Goal: Task Accomplishment & Management: Manage account settings

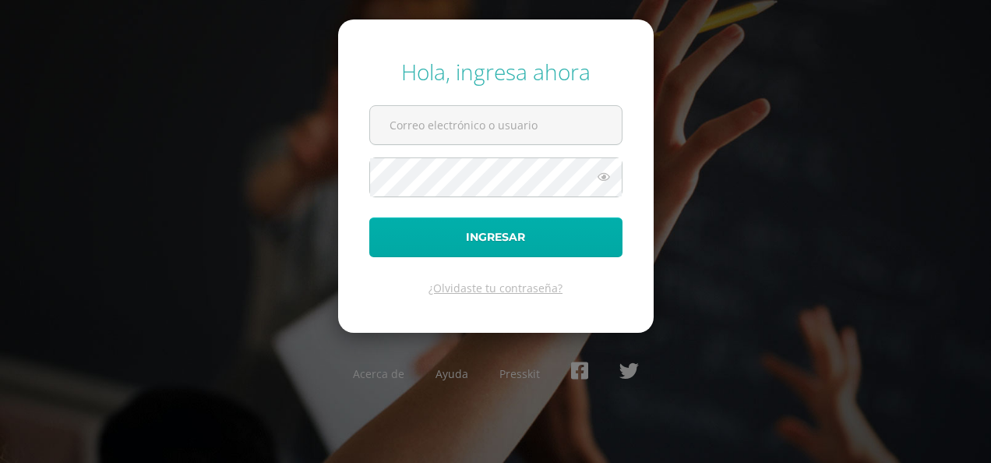
type input "analucia.delcid@colegiobelga.edu.gt"
click at [463, 247] on button "Ingresar" at bounding box center [495, 237] width 253 height 40
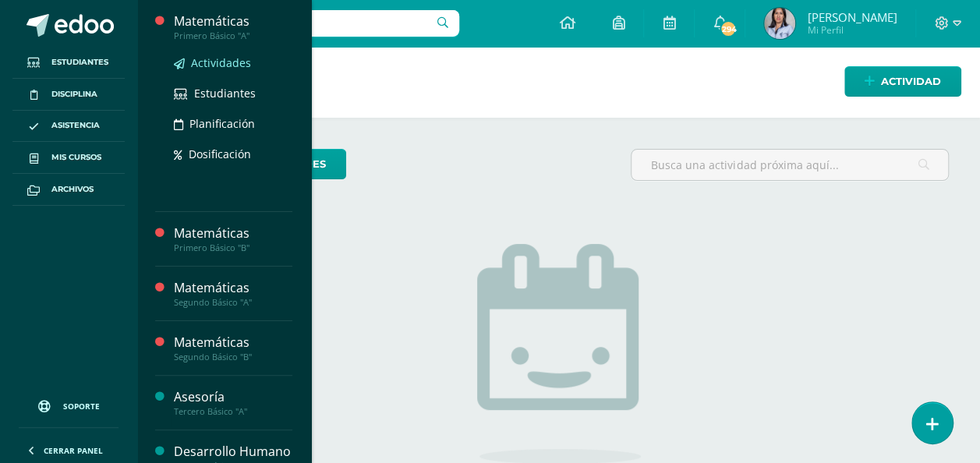
click at [223, 57] on span "Actividades" at bounding box center [221, 62] width 60 height 15
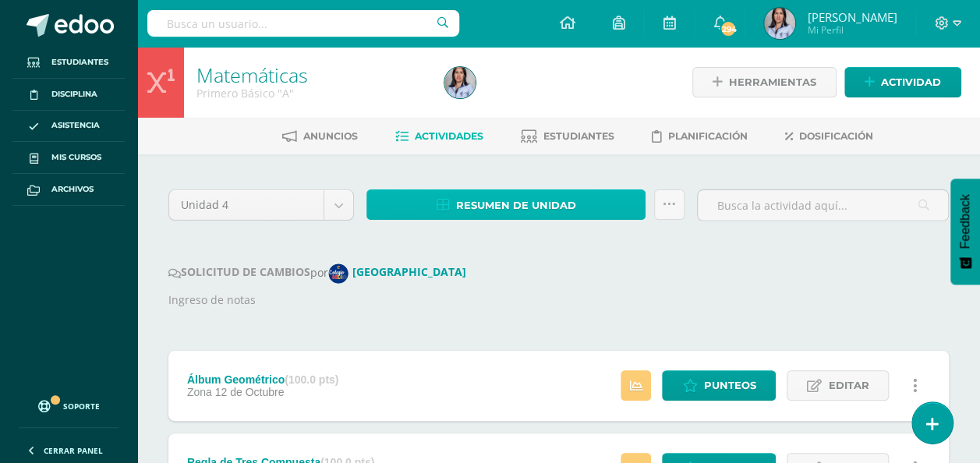
click at [522, 210] on span "Resumen de unidad" at bounding box center [516, 205] width 120 height 29
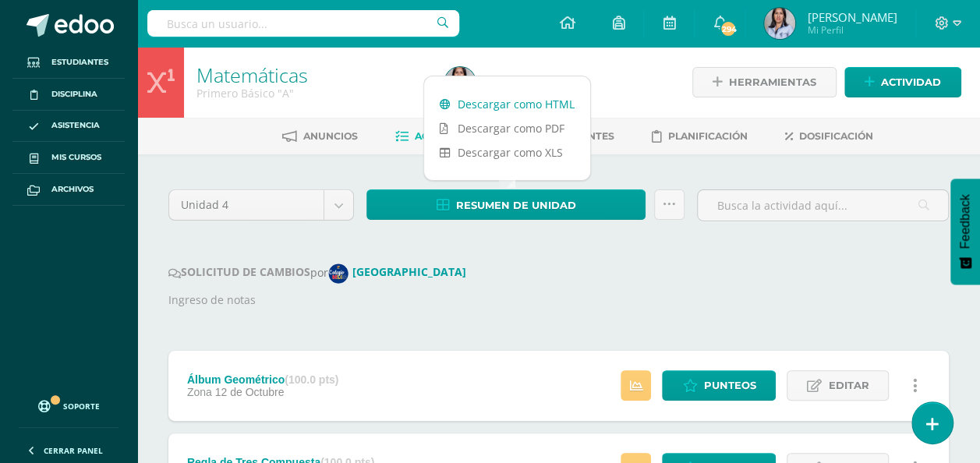
click at [491, 103] on link "Descargar como HTML" at bounding box center [507, 104] width 166 height 24
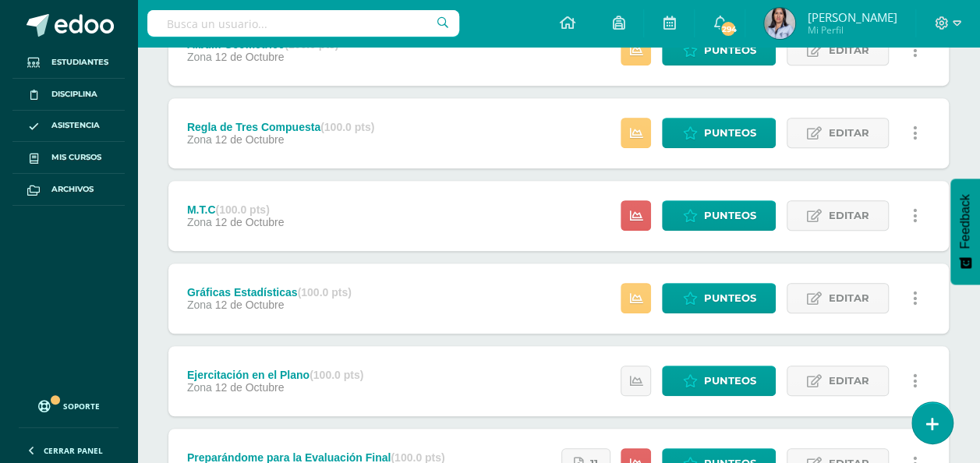
scroll to position [338, 0]
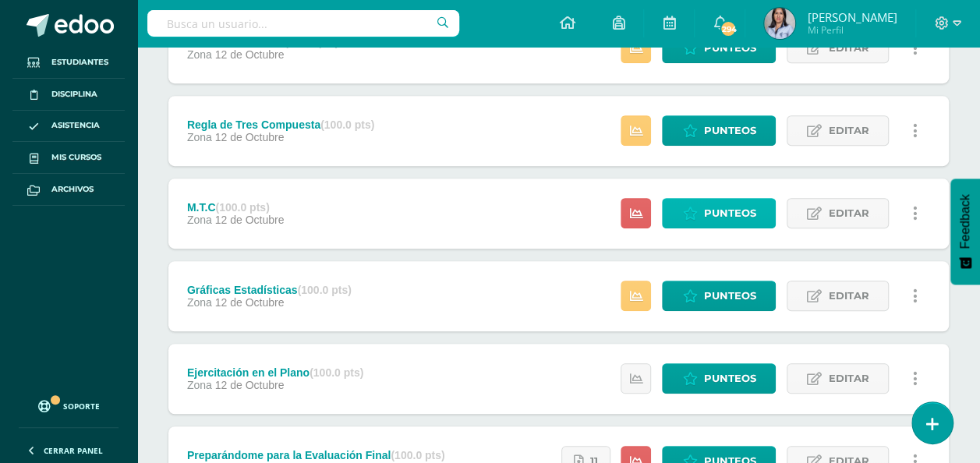
click at [720, 209] on span "Punteos" at bounding box center [729, 213] width 52 height 29
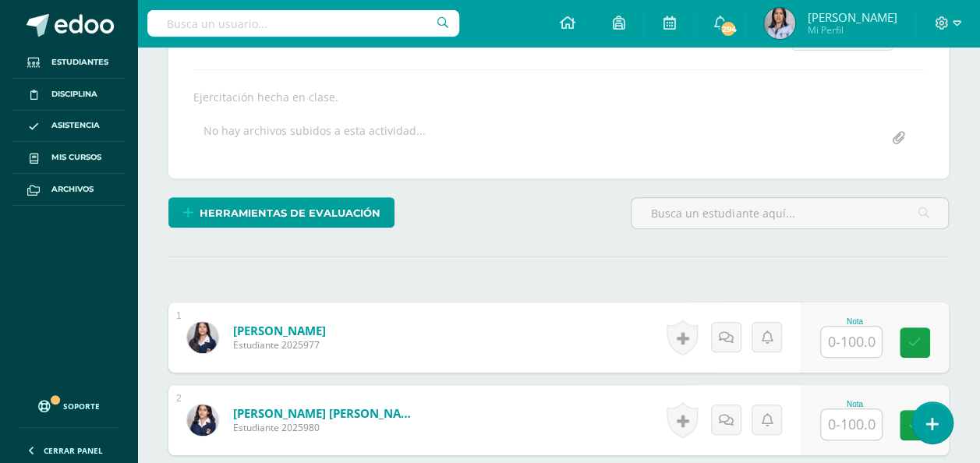
scroll to position [256, 0]
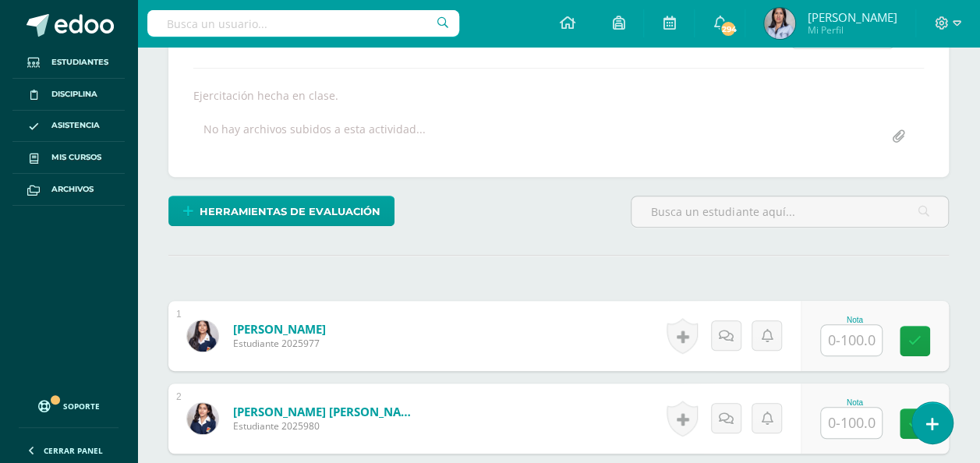
click at [836, 338] on input "text" at bounding box center [851, 340] width 61 height 30
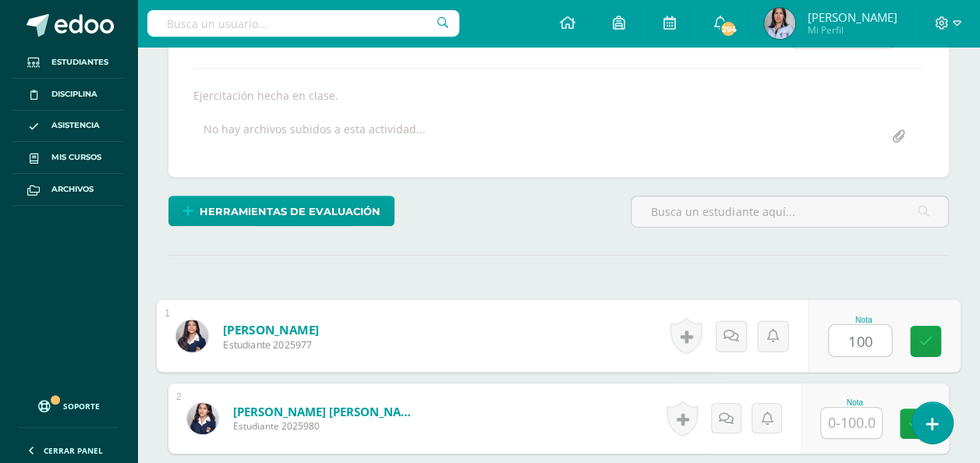
type input "100"
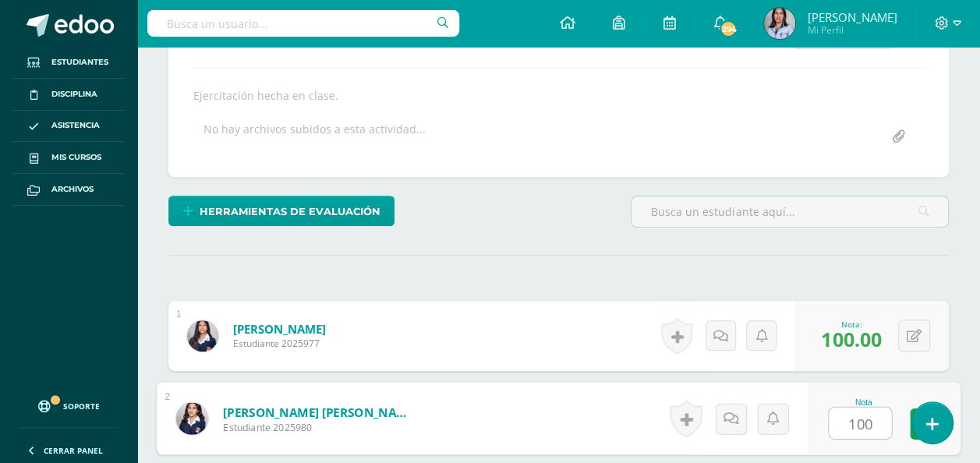
type input "100"
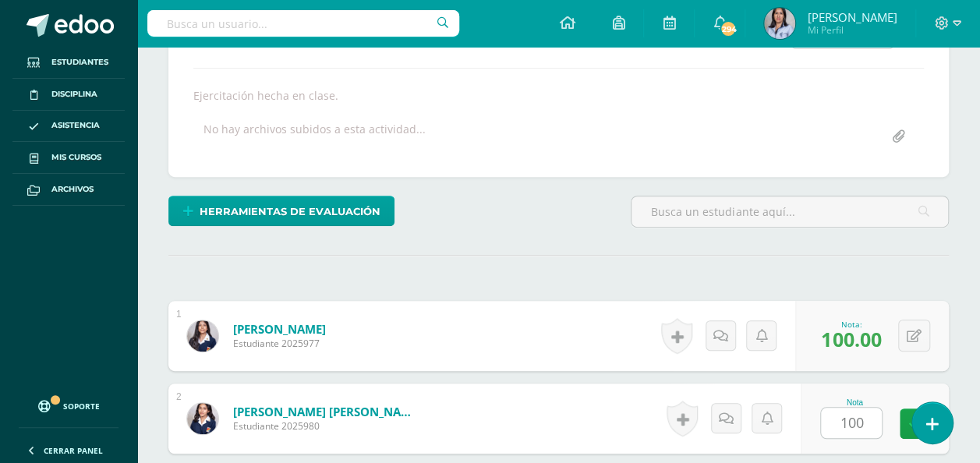
scroll to position [525, 0]
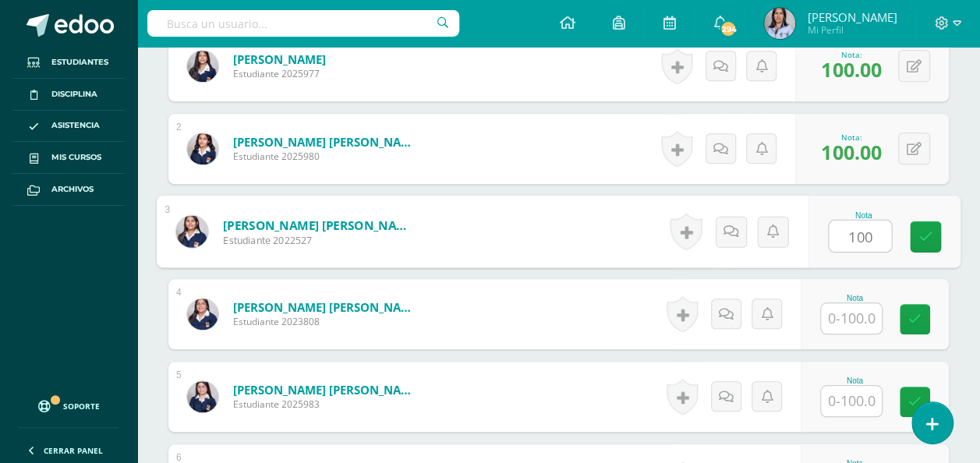
type input "100"
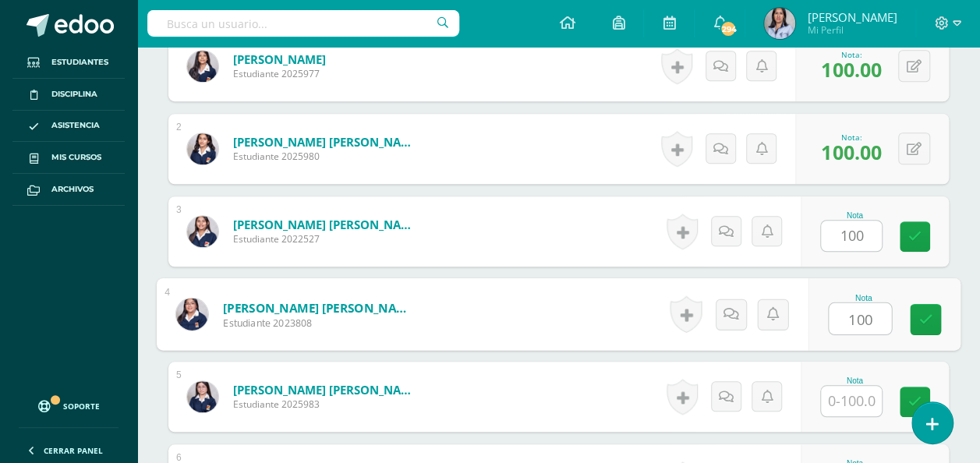
type input "100"
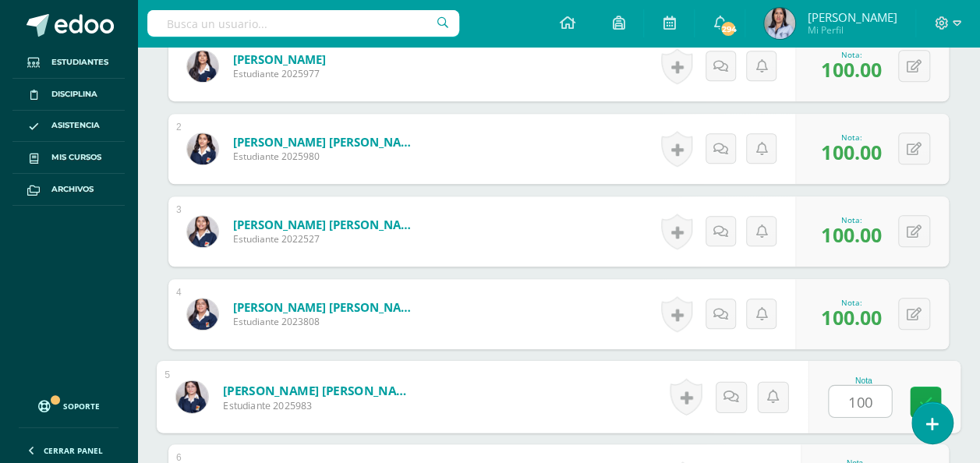
type input "100"
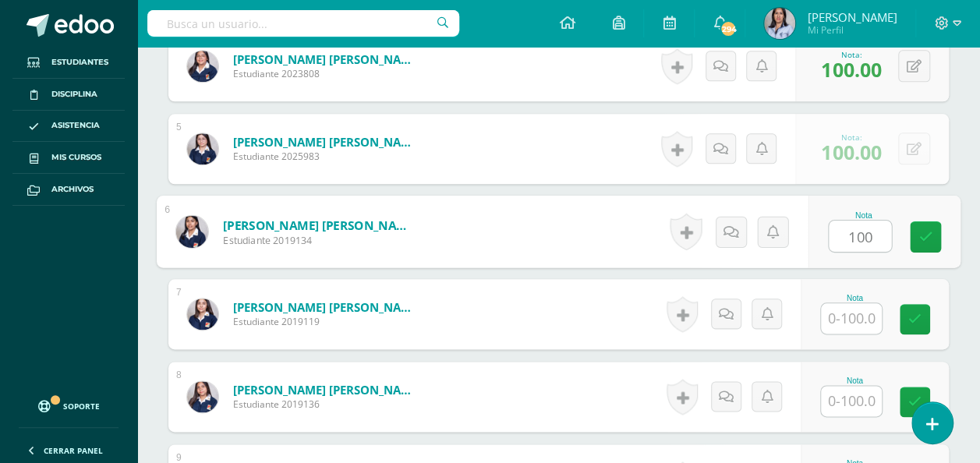
type input "100"
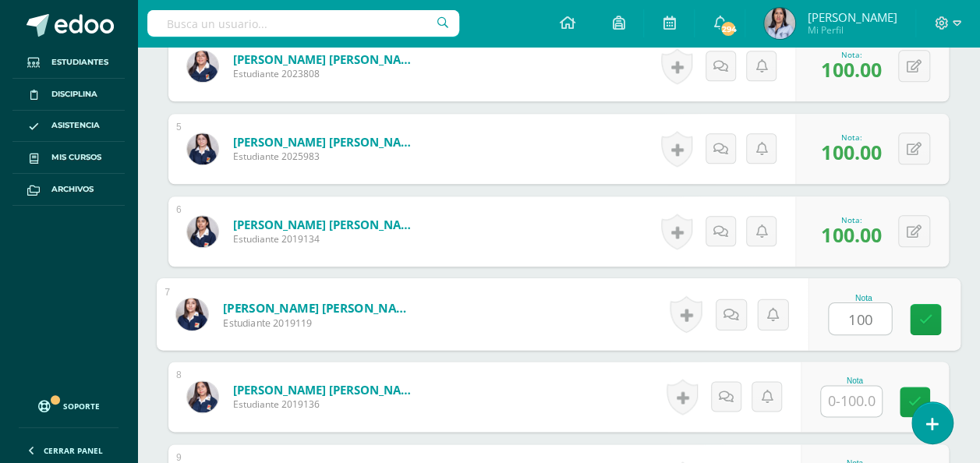
type input "100"
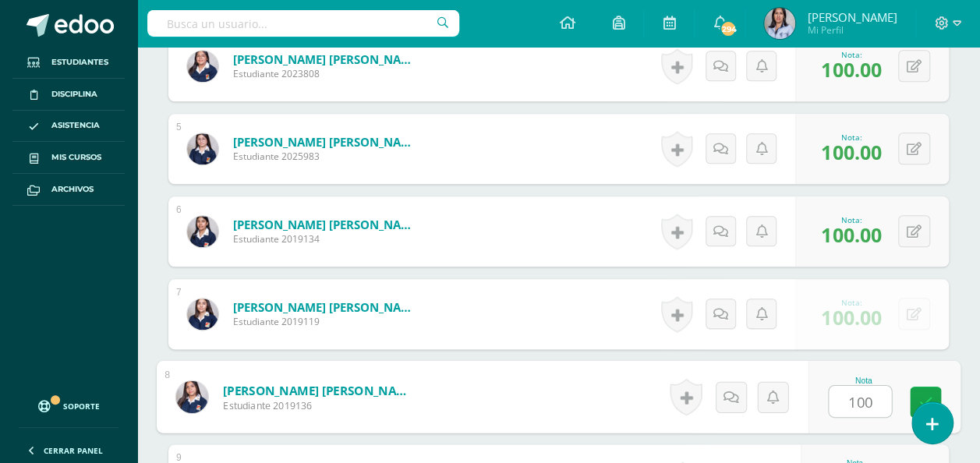
type input "100"
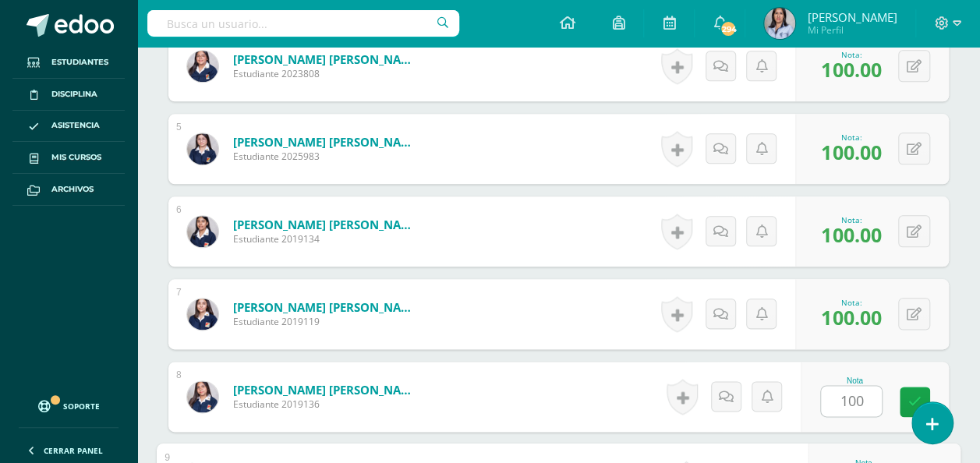
scroll to position [1021, 0]
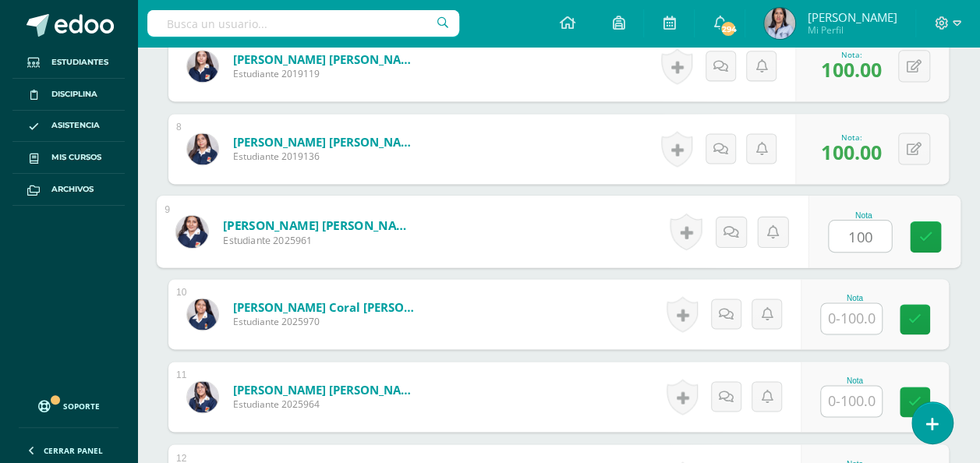
type input "100"
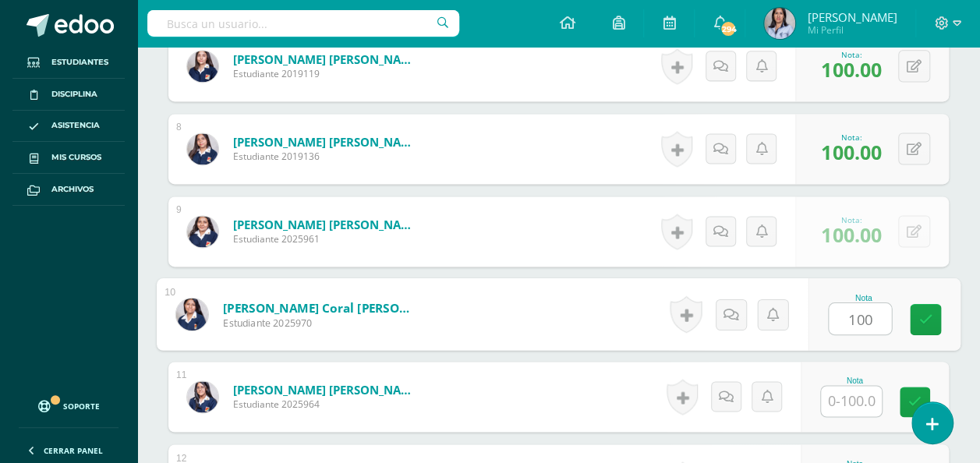
type input "100"
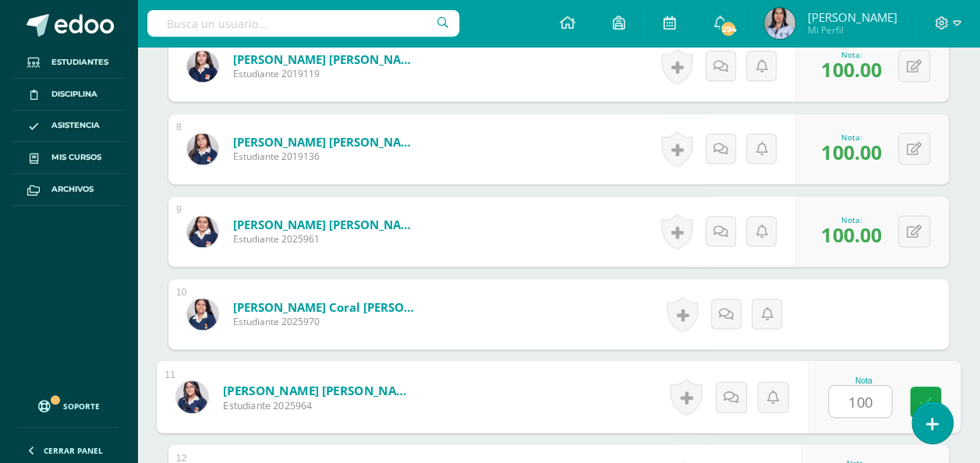
type input "100"
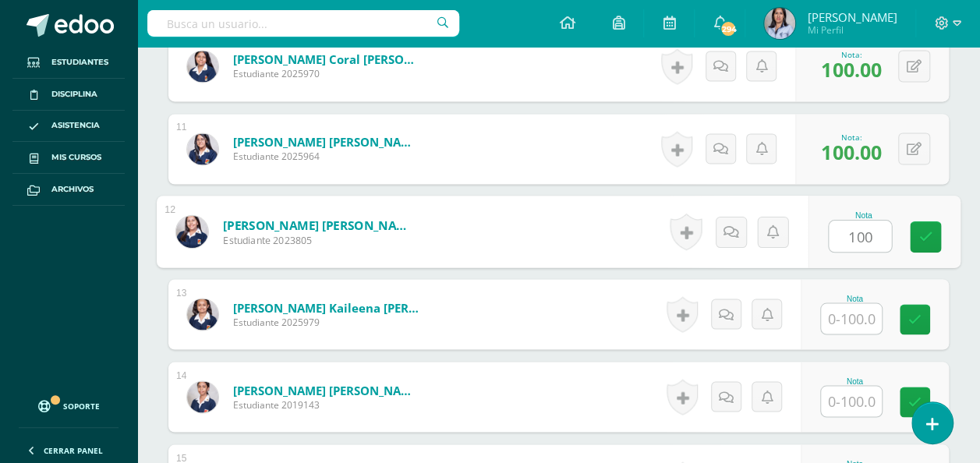
type input "100"
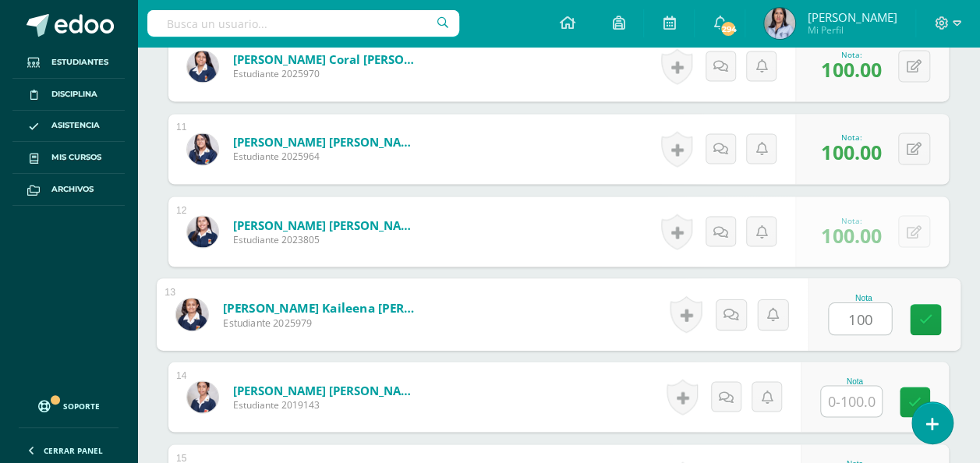
type input "100"
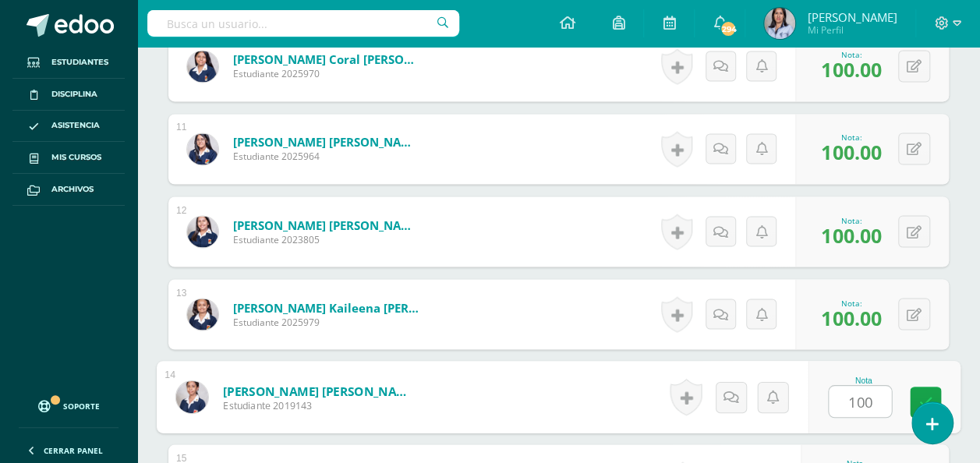
type input "100"
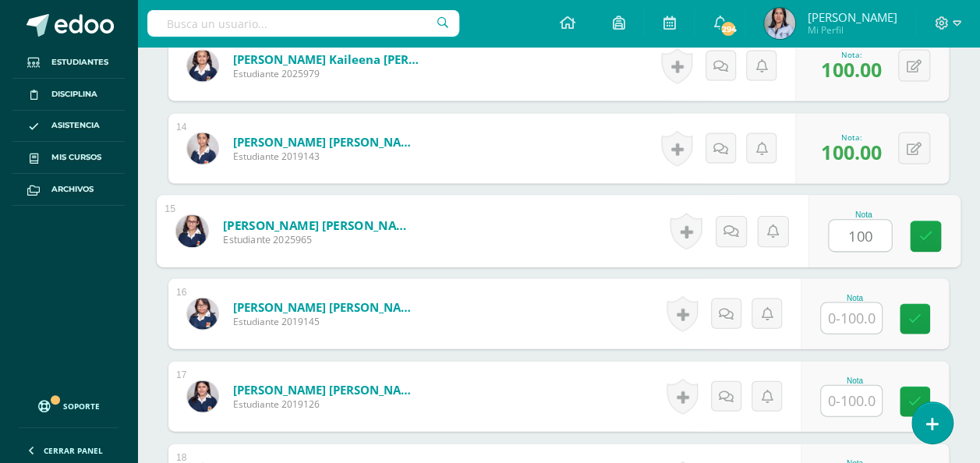
type input "100"
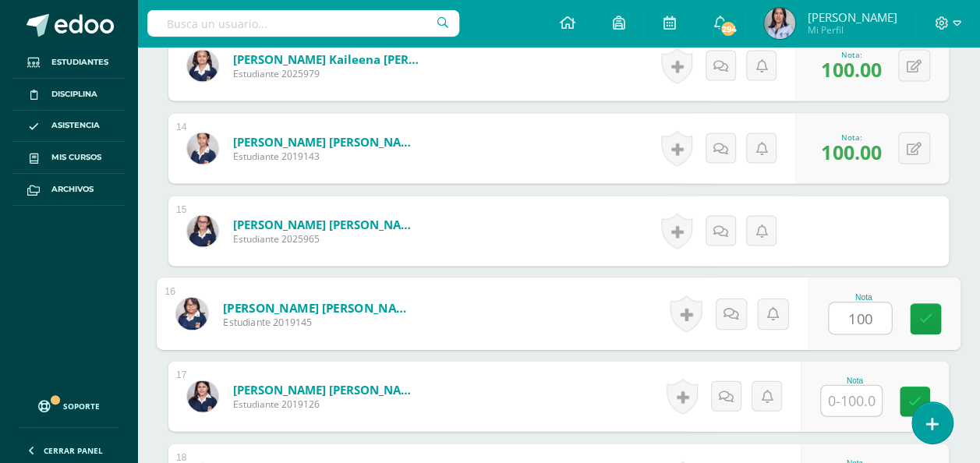
type input "100"
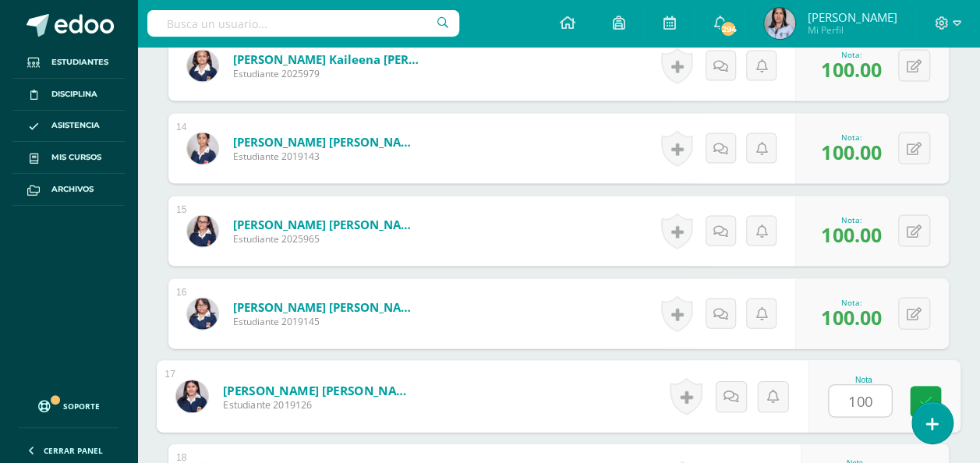
type input "100"
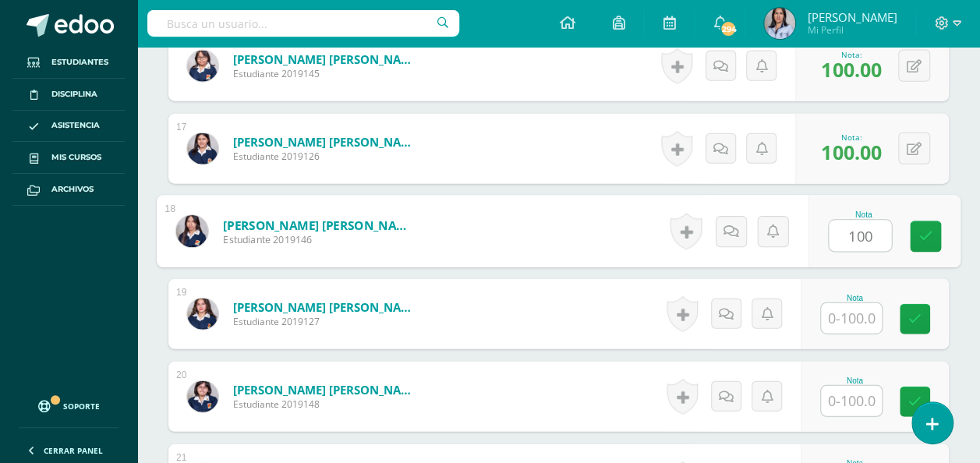
type input "100"
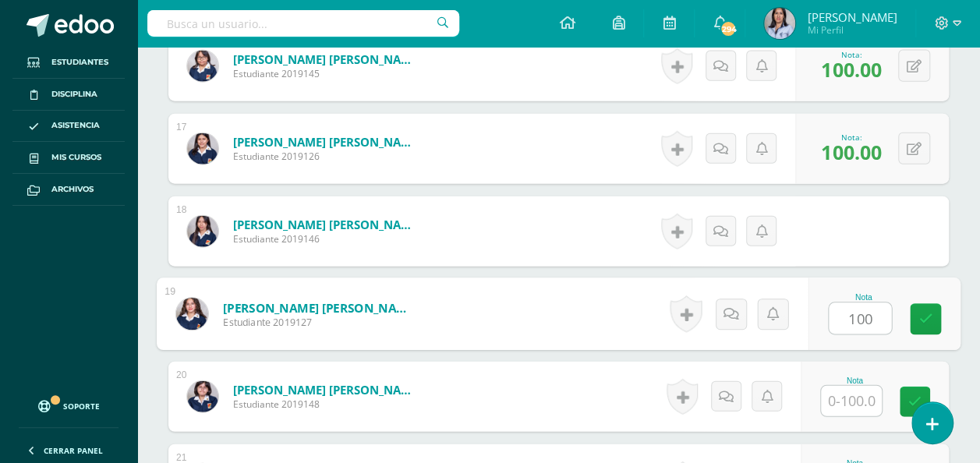
type input "100"
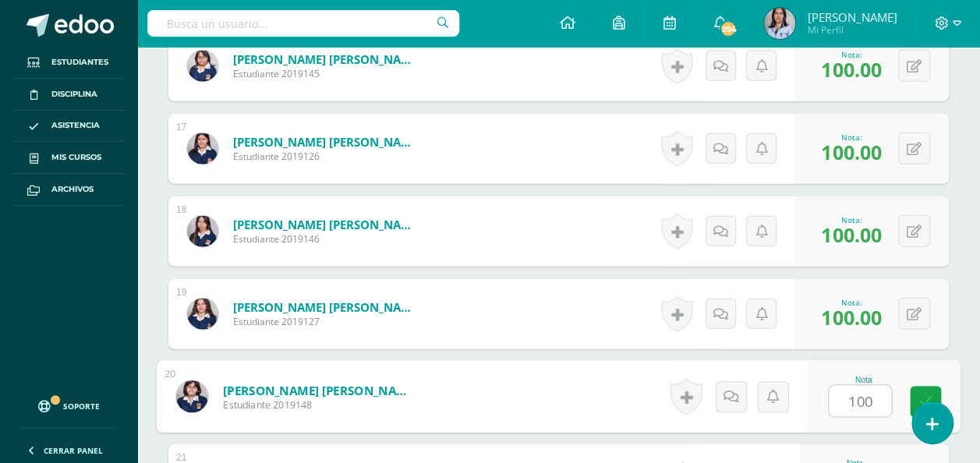
type input "100"
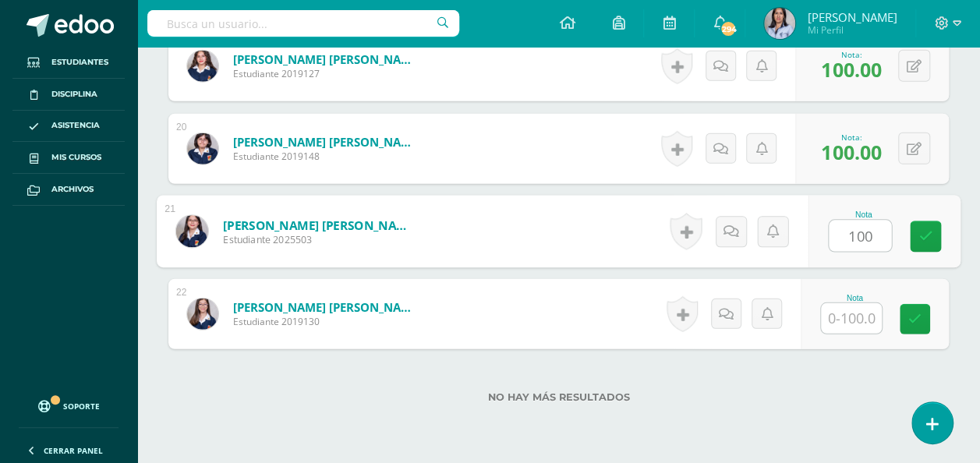
type input "100"
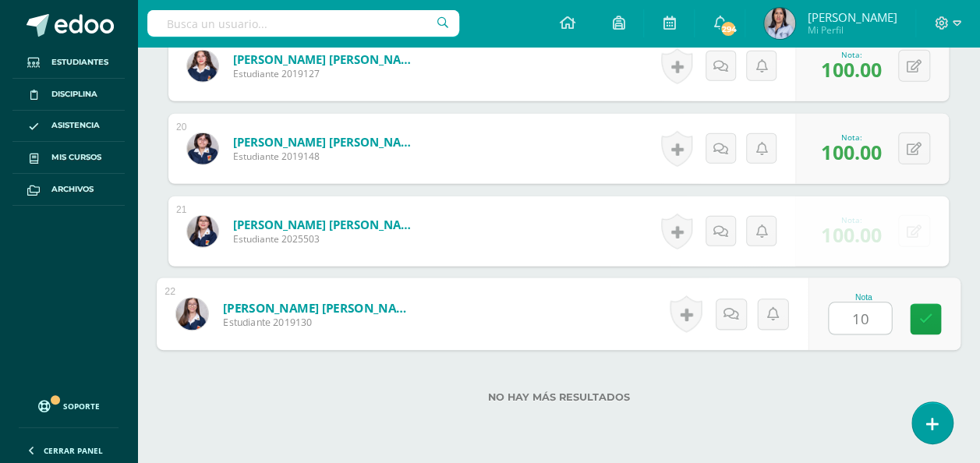
type input "100"
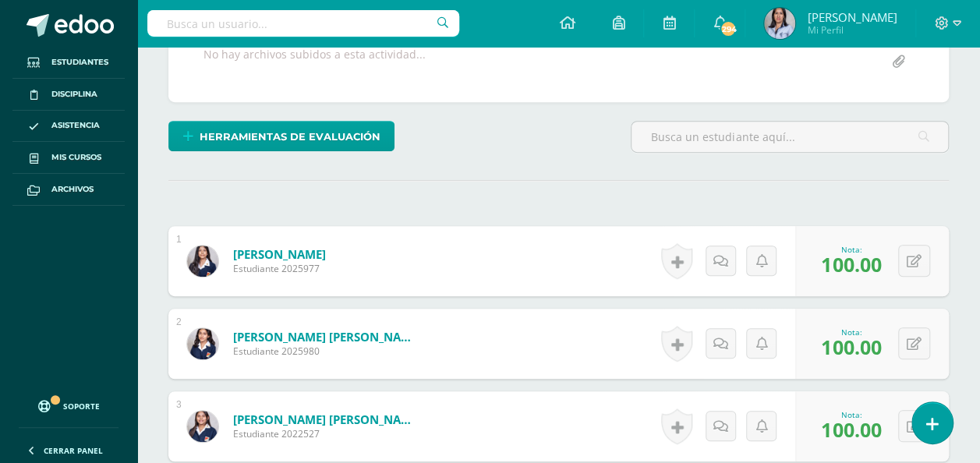
scroll to position [0, 0]
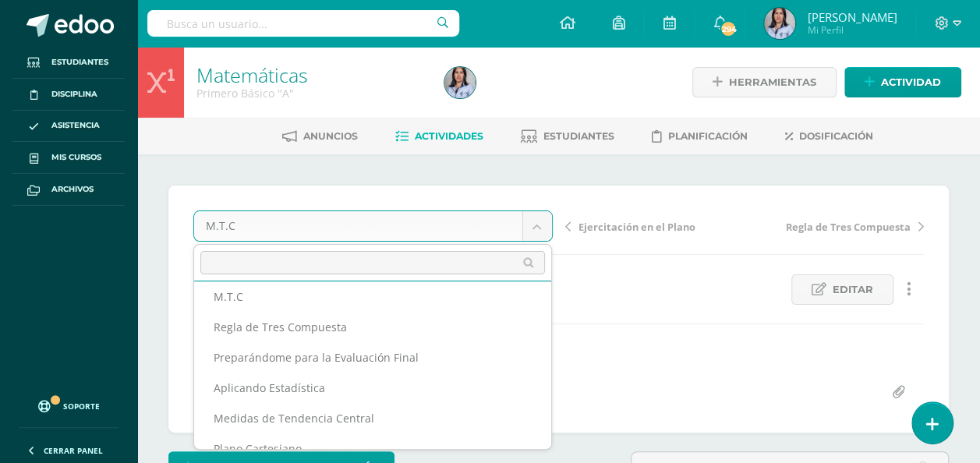
scroll to position [117, 0]
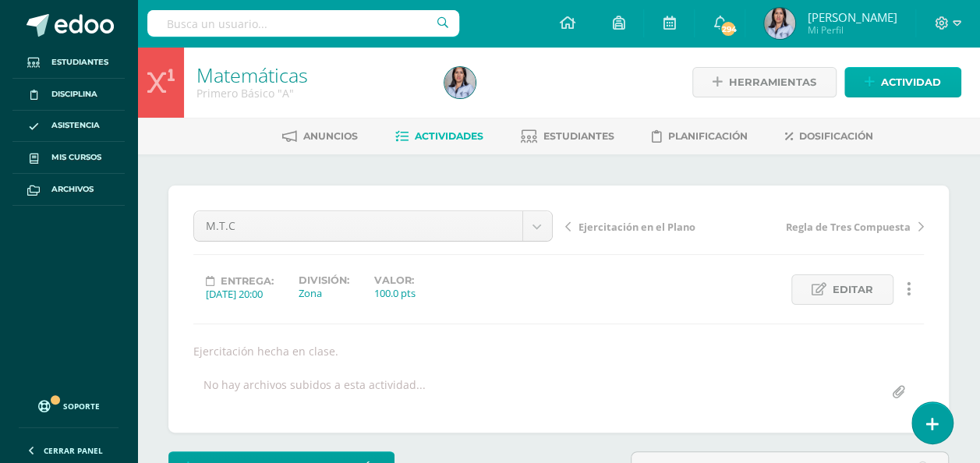
click at [881, 88] on link "Actividad" at bounding box center [902, 82] width 117 height 30
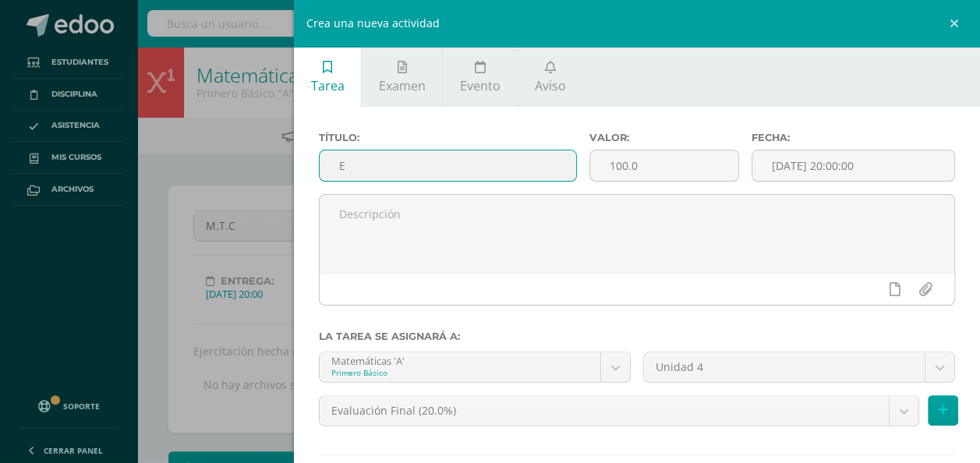
click at [447, 157] on input "E" at bounding box center [448, 165] width 256 height 30
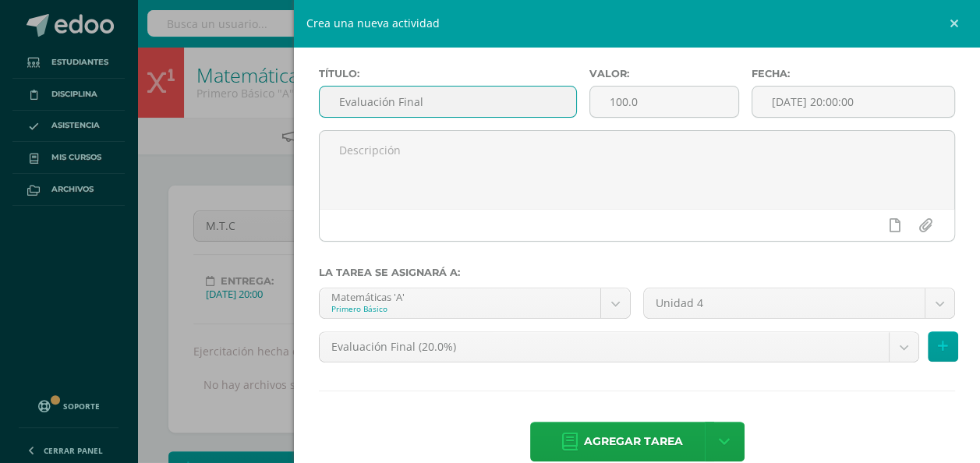
scroll to position [89, 0]
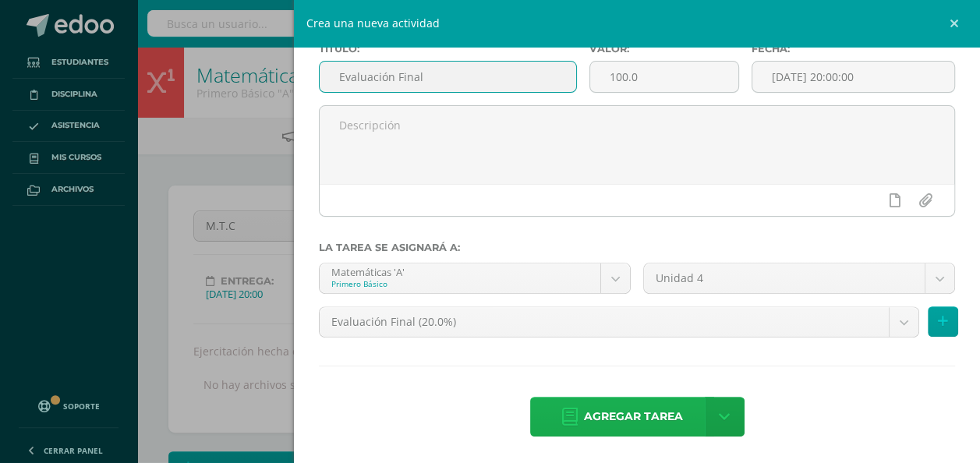
type input "Evaluación Final"
click at [636, 412] on span "Agregar tarea" at bounding box center [633, 417] width 99 height 38
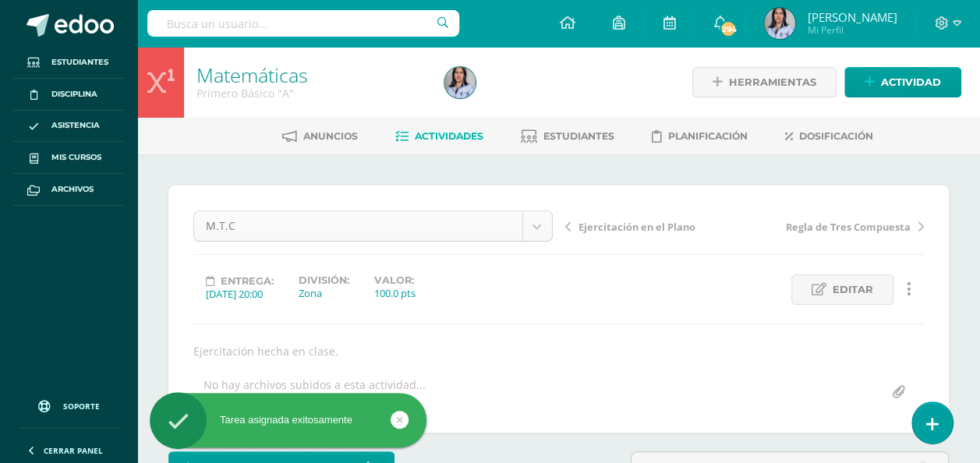
click at [512, 228] on body "Tarea asignada exitosamente Estudiantes Disciplina Asistencia Mis cursos Archiv…" at bounding box center [490, 316] width 980 height 632
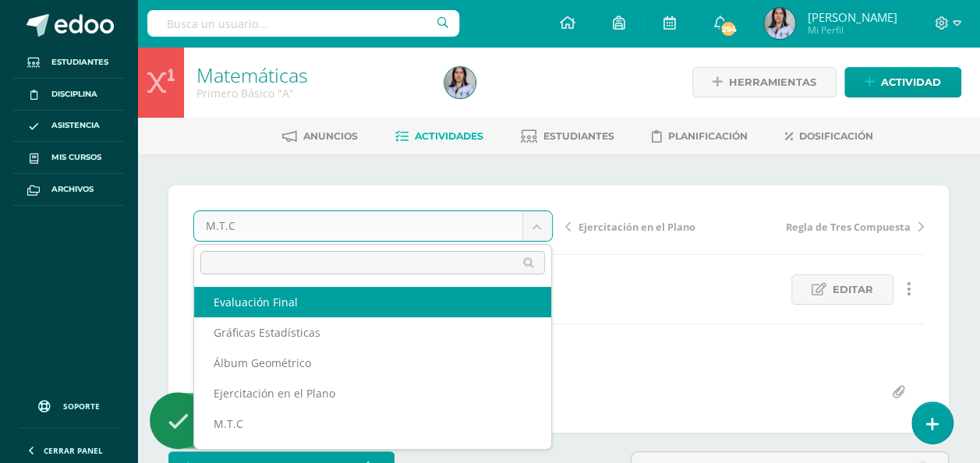
select select "/dashboard/teacher/grade-activity/131350/"
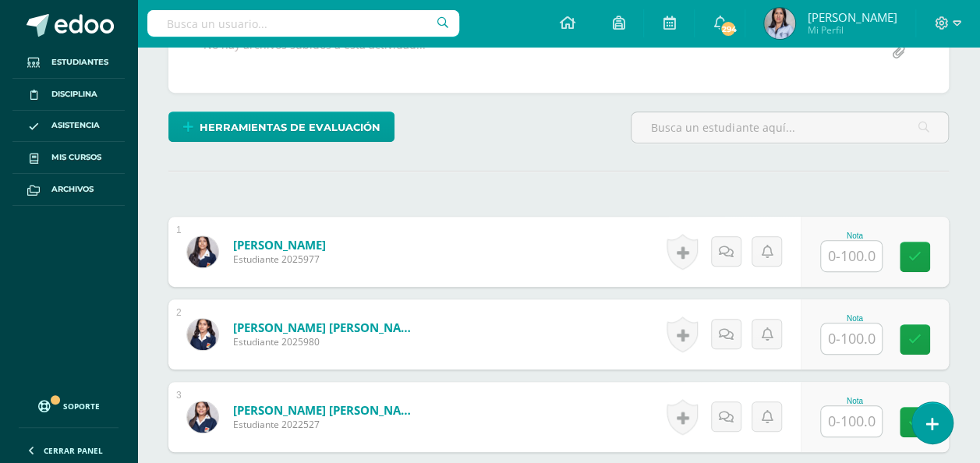
scroll to position [326, 0]
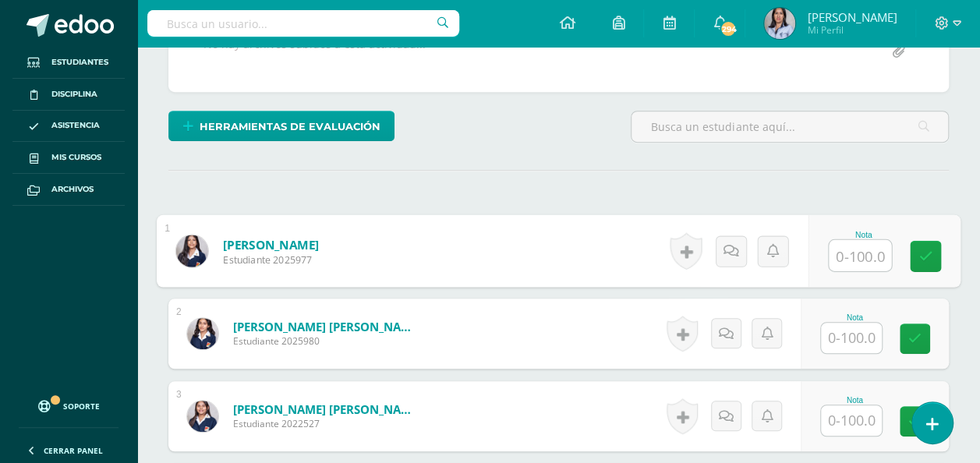
click at [859, 248] on input "text" at bounding box center [860, 255] width 62 height 31
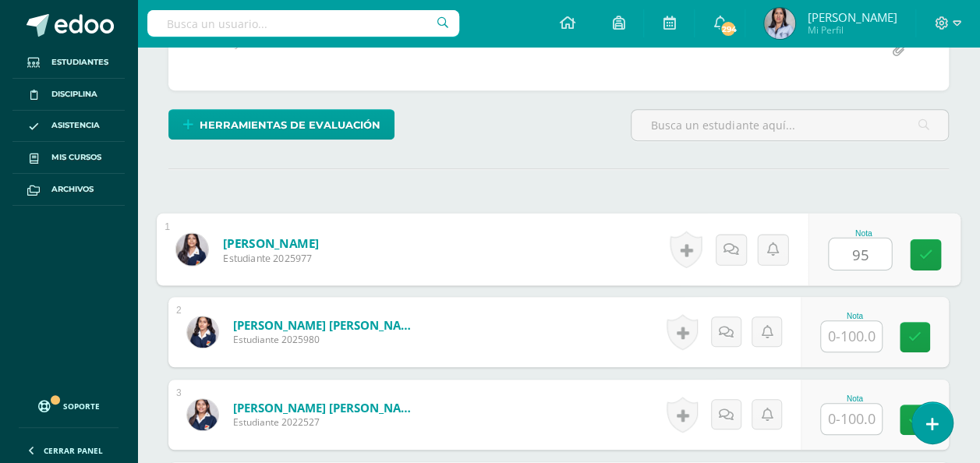
type input "95"
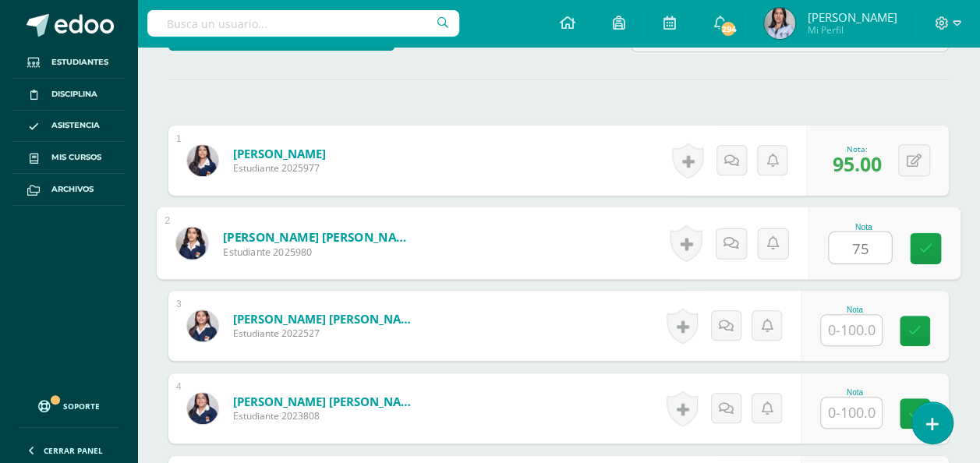
scroll to position [421, 0]
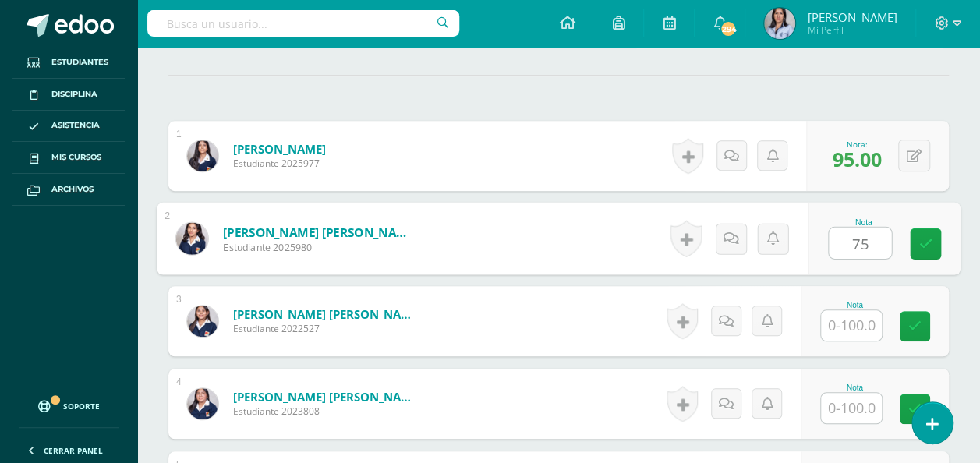
type input "7"
type input "88"
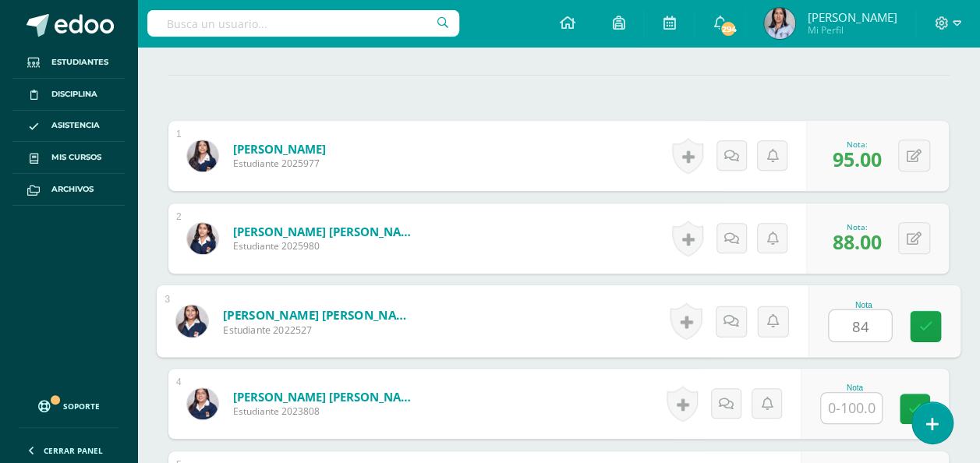
type input "84"
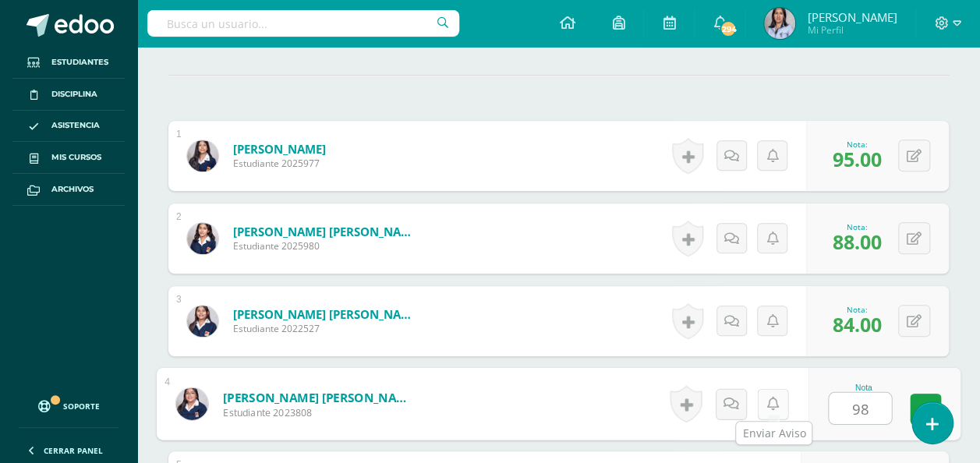
type input "98"
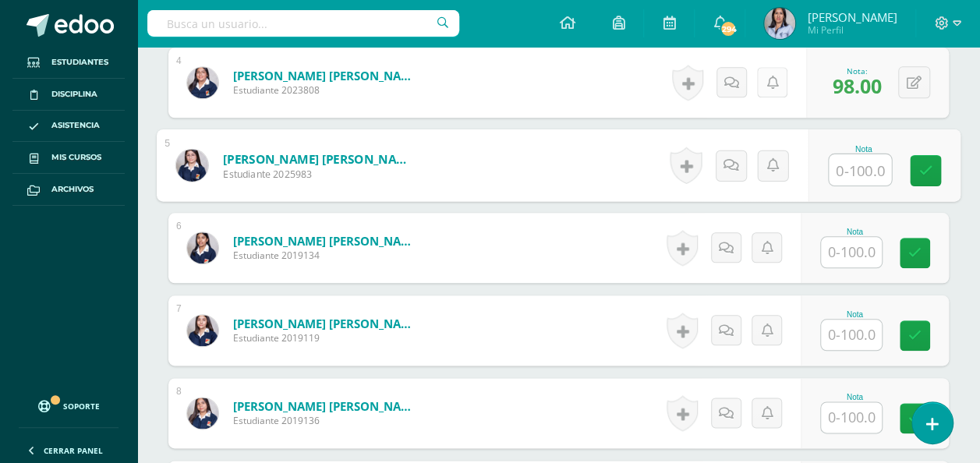
scroll to position [746, 0]
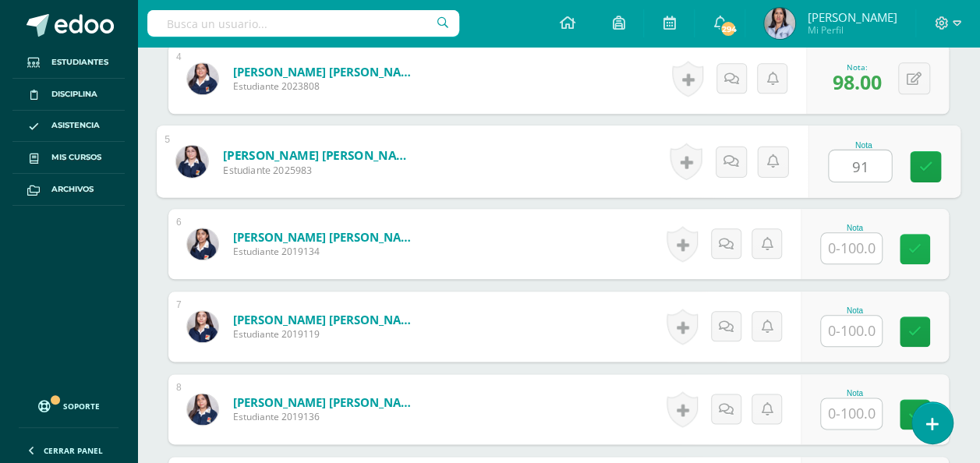
type input "91"
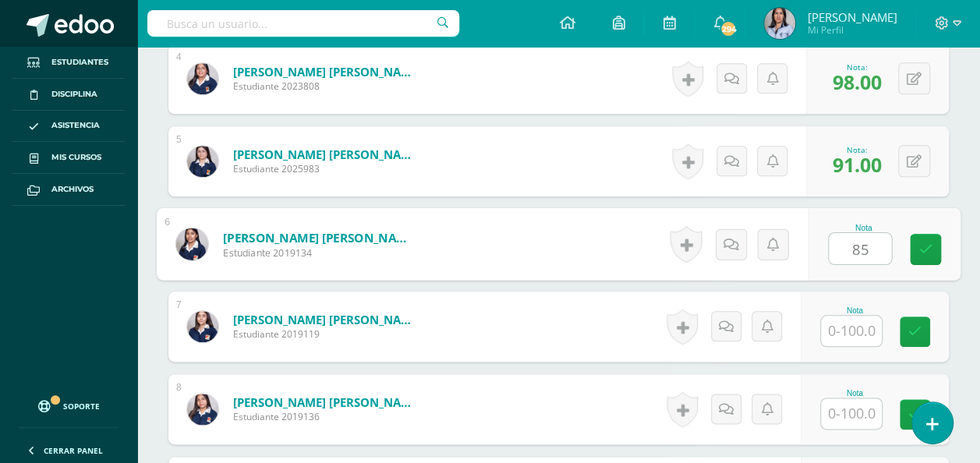
type input "85"
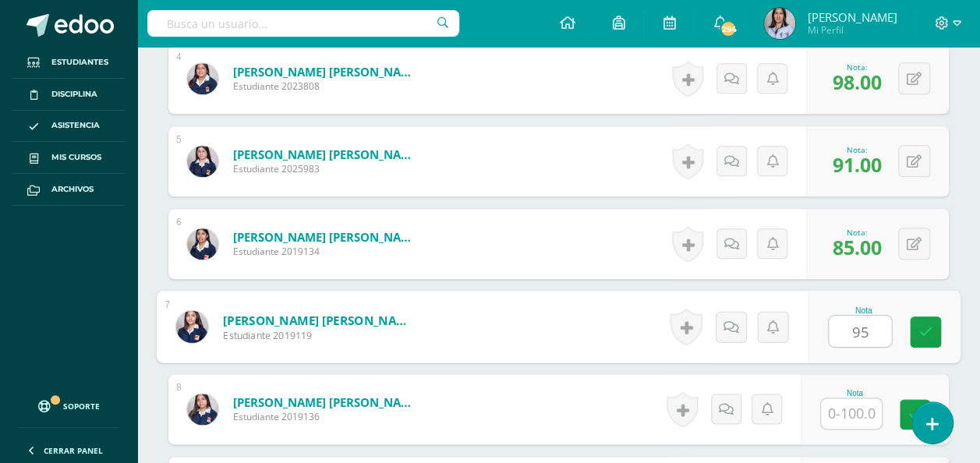
type input "95"
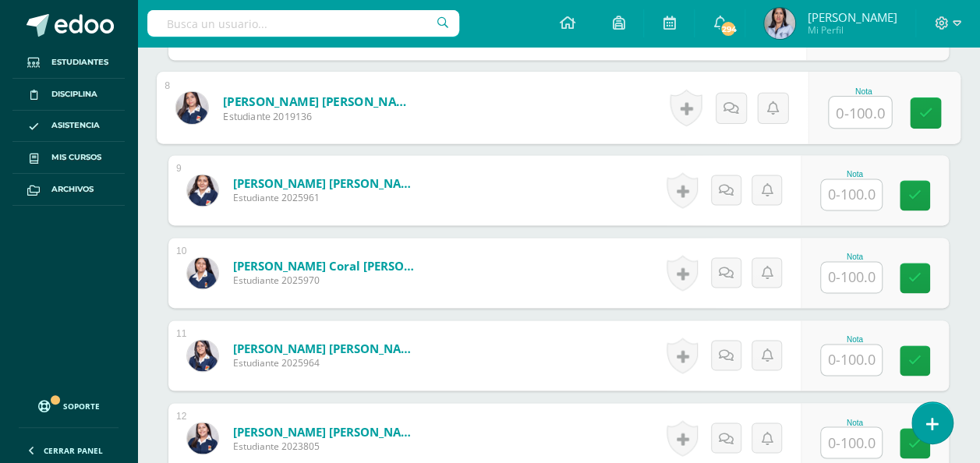
scroll to position [1048, 0]
type input "85"
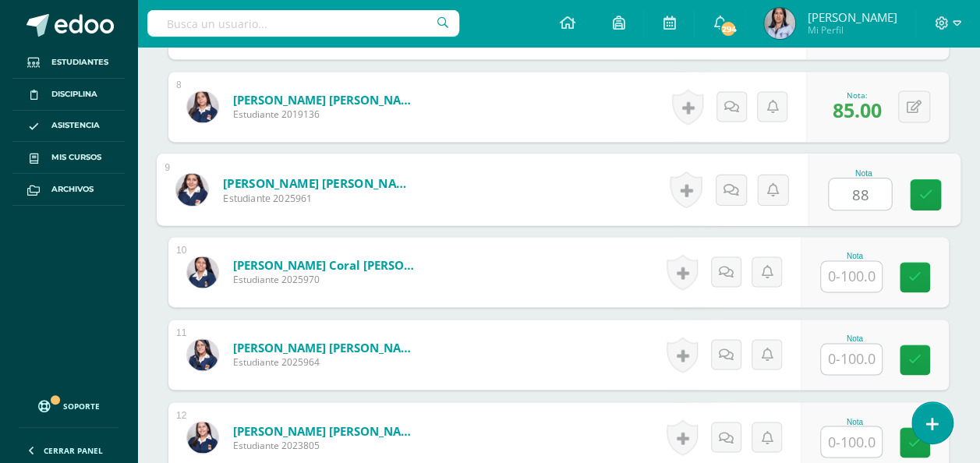
type input "88"
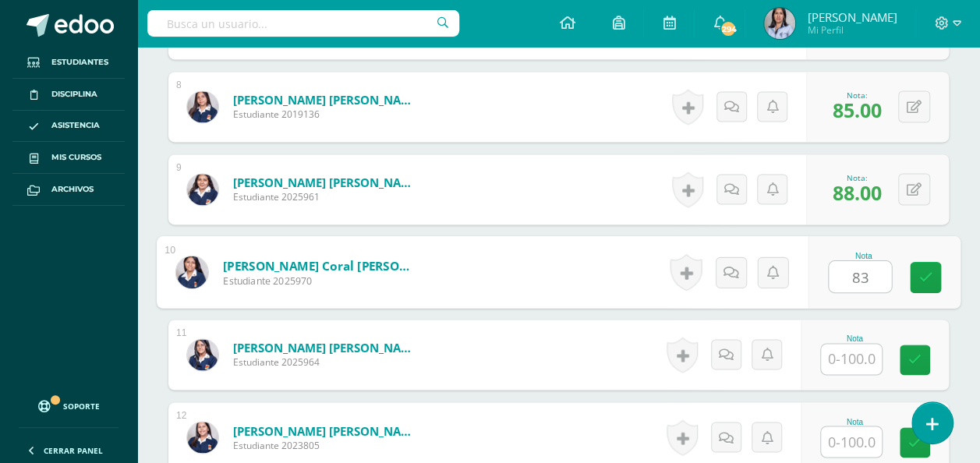
type input "83"
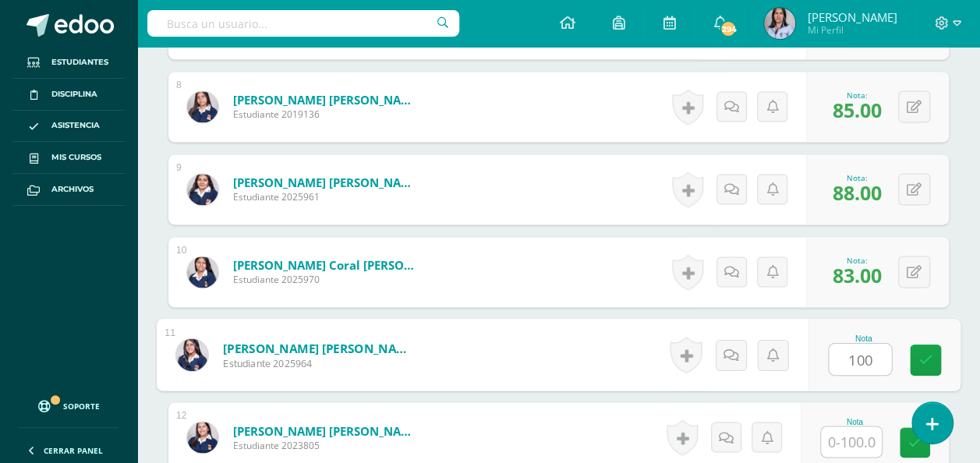
type input "100"
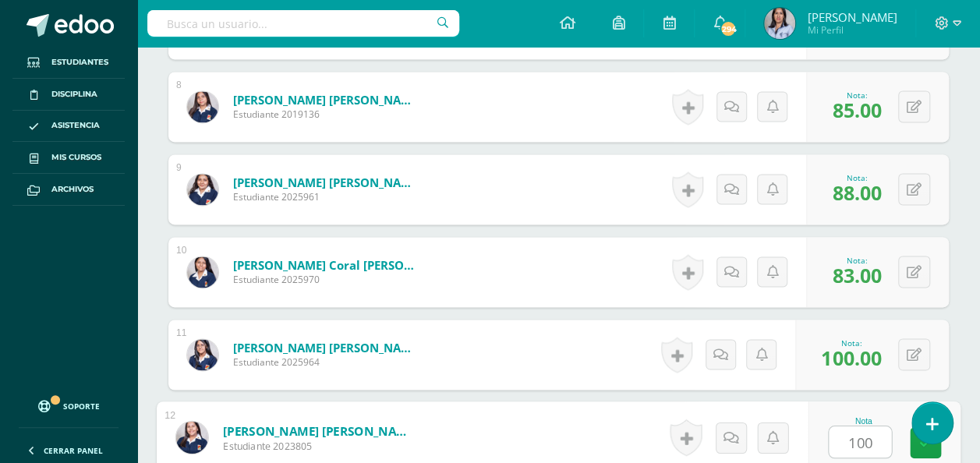
type input "100"
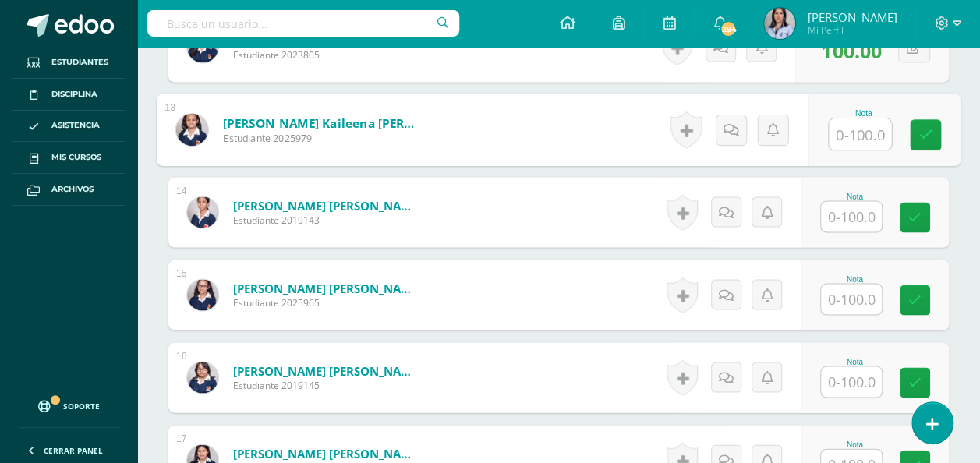
scroll to position [1441, 0]
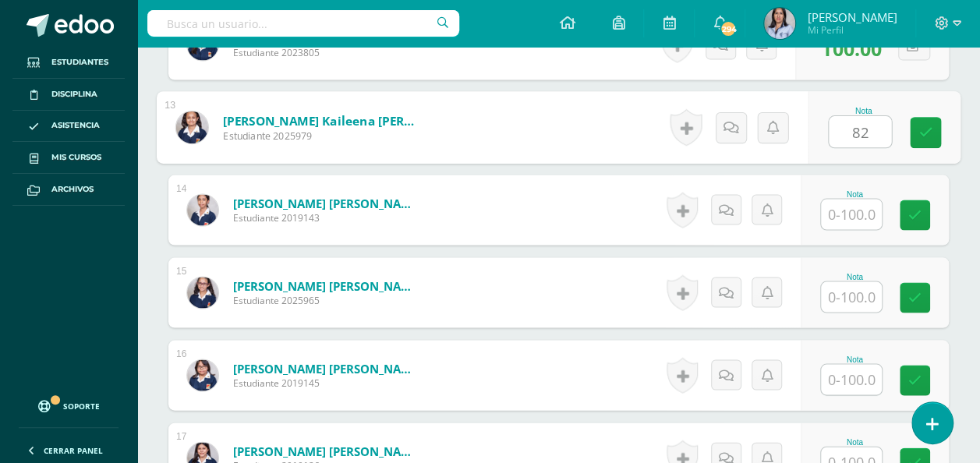
type input "82"
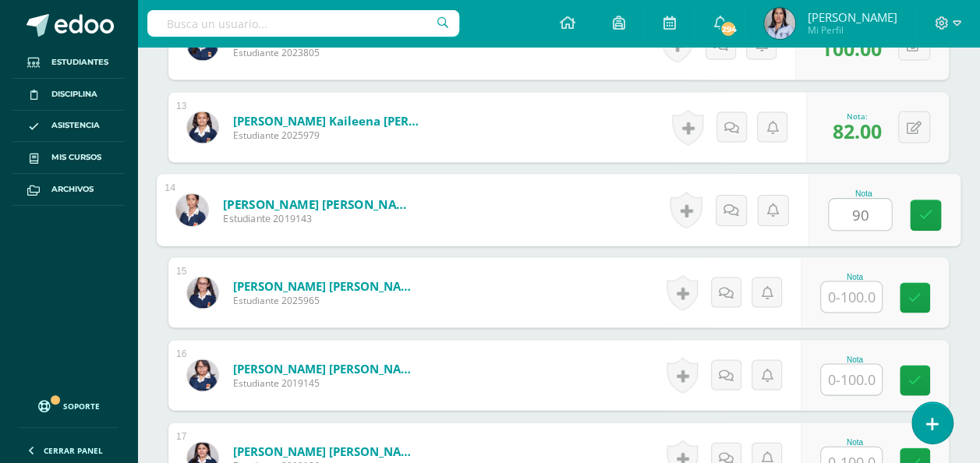
type input "90"
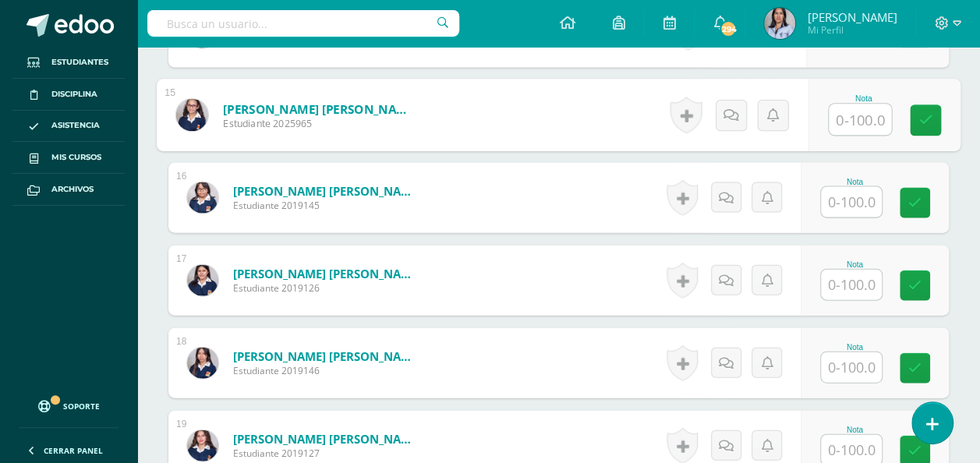
scroll to position [1623, 0]
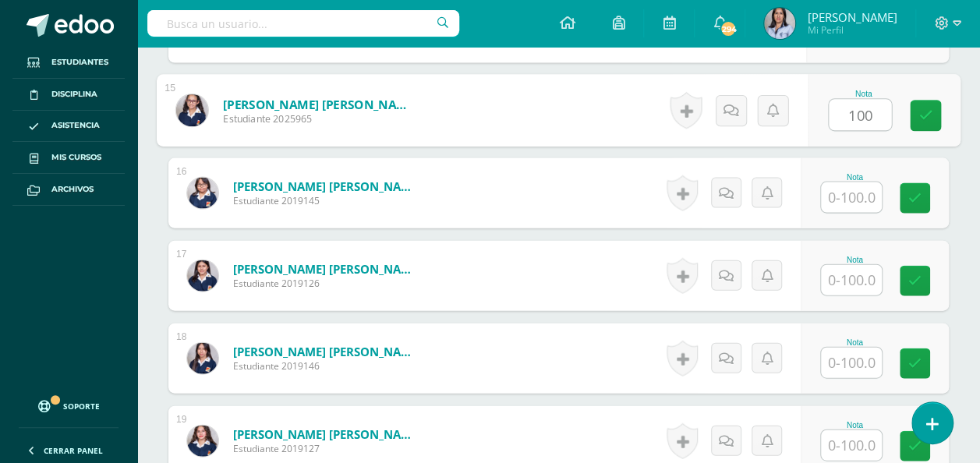
type input "100"
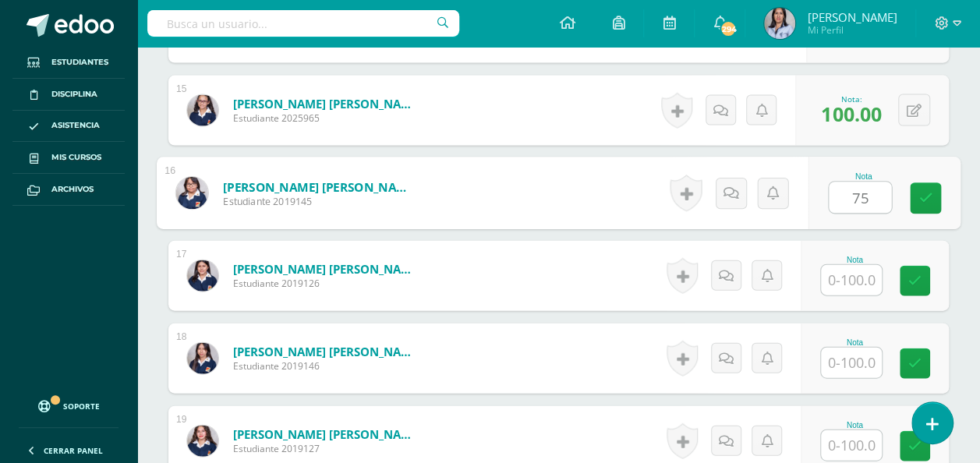
type input "75"
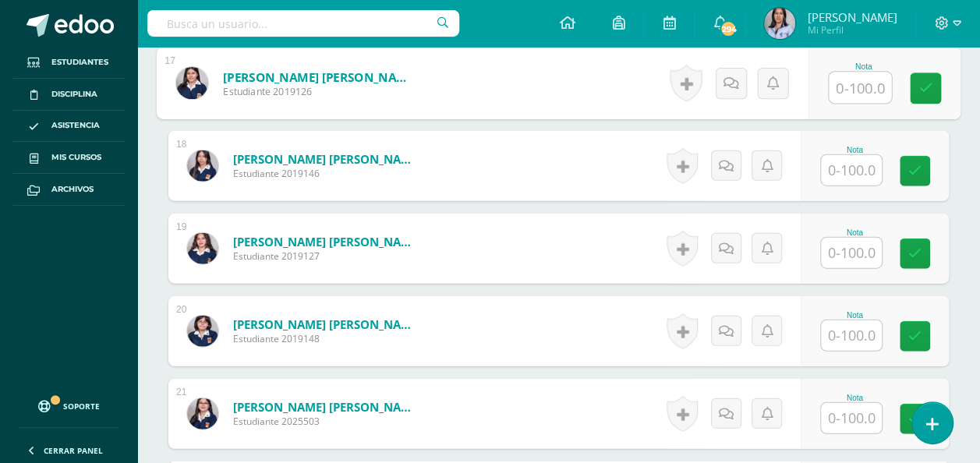
scroll to position [1818, 0]
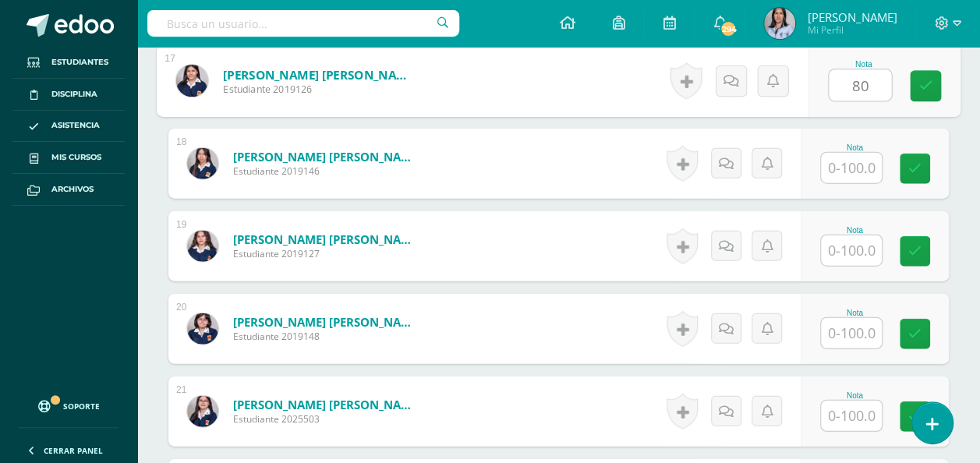
type input "80"
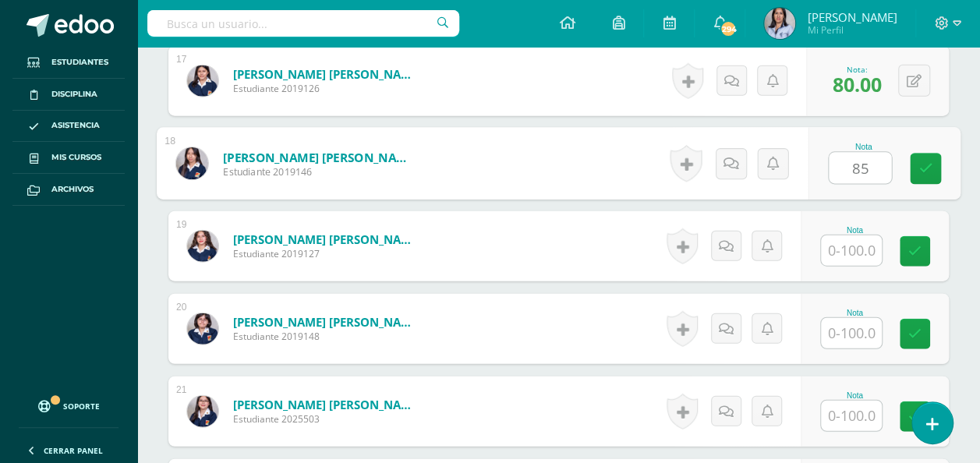
type input "85"
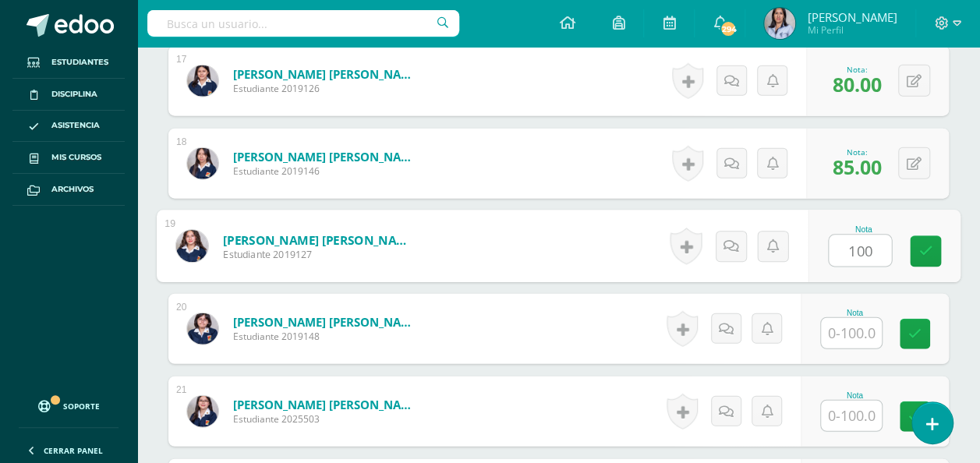
type input "100"
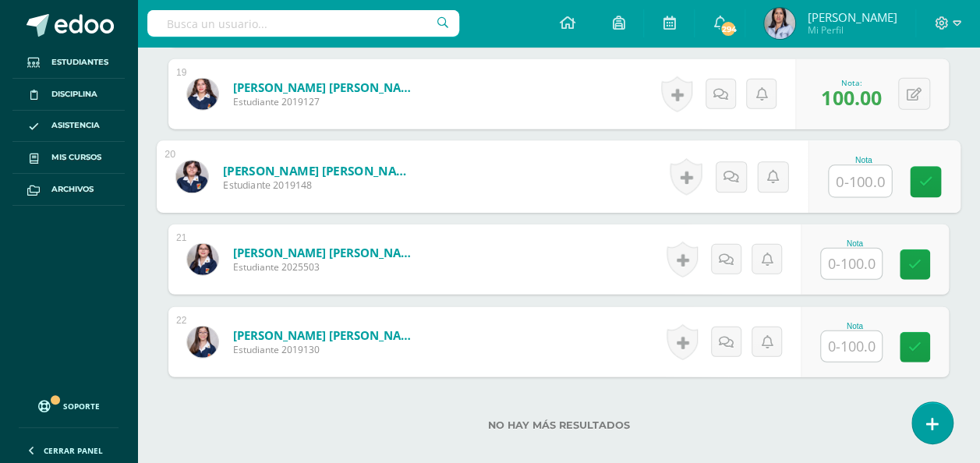
scroll to position [1975, 0]
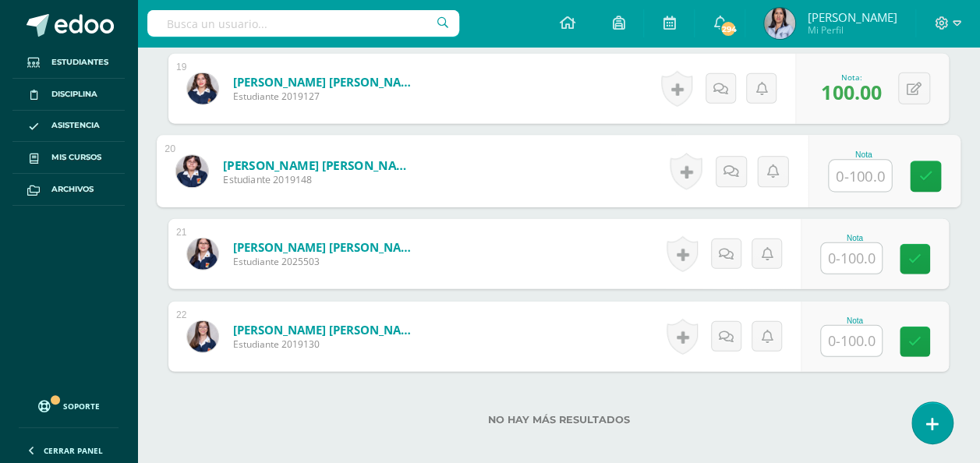
click at [860, 256] on input "text" at bounding box center [851, 258] width 61 height 30
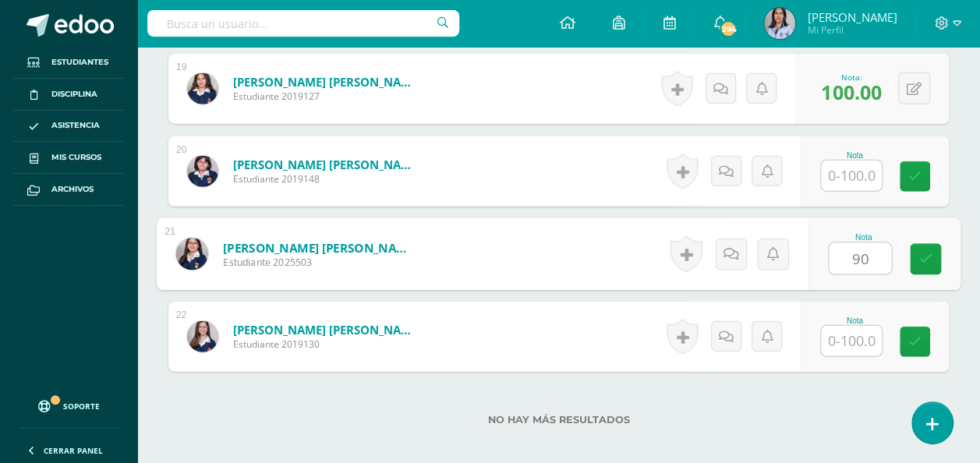
type input "90"
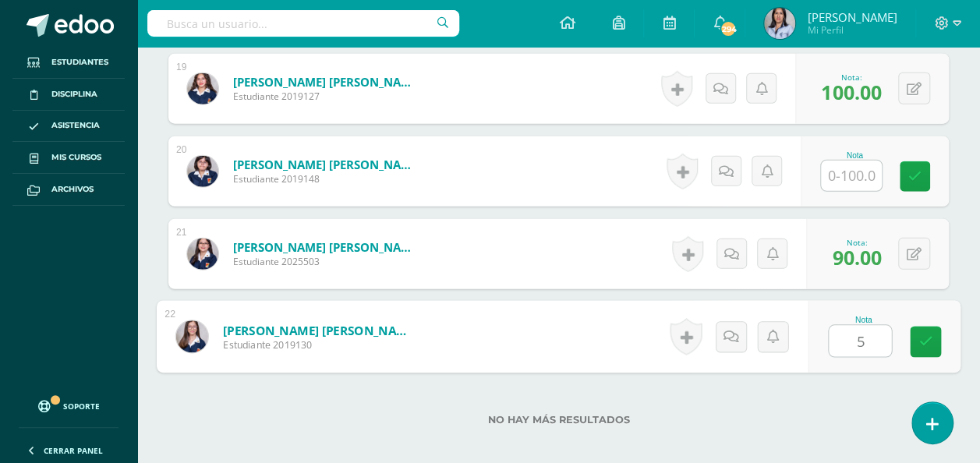
type input "50"
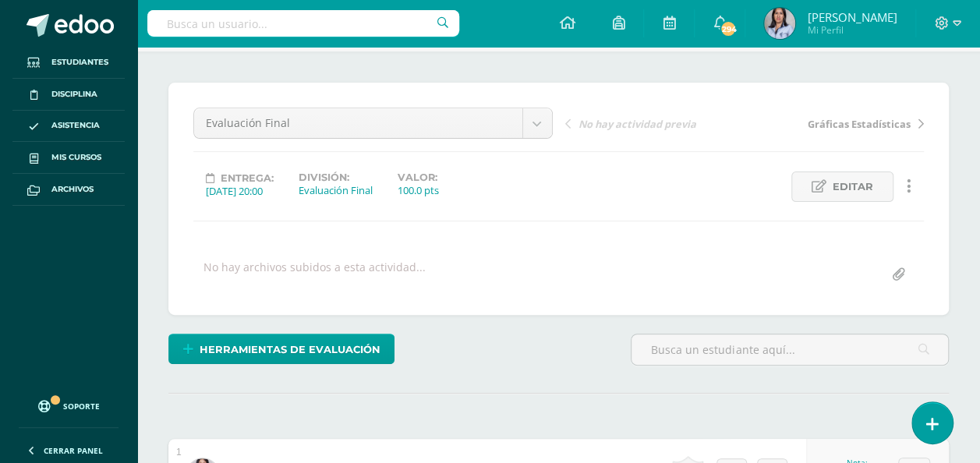
scroll to position [0, 0]
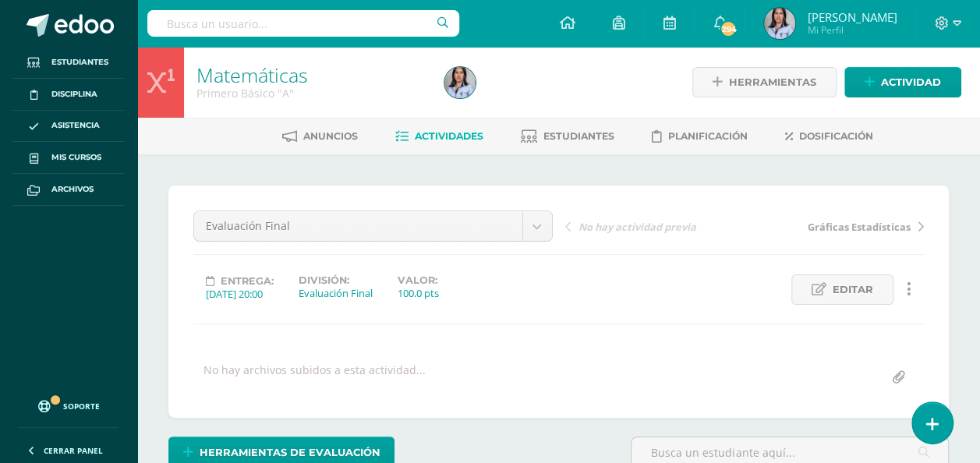
click at [444, 125] on link "Actividades" at bounding box center [439, 136] width 88 height 25
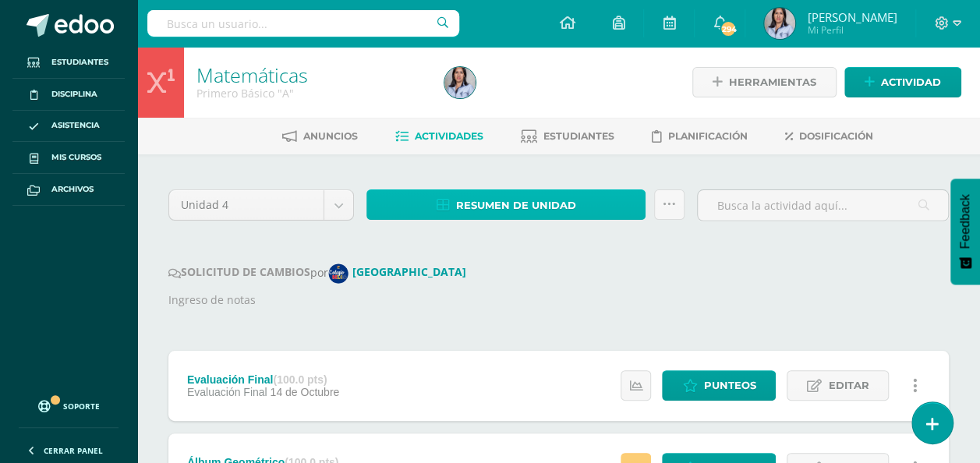
click at [536, 201] on span "Resumen de unidad" at bounding box center [516, 205] width 120 height 29
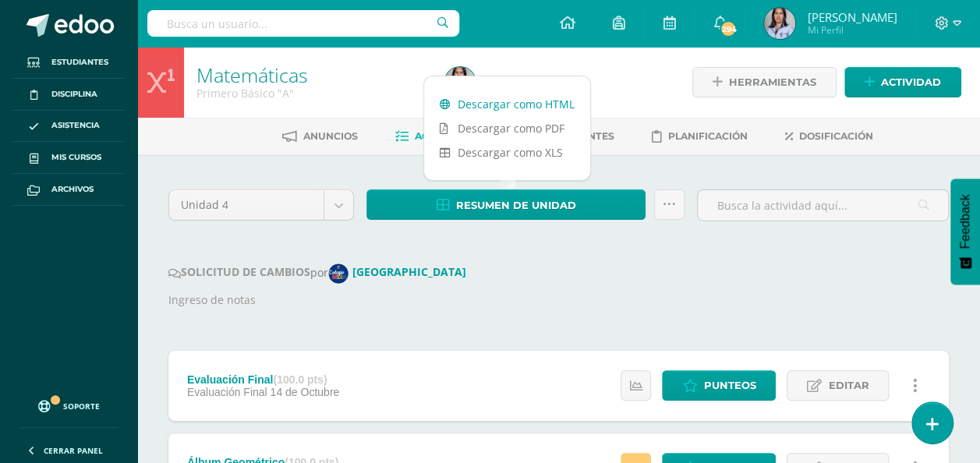
click at [514, 98] on link "Descargar como HTML" at bounding box center [507, 104] width 166 height 24
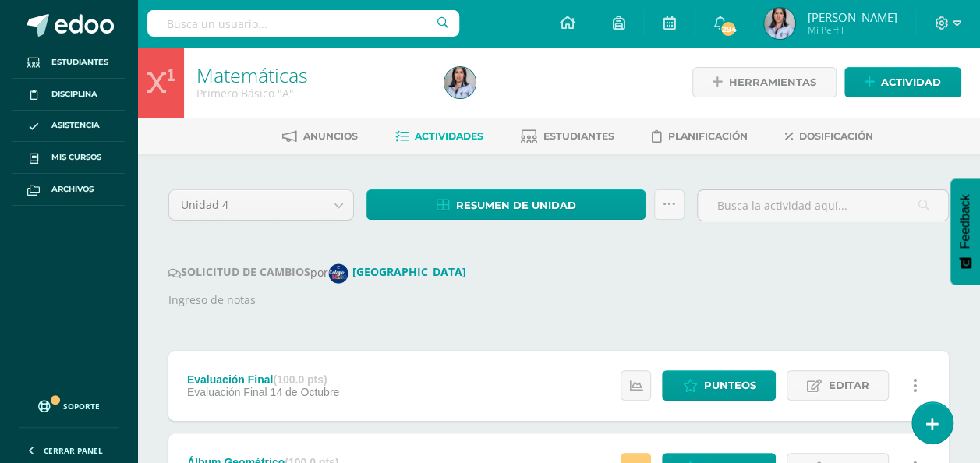
click at [635, 293] on p "Ingreso de notas" at bounding box center [558, 300] width 780 height 17
click at [581, 128] on link "Estudiantes" at bounding box center [568, 136] width 94 height 25
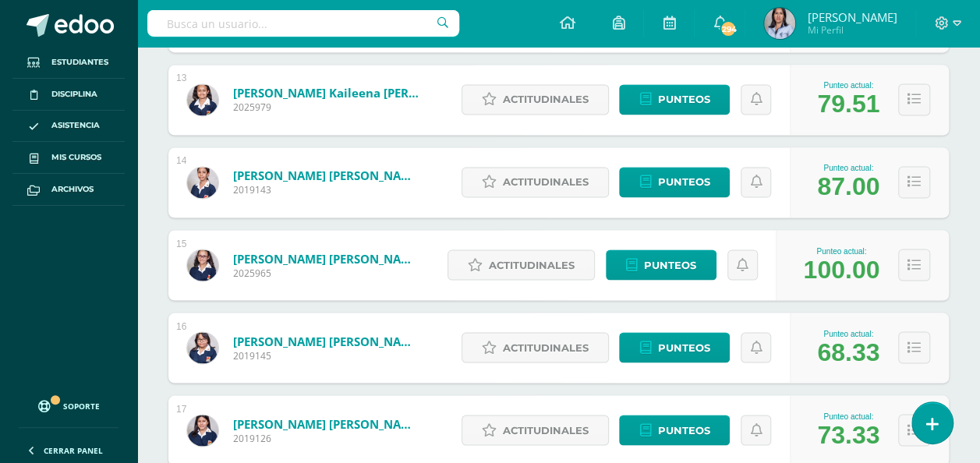
scroll to position [1276, 0]
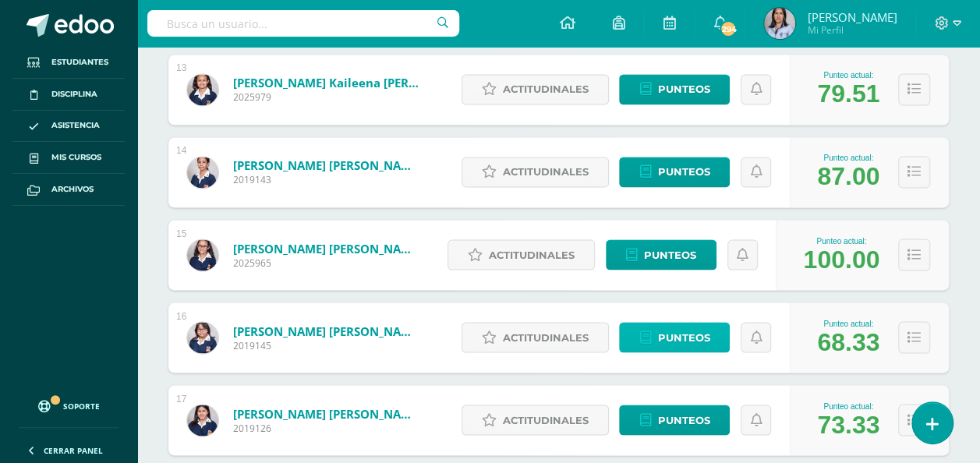
click at [687, 340] on span "Punteos" at bounding box center [683, 337] width 52 height 29
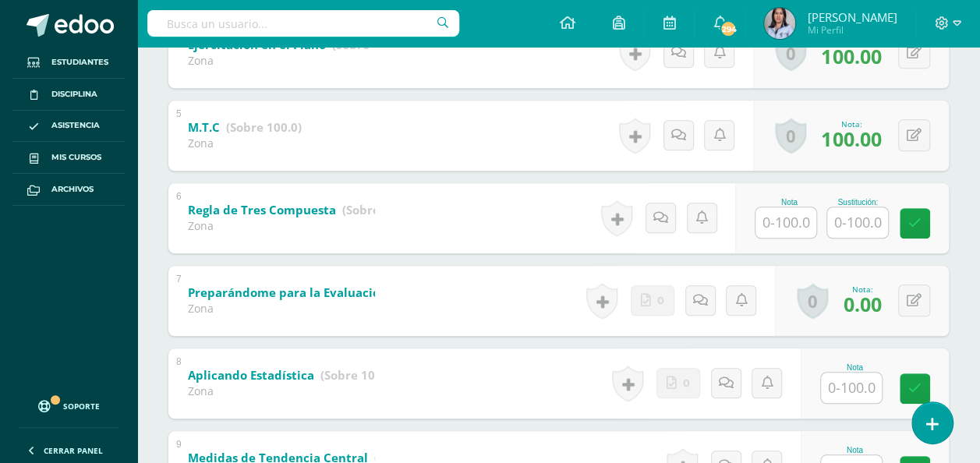
scroll to position [659, 0]
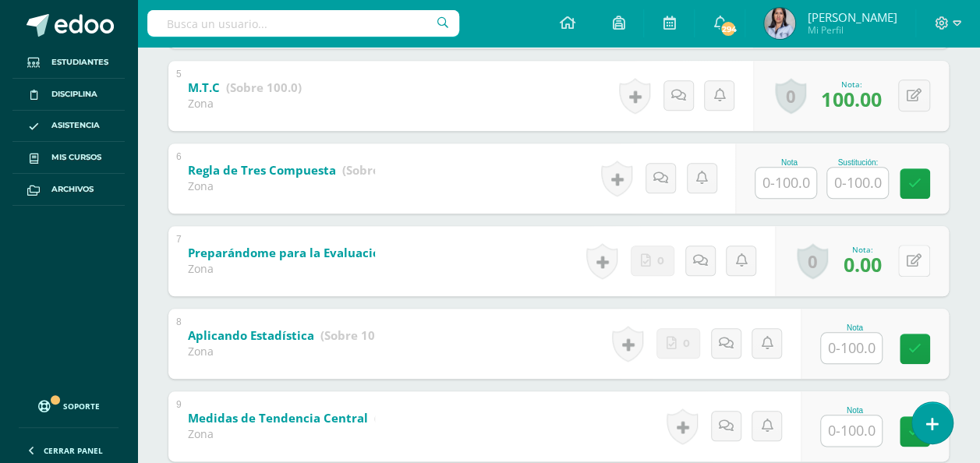
click at [907, 264] on icon at bounding box center [914, 260] width 15 height 13
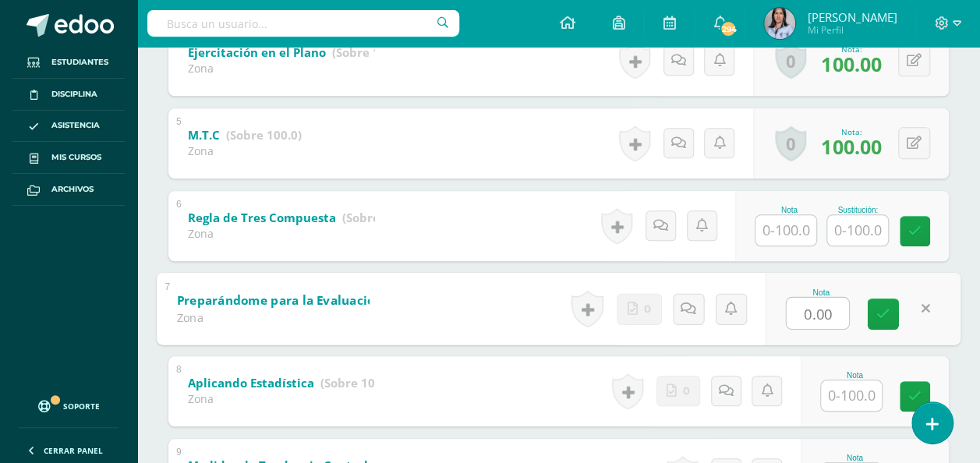
scroll to position [619, 0]
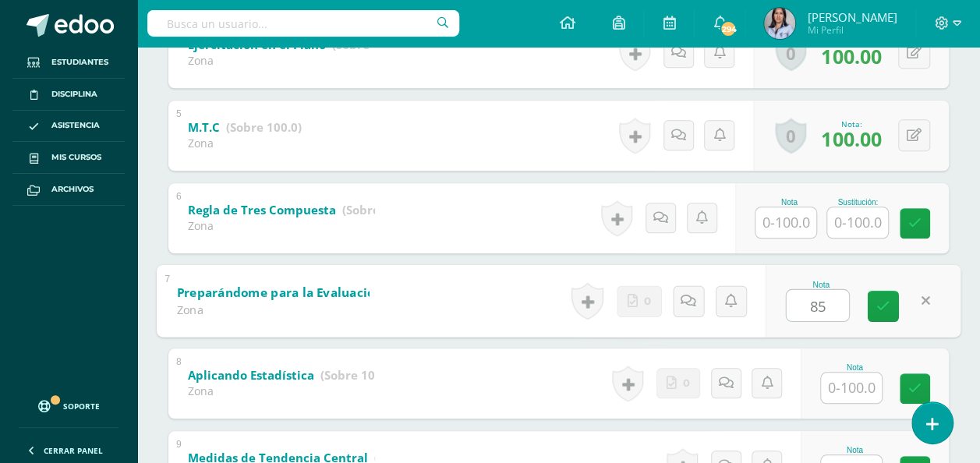
type input "85"
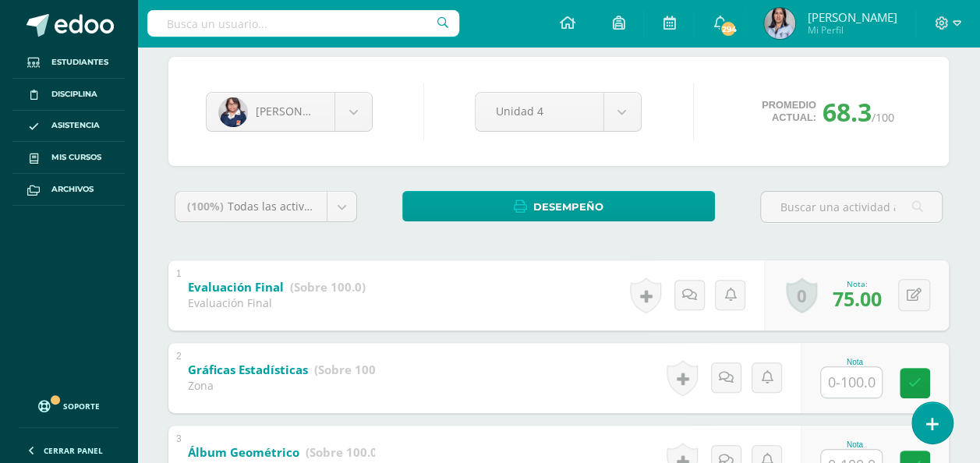
scroll to position [0, 0]
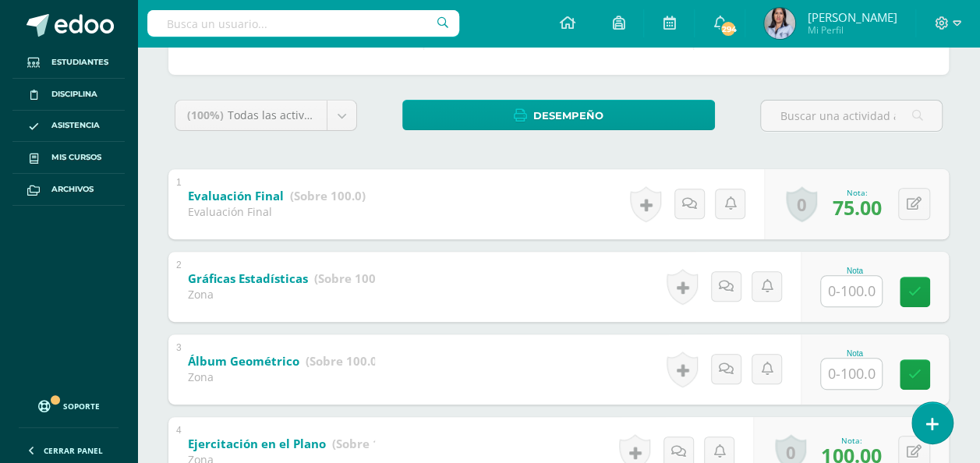
scroll to position [229, 0]
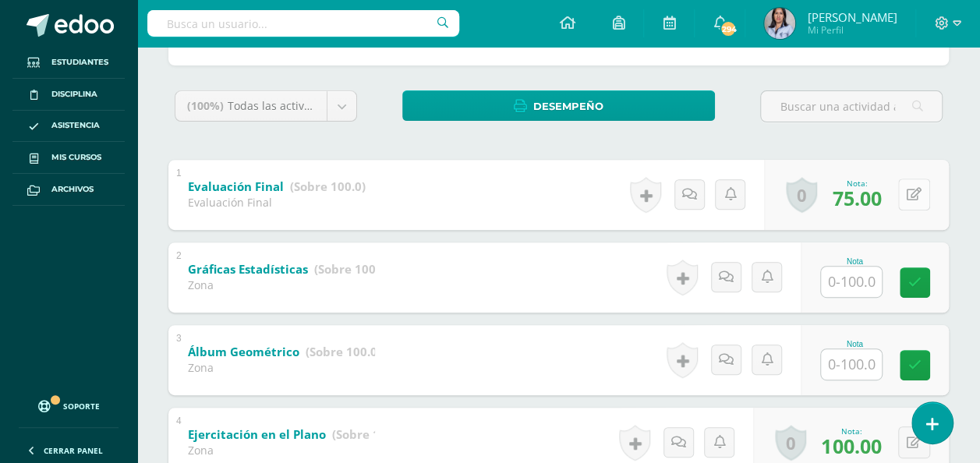
click at [913, 200] on button at bounding box center [914, 194] width 32 height 32
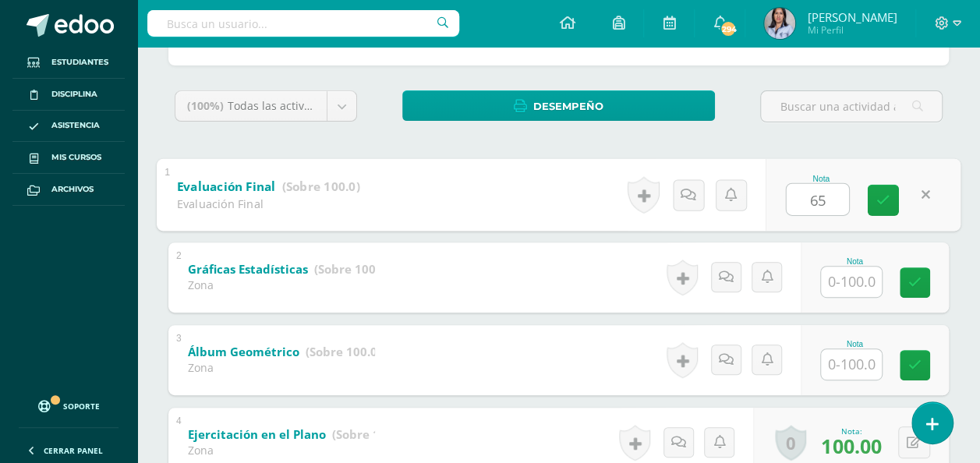
type input "65"
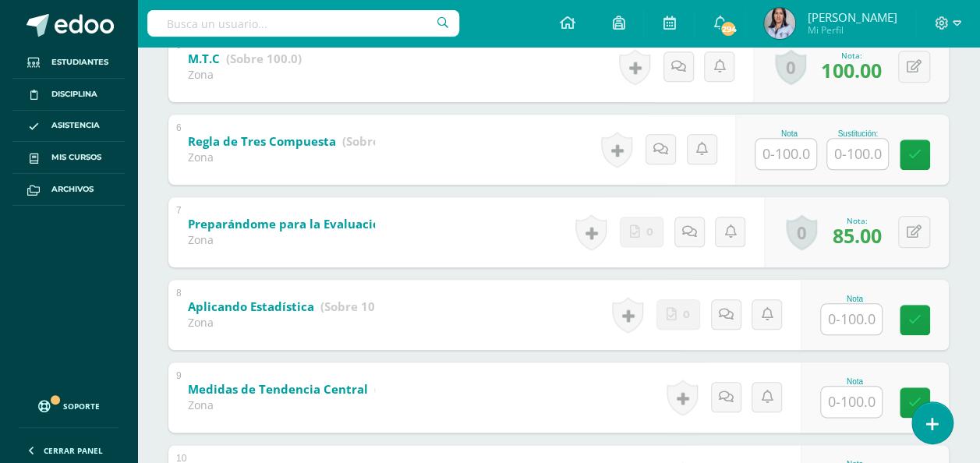
scroll to position [685, 0]
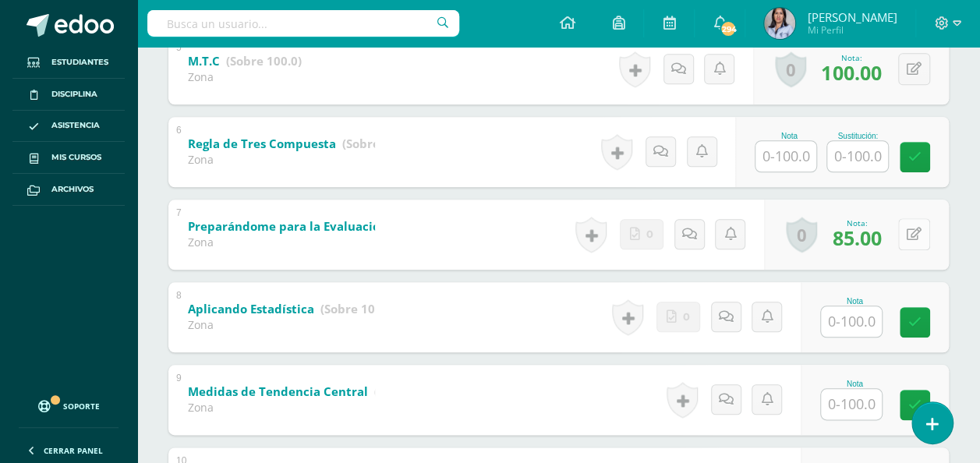
click at [917, 240] on button at bounding box center [914, 234] width 32 height 32
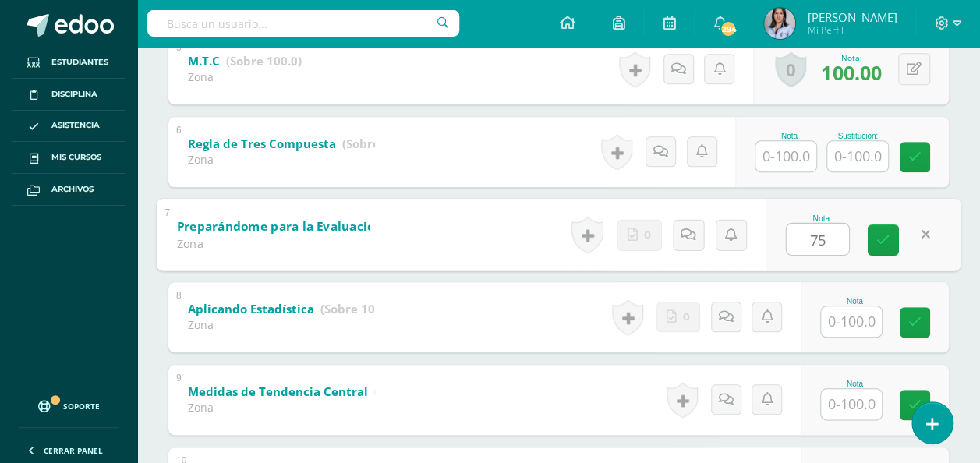
type input "75"
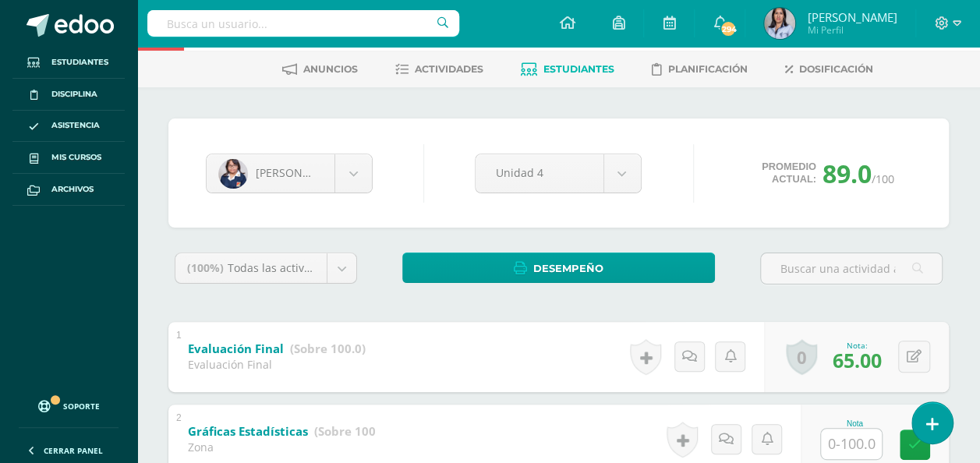
scroll to position [0, 0]
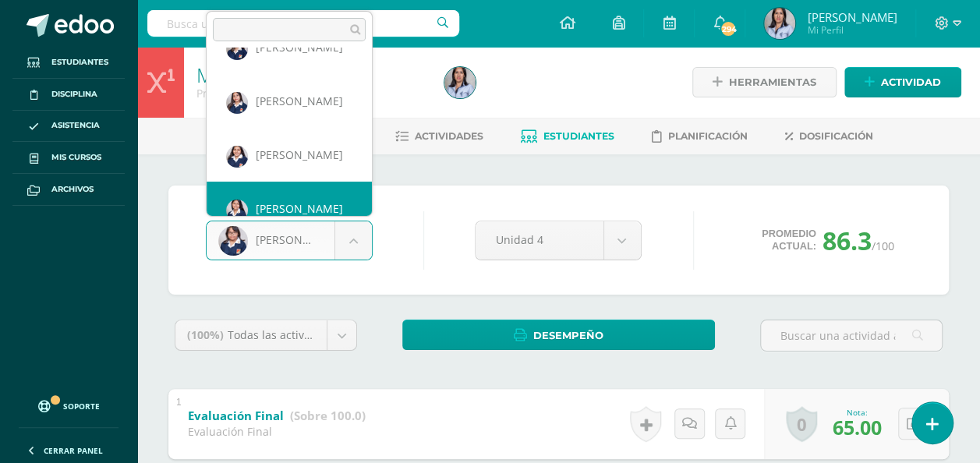
scroll to position [345, 0]
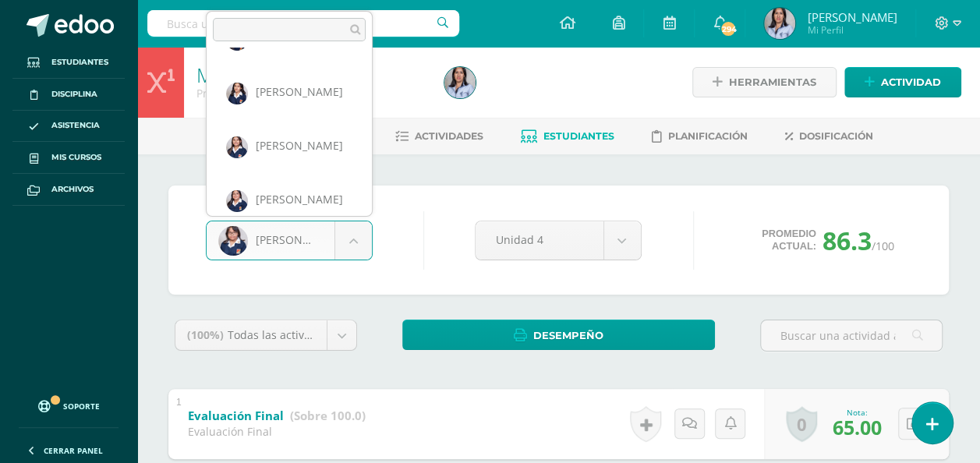
scroll to position [42, 0]
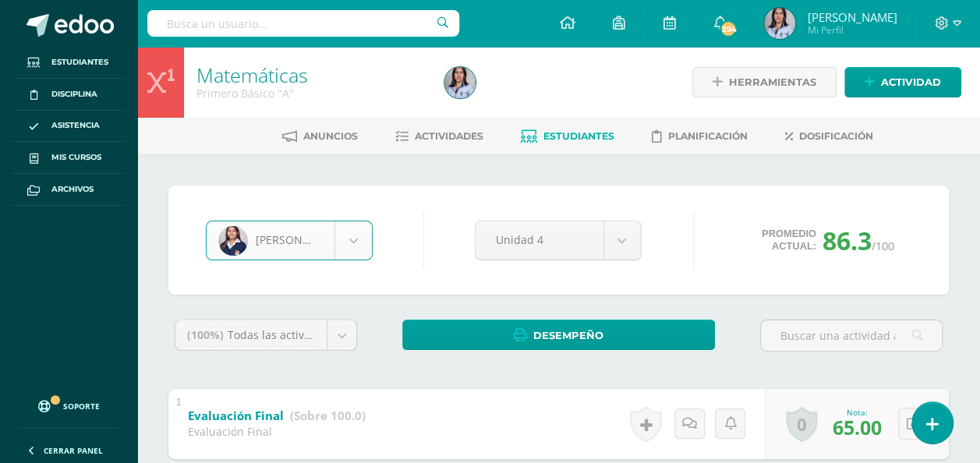
select select "2846"
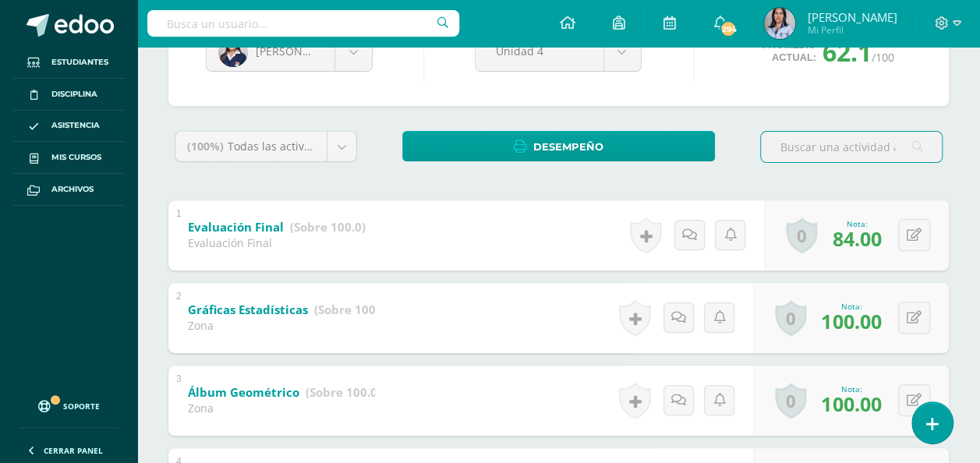
scroll to position [190, 0]
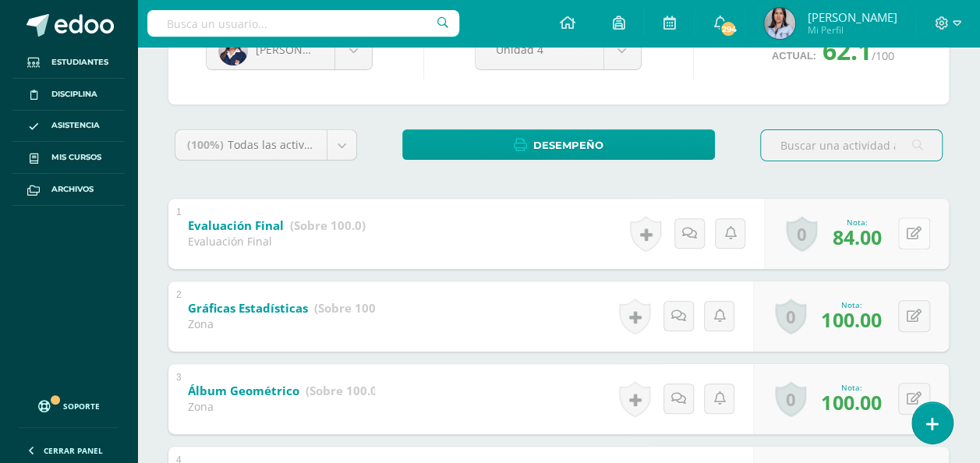
click at [910, 232] on icon at bounding box center [914, 233] width 15 height 13
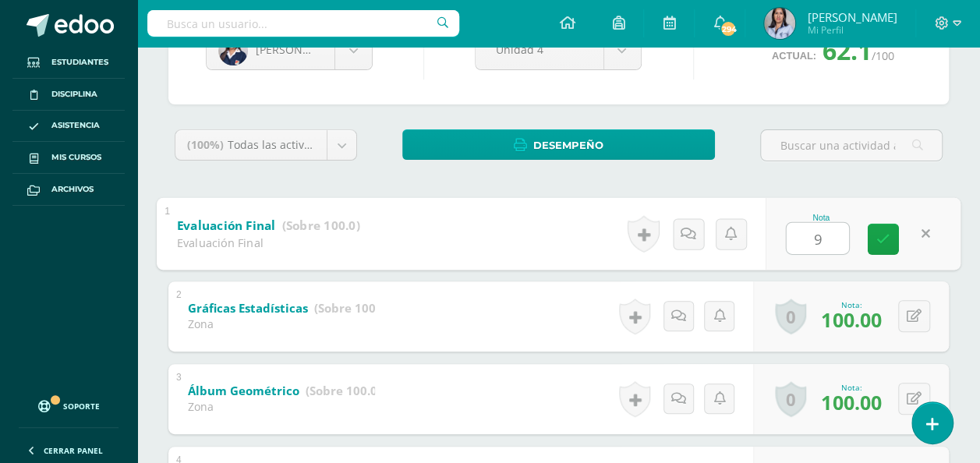
type input "90"
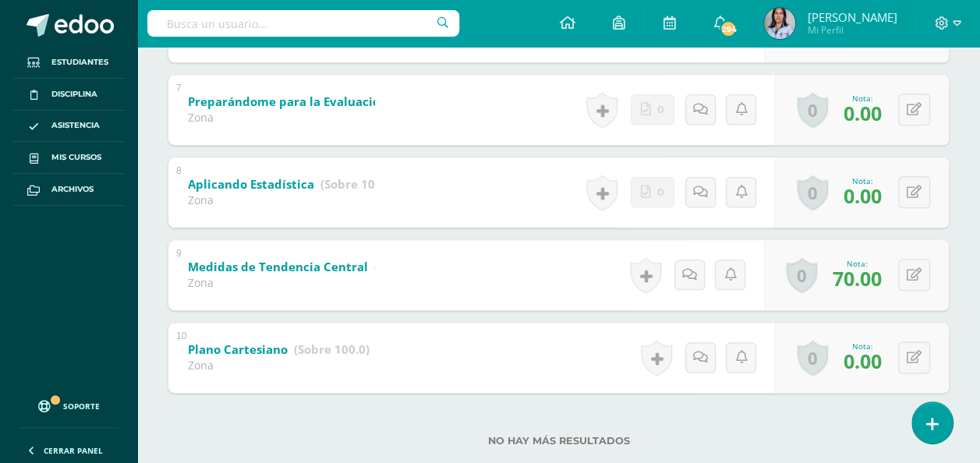
scroll to position [811, 0]
click at [910, 356] on icon at bounding box center [914, 356] width 15 height 13
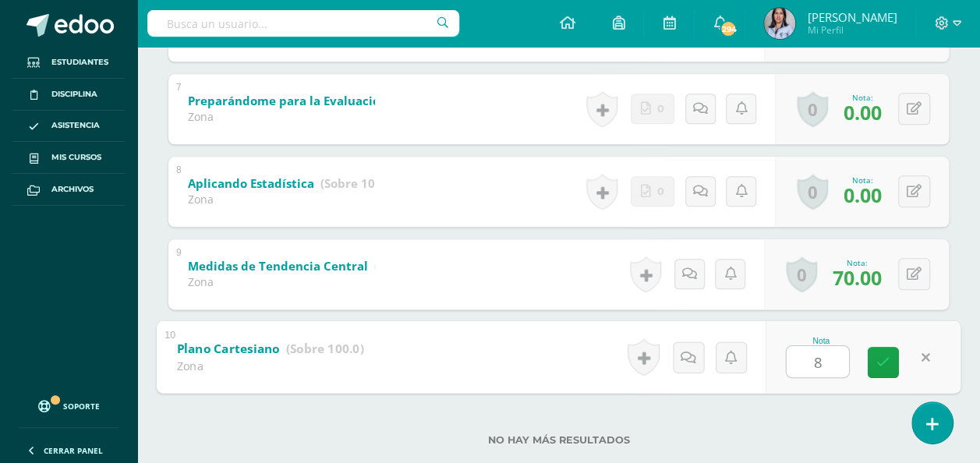
type input "80"
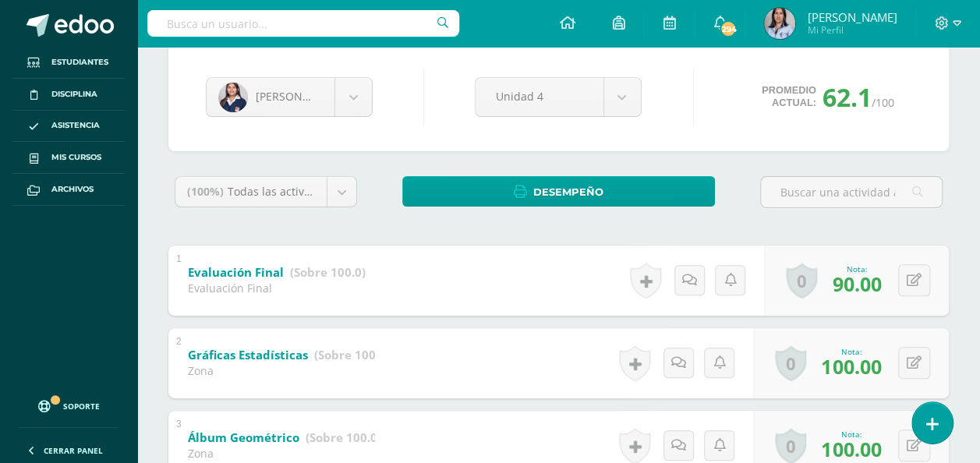
scroll to position [0, 0]
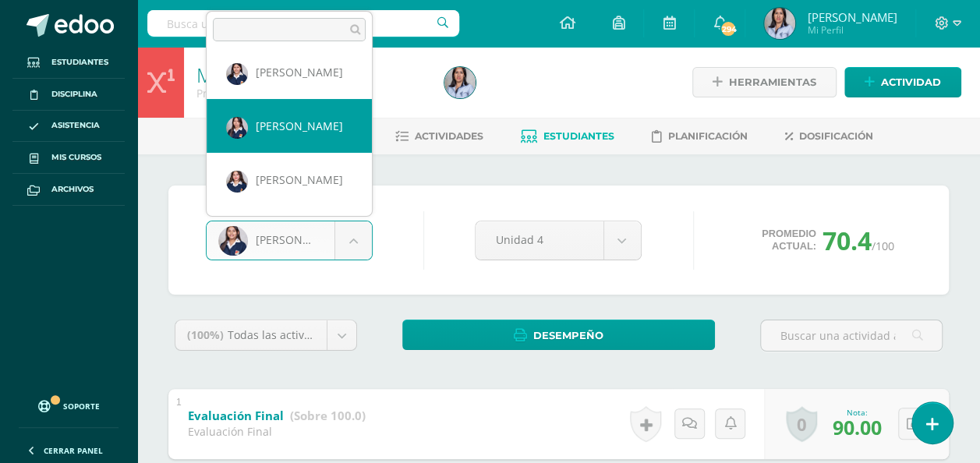
scroll to position [870, 0]
select select "2079"
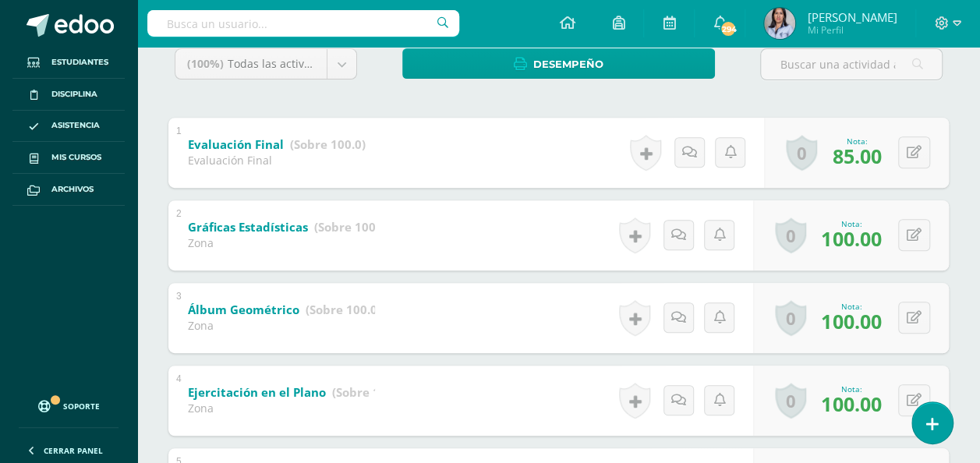
scroll to position [276, 0]
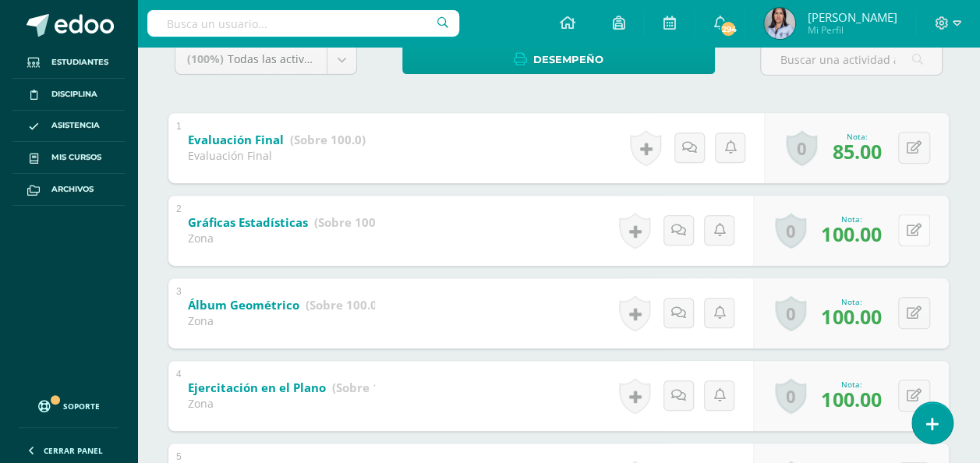
click at [921, 242] on button at bounding box center [914, 230] width 32 height 32
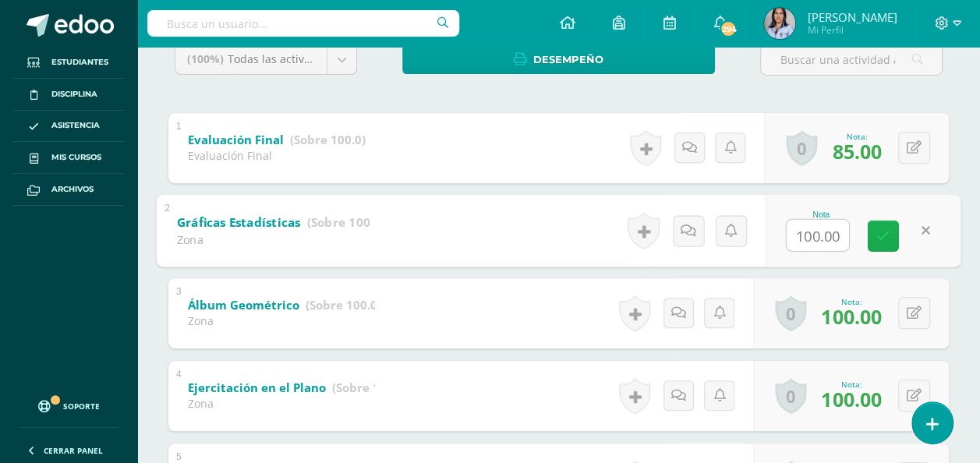
click at [874, 235] on link at bounding box center [883, 235] width 31 height 31
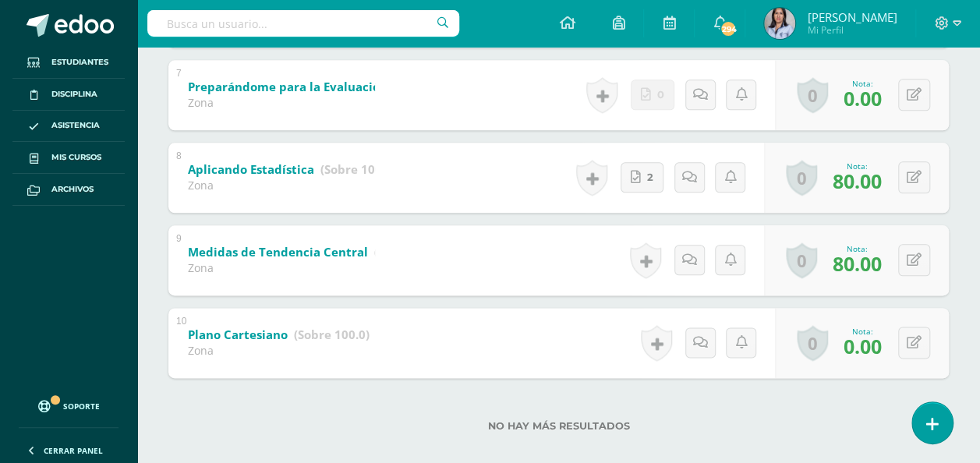
scroll to position [825, 0]
click at [907, 340] on icon at bounding box center [914, 341] width 15 height 13
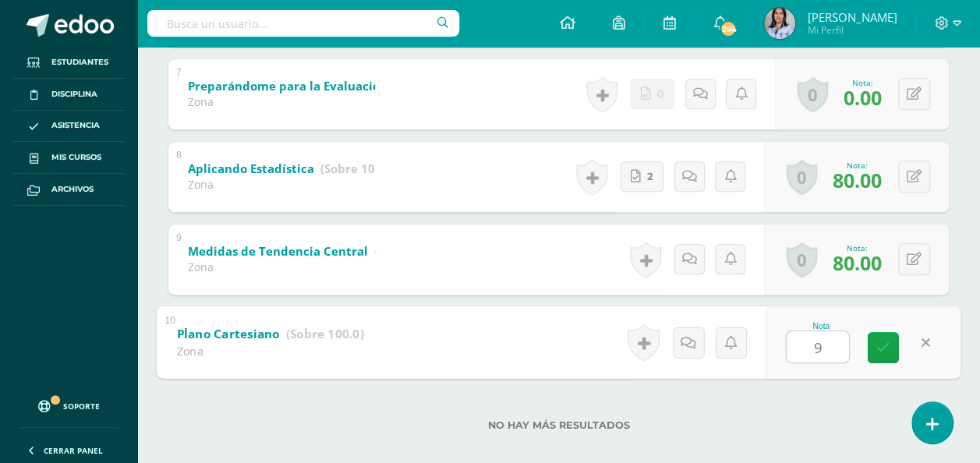
type input "90"
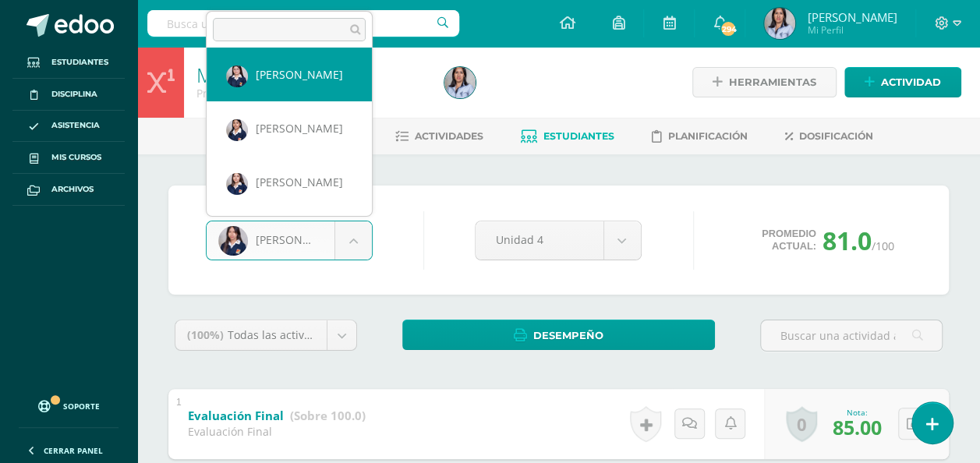
scroll to position [168, 0]
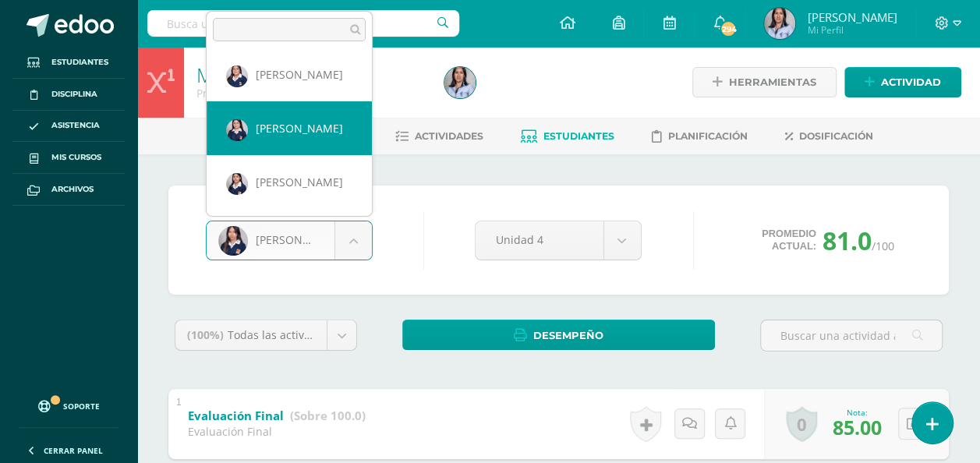
select select "3091"
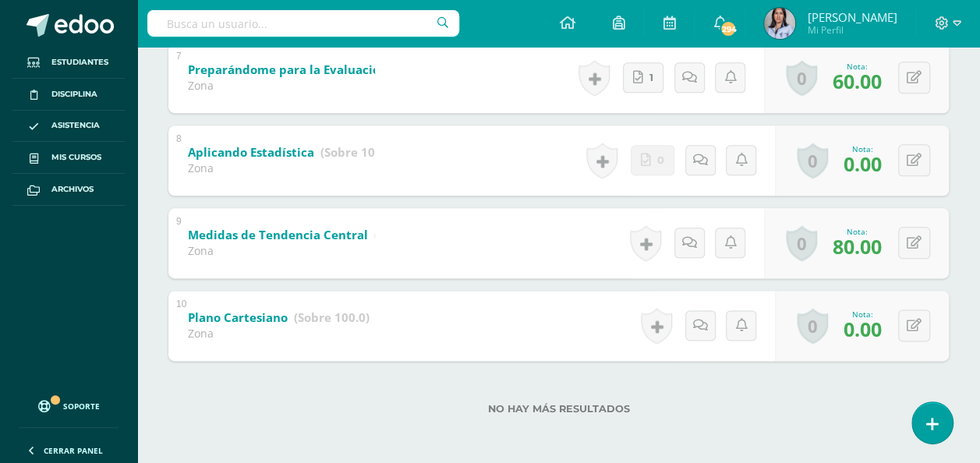
scroll to position [842, 0]
click at [904, 319] on button at bounding box center [914, 325] width 32 height 32
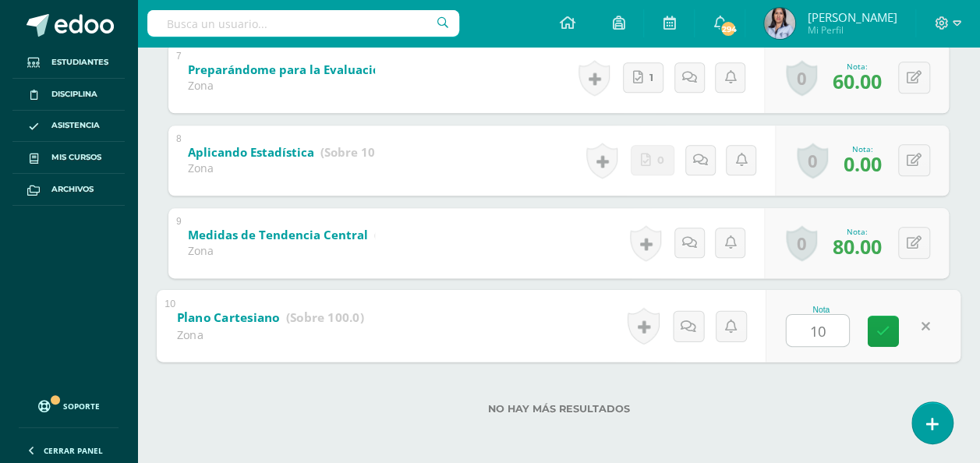
type input "100"
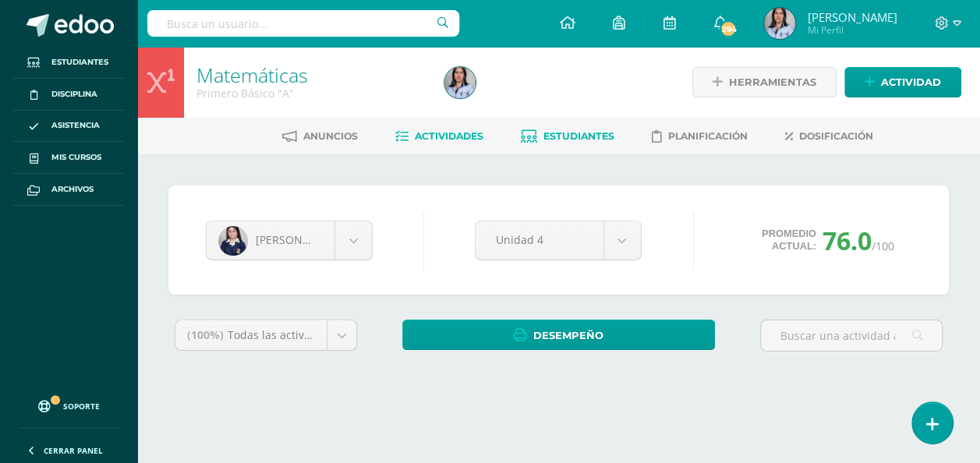
click at [447, 131] on span "Actividades" at bounding box center [449, 136] width 69 height 12
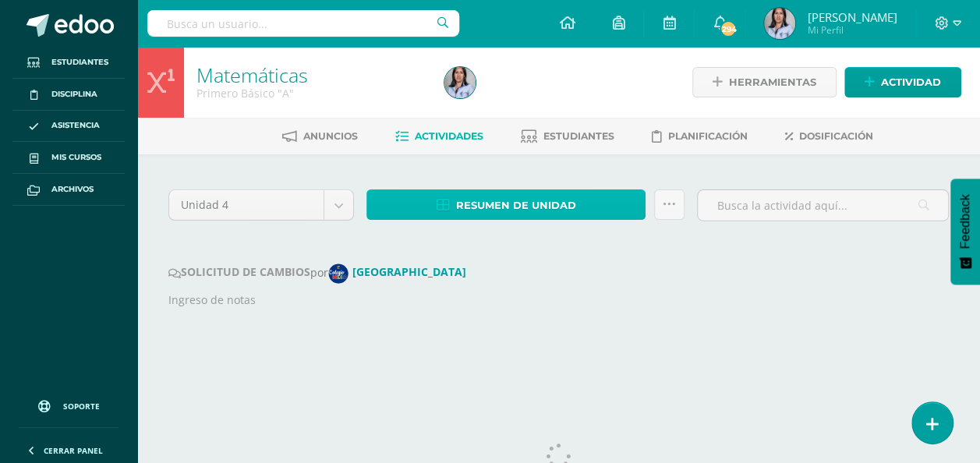
click at [479, 209] on span "Resumen de unidad" at bounding box center [516, 205] width 120 height 29
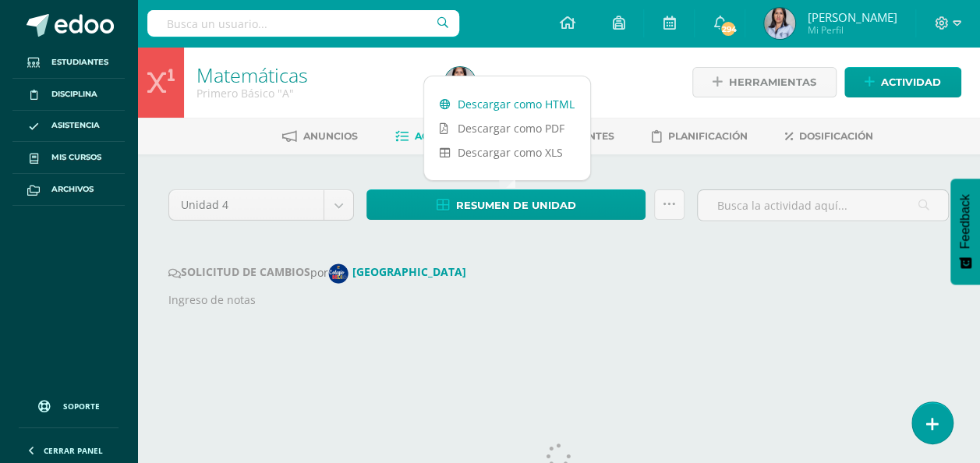
click at [490, 104] on link "Descargar como HTML" at bounding box center [507, 104] width 166 height 24
click at [602, 133] on span "Estudiantes" at bounding box center [578, 136] width 71 height 12
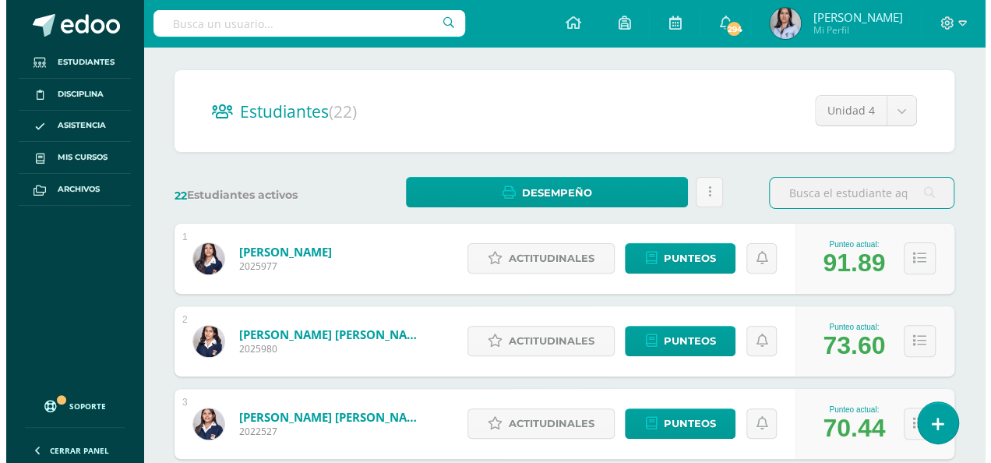
scroll to position [118, 0]
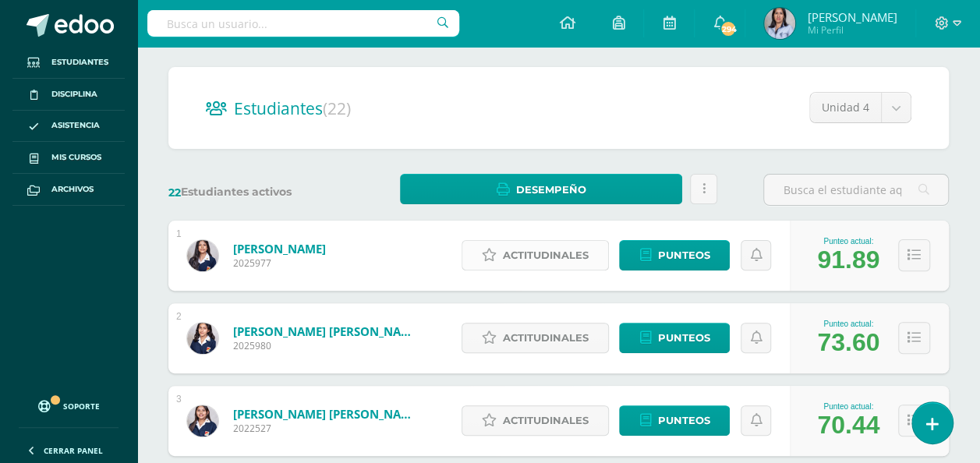
click at [555, 254] on span "Actitudinales" at bounding box center [546, 255] width 86 height 29
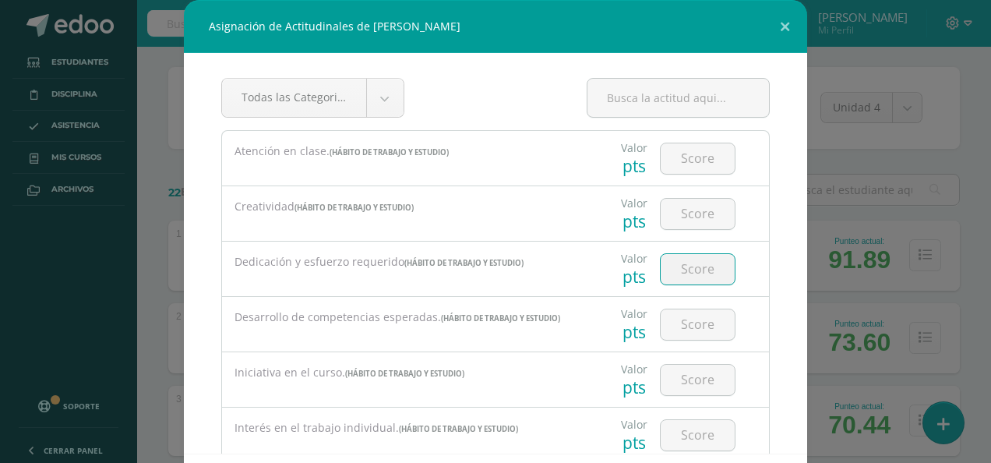
click at [706, 267] on input "number" at bounding box center [698, 269] width 74 height 30
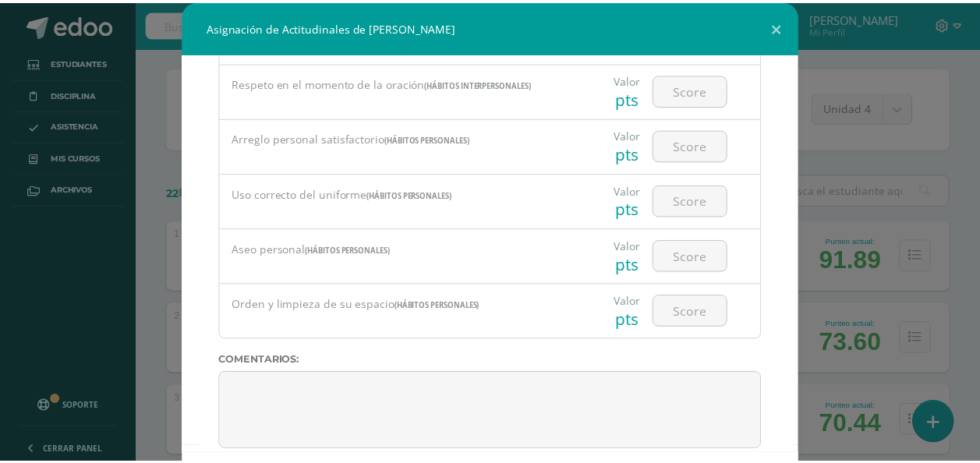
scroll to position [71, 0]
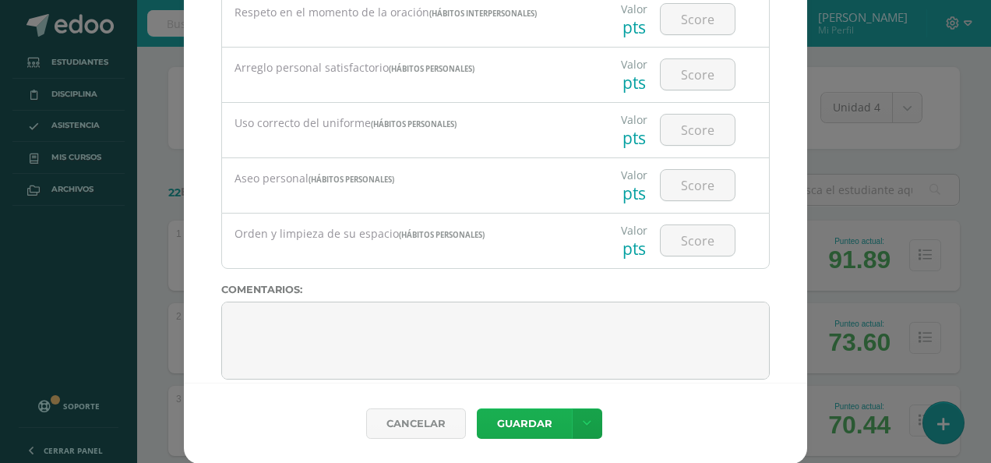
type input "3"
click at [527, 416] on button "Guardar" at bounding box center [524, 423] width 95 height 30
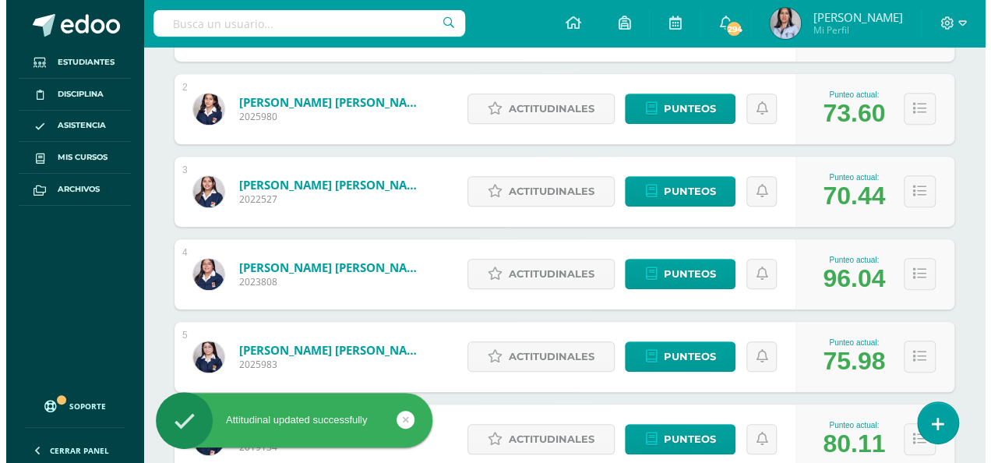
scroll to position [421, 0]
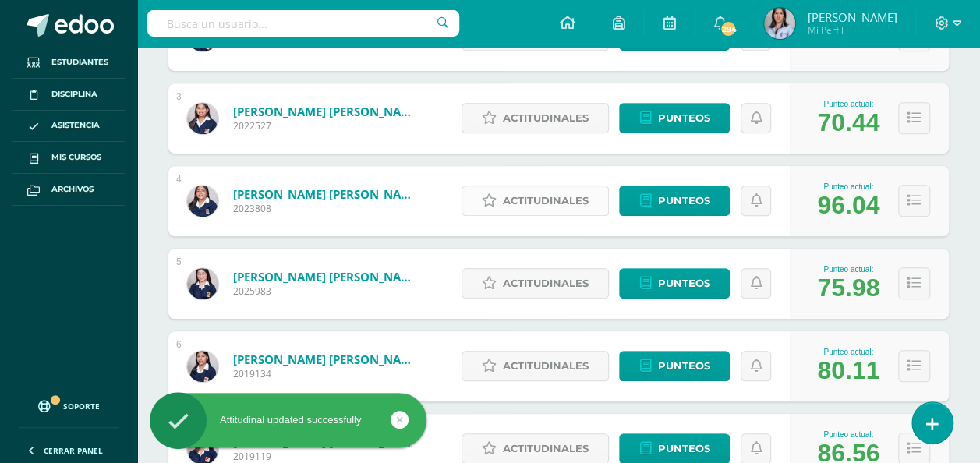
click at [568, 199] on span "Actitudinales" at bounding box center [546, 200] width 86 height 29
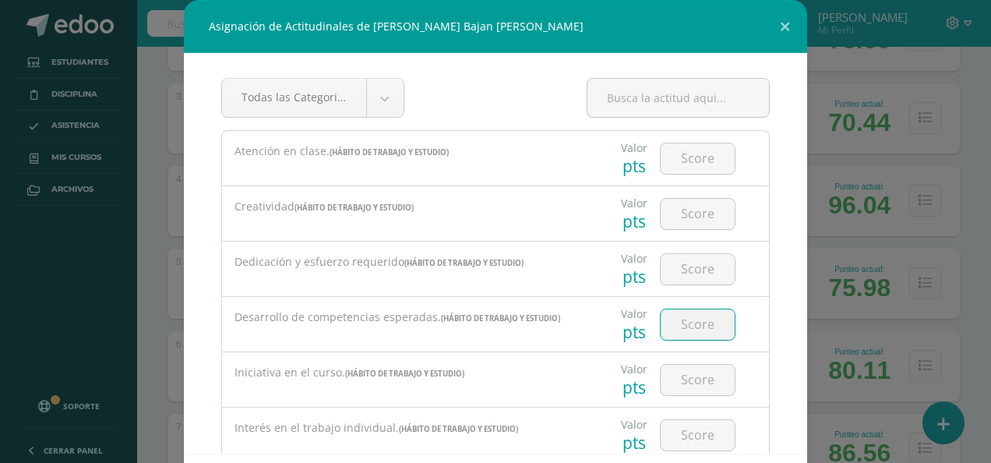
click at [697, 327] on input "number" at bounding box center [698, 324] width 74 height 30
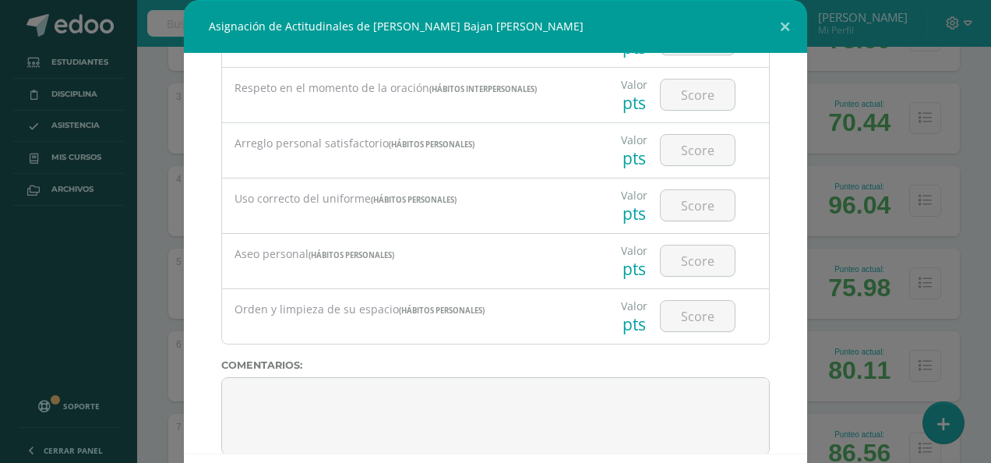
scroll to position [2591, 0]
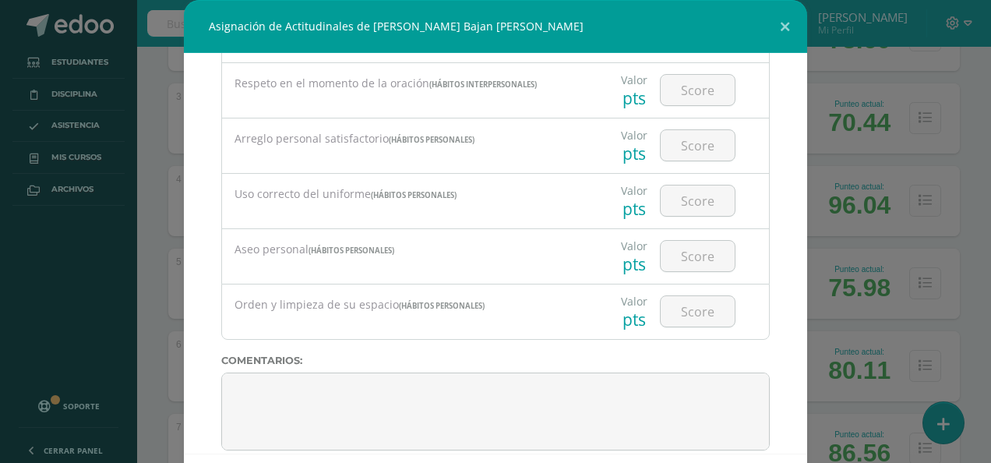
type input "3"
drag, startPoint x: 667, startPoint y: 17, endPoint x: 627, endPoint y: -55, distance: 82.0
drag, startPoint x: 719, startPoint y: 27, endPoint x: 637, endPoint y: 11, distance: 83.5
click at [637, 11] on div "Asignación de Actitudinales de Karla Susana Bajan Bonilla" at bounding box center [496, 26] width 624 height 53
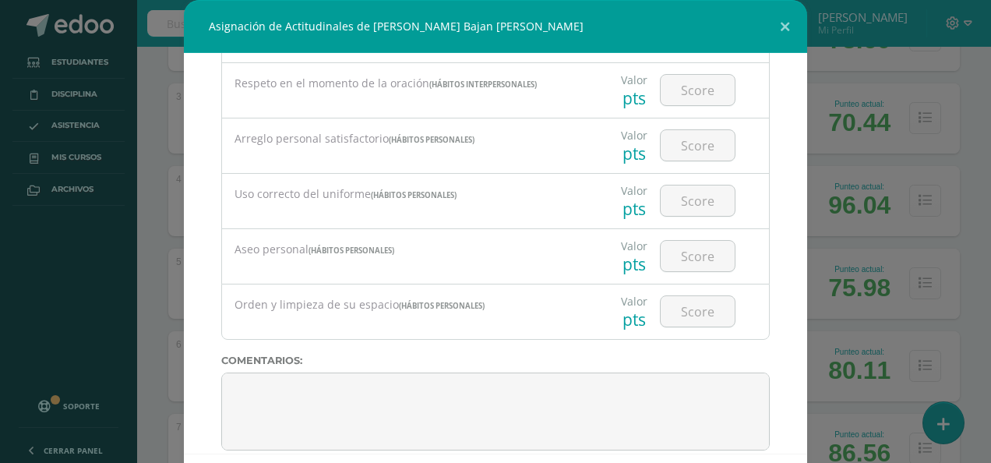
click at [687, 2] on div "Asignación de Actitudinales de Karla Susana Bajan Bonilla" at bounding box center [496, 26] width 624 height 53
click at [778, 28] on button at bounding box center [785, 26] width 44 height 53
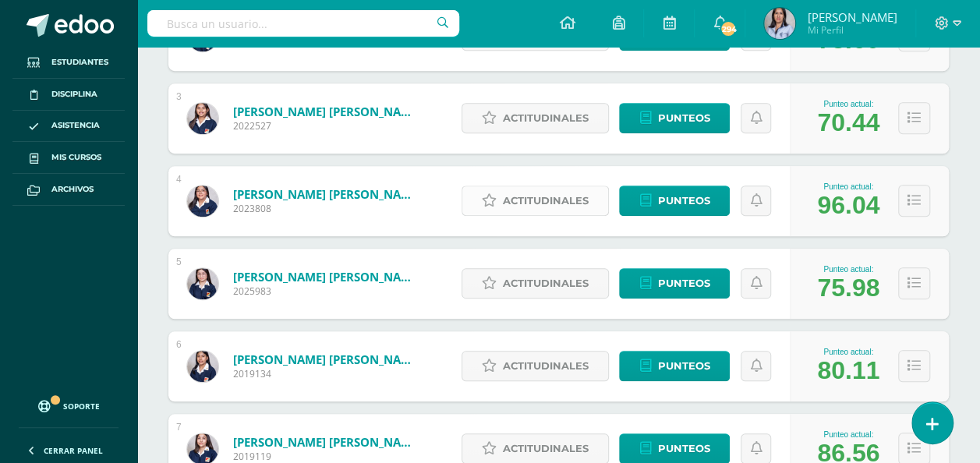
click at [571, 190] on span "Actitudinales" at bounding box center [546, 200] width 86 height 29
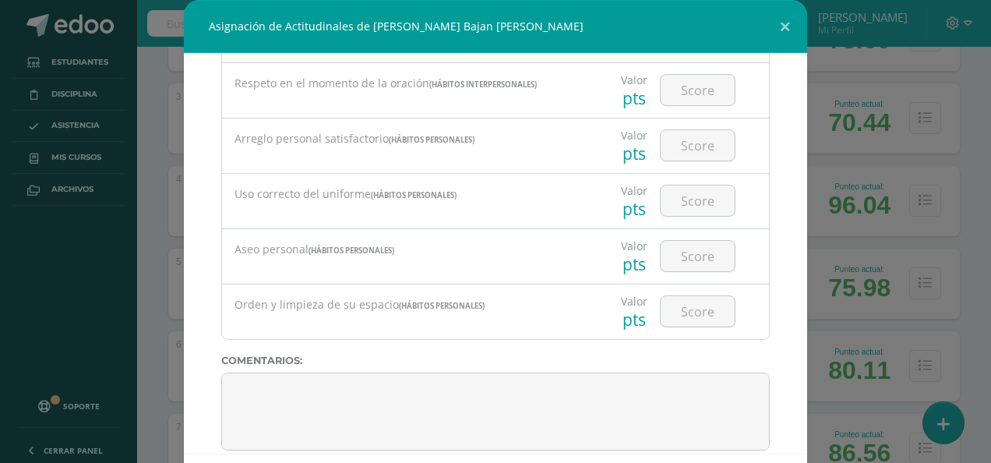
drag, startPoint x: 564, startPoint y: 20, endPoint x: 454, endPoint y: -26, distance: 119.1
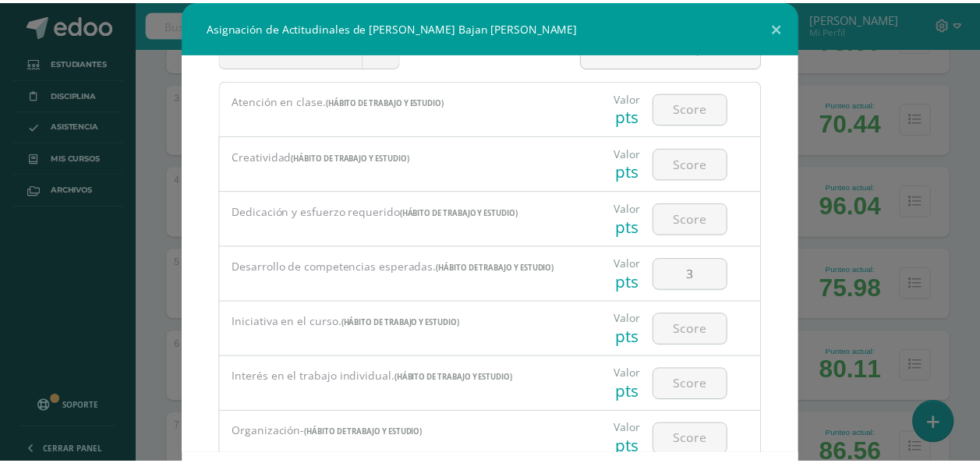
scroll to position [0, 0]
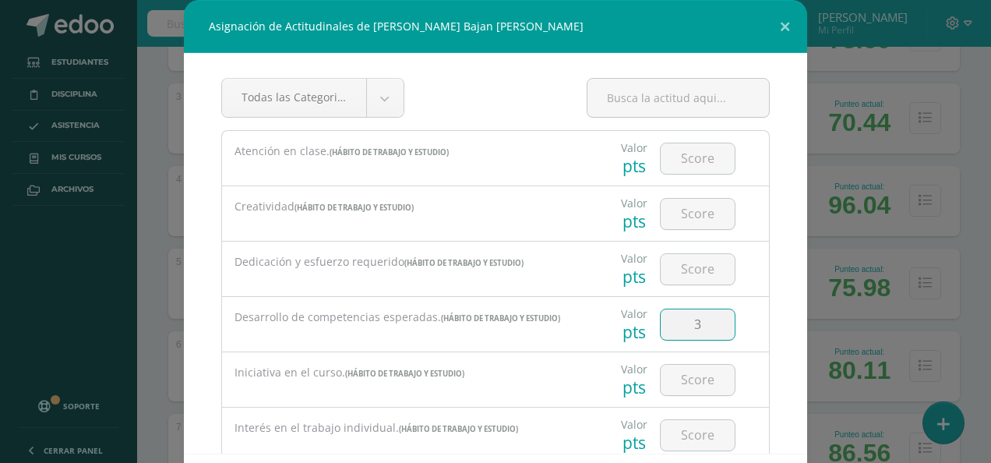
click at [703, 327] on input "3" at bounding box center [698, 324] width 74 height 30
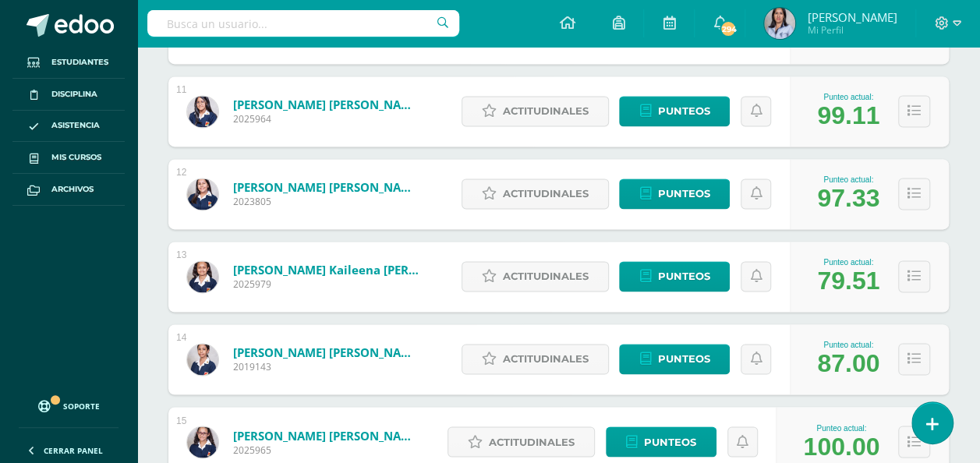
scroll to position [1093, 0]
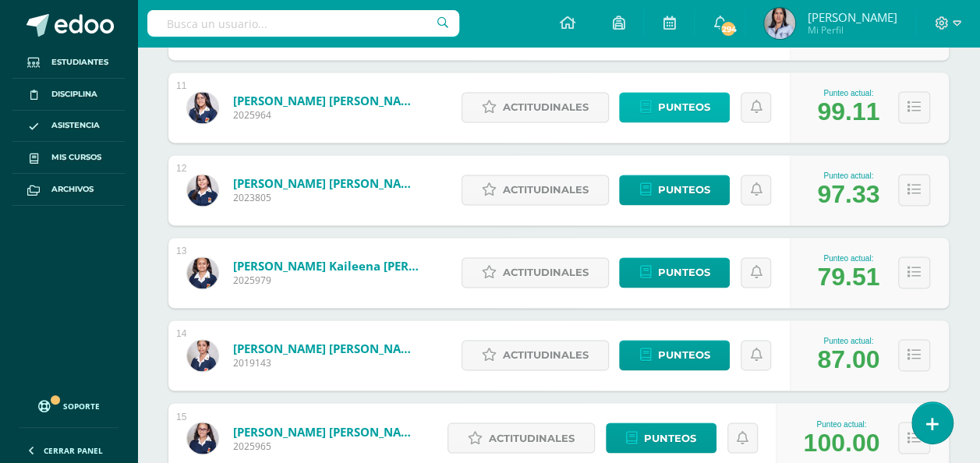
click at [678, 98] on span "Punteos" at bounding box center [683, 107] width 52 height 29
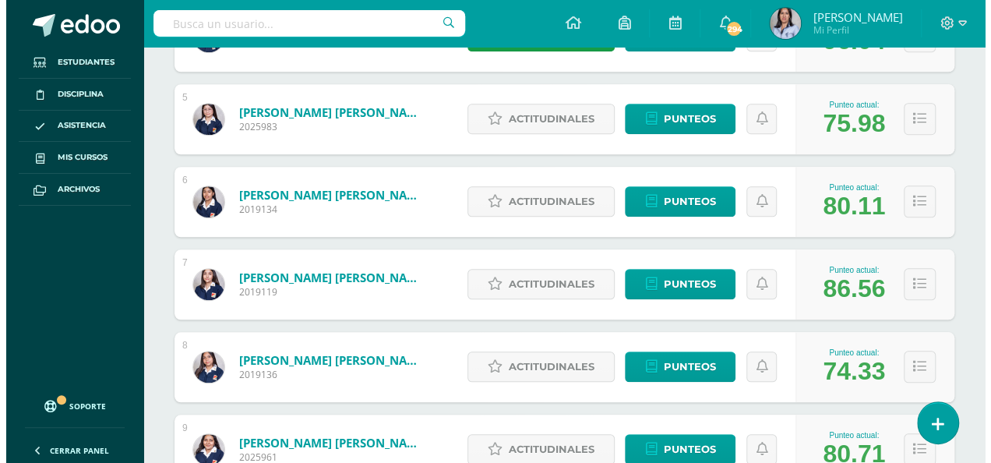
scroll to position [613, 0]
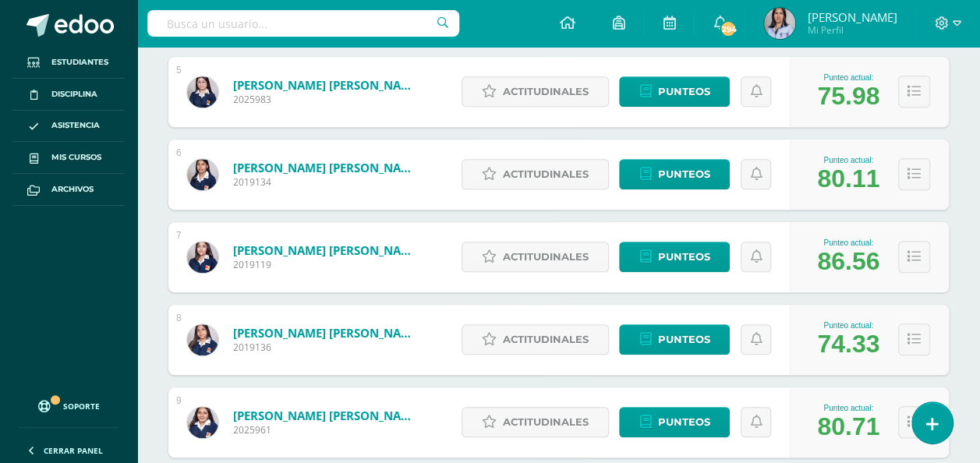
click at [937, 226] on div "Punteo actual: 86.56" at bounding box center [869, 257] width 159 height 70
click at [564, 86] on span "Actitudinales" at bounding box center [546, 91] width 86 height 29
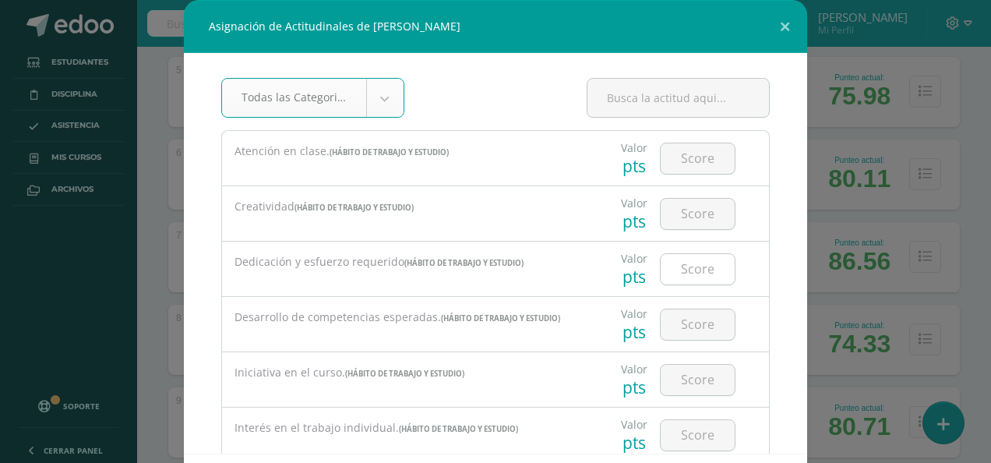
click at [693, 269] on input "number" at bounding box center [698, 269] width 74 height 30
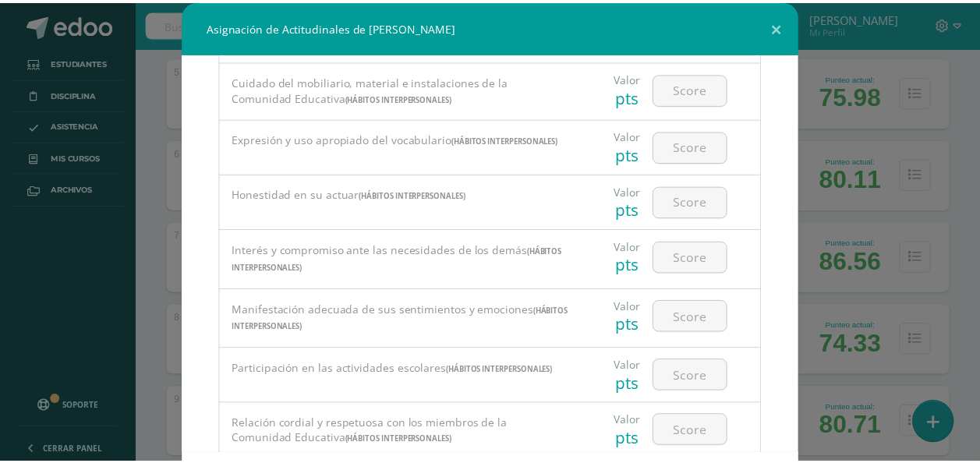
scroll to position [2591, 0]
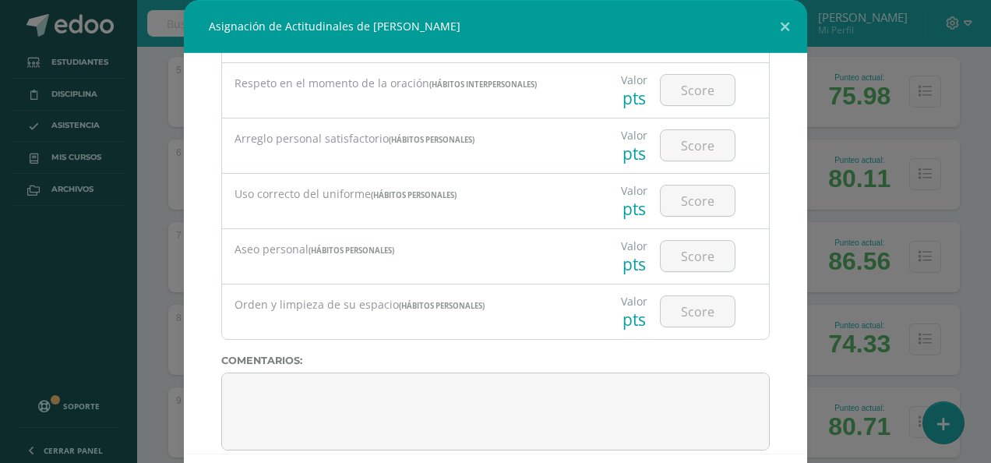
type input "3"
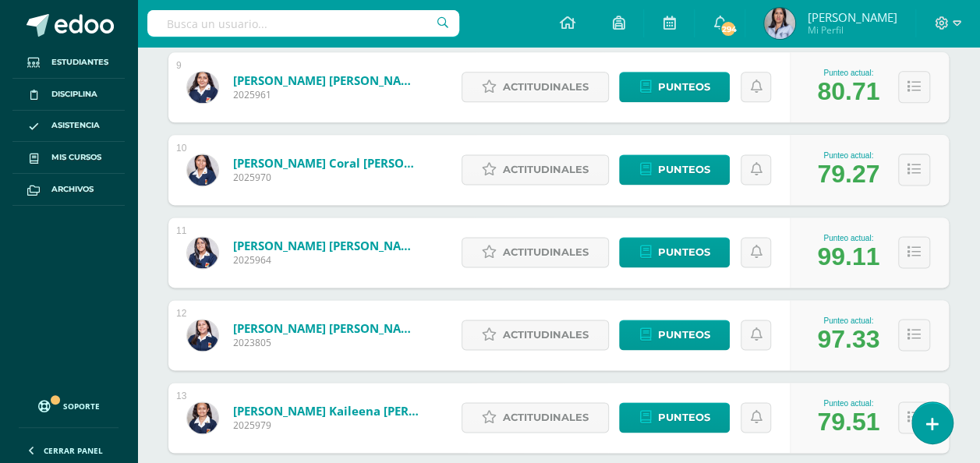
scroll to position [953, 0]
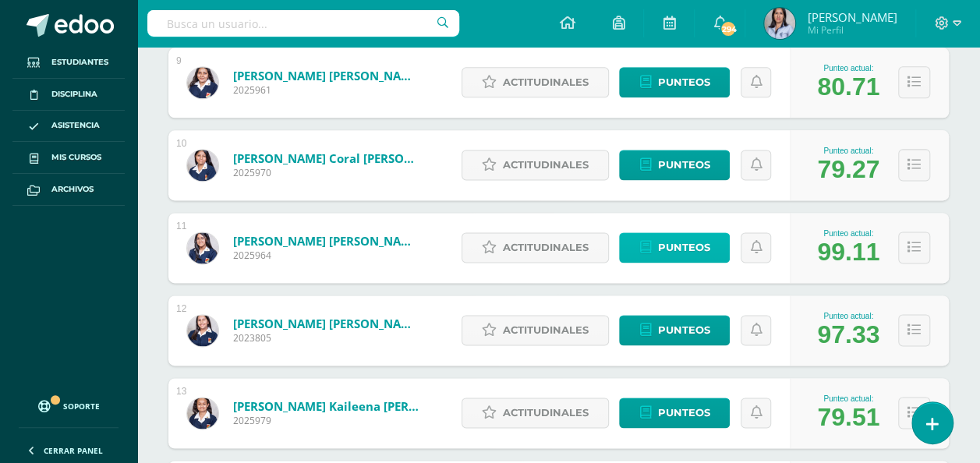
click at [683, 248] on span "Punteos" at bounding box center [683, 247] width 52 height 29
click at [701, 248] on span "Punteos" at bounding box center [683, 247] width 52 height 29
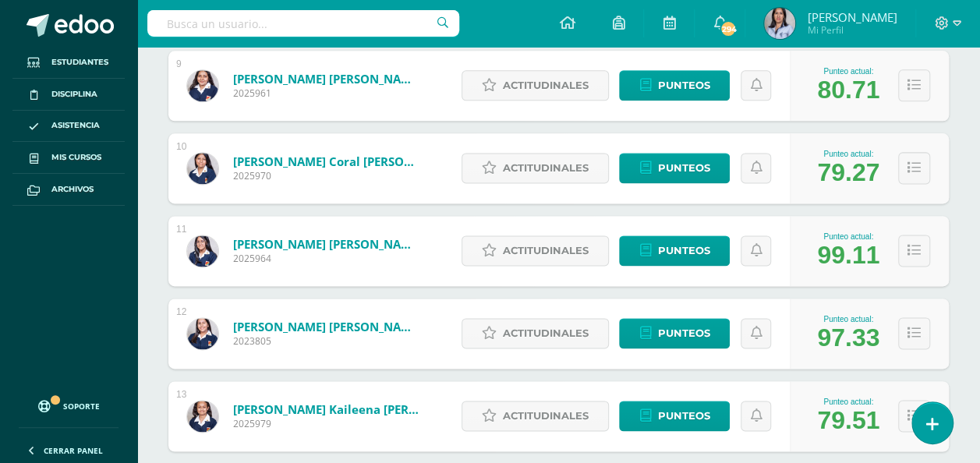
scroll to position [960, 0]
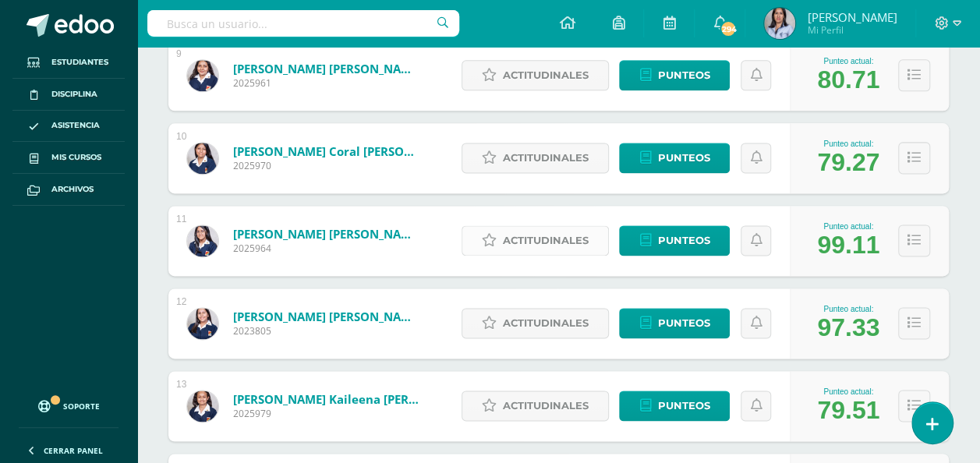
click at [547, 235] on span "Actitudinales" at bounding box center [546, 240] width 86 height 29
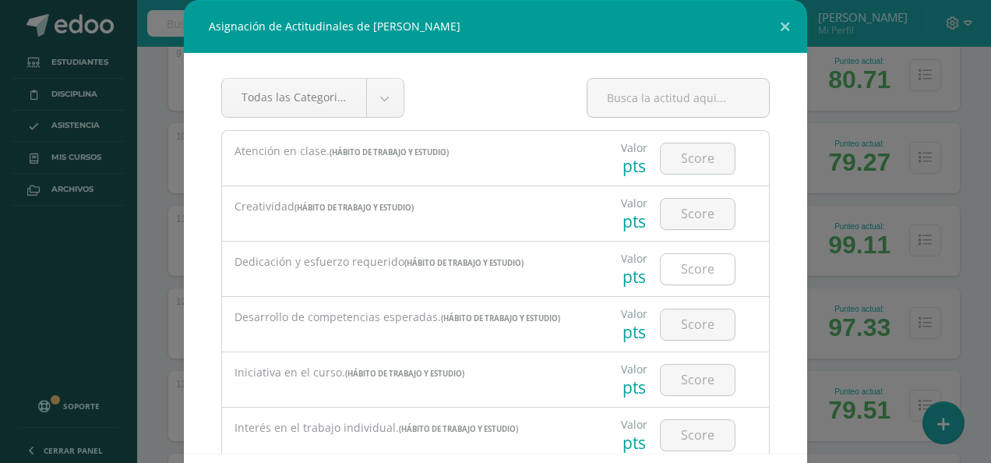
click at [695, 271] on input "number" at bounding box center [698, 269] width 74 height 30
type input "3"
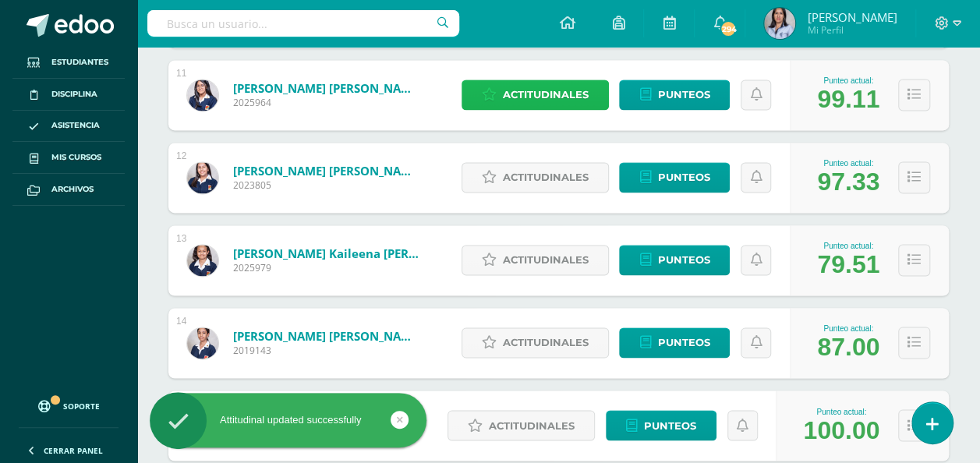
scroll to position [1114, 0]
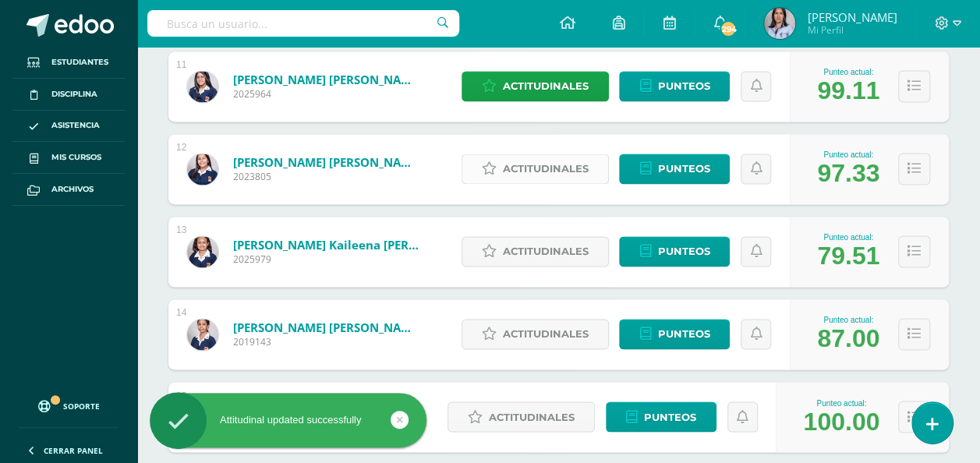
click at [524, 168] on span "Actitudinales" at bounding box center [546, 168] width 86 height 29
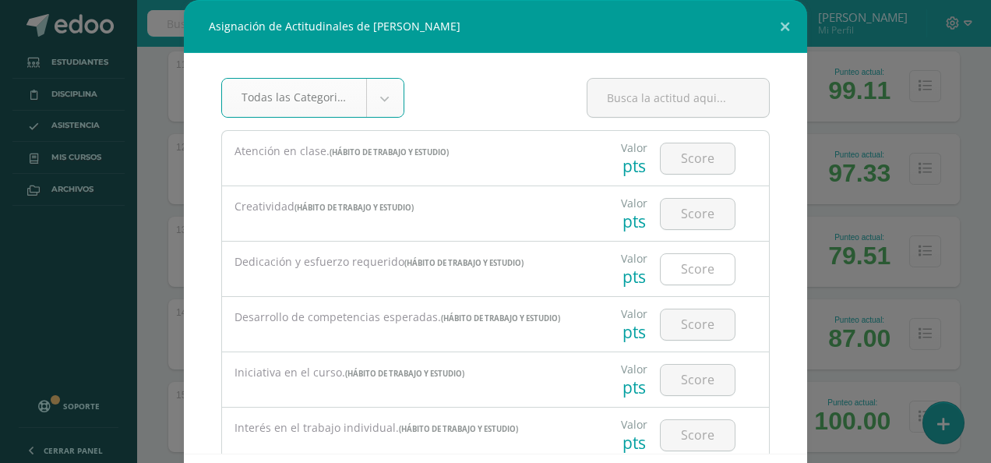
click at [683, 272] on input "number" at bounding box center [698, 269] width 74 height 30
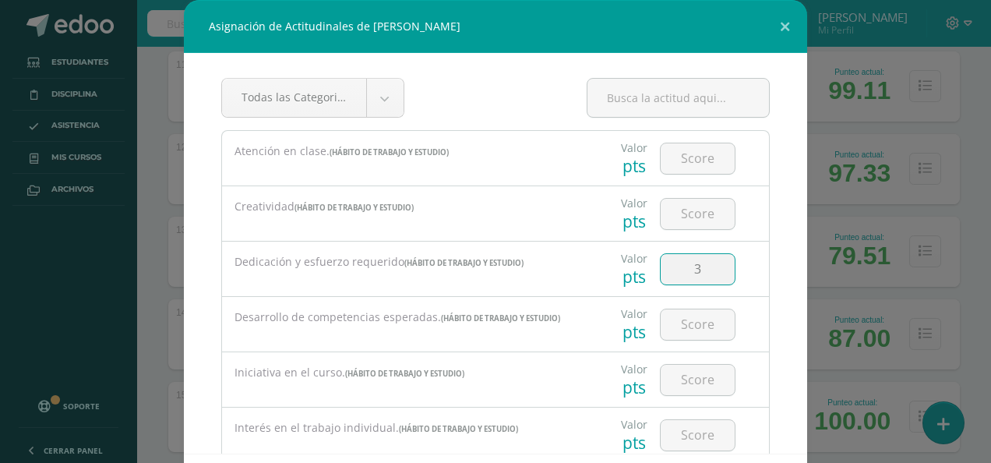
type input "3"
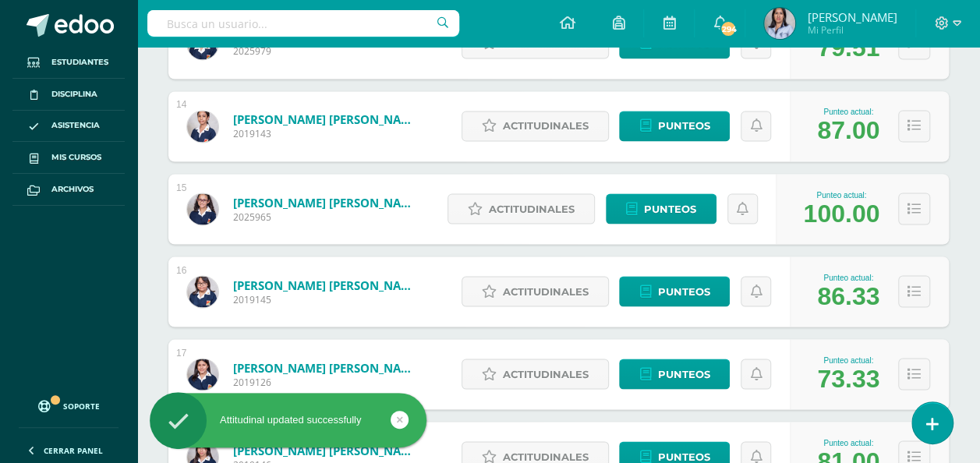
scroll to position [1326, 0]
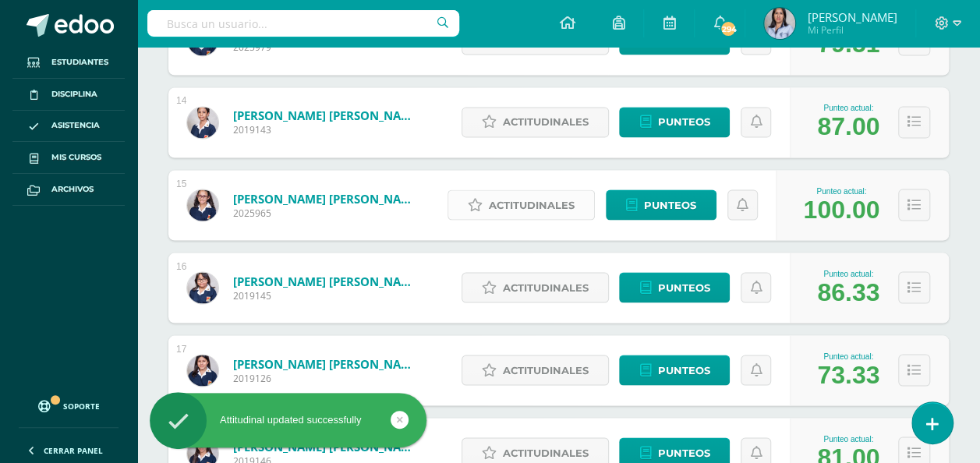
click at [524, 205] on span "Actitudinales" at bounding box center [532, 204] width 86 height 29
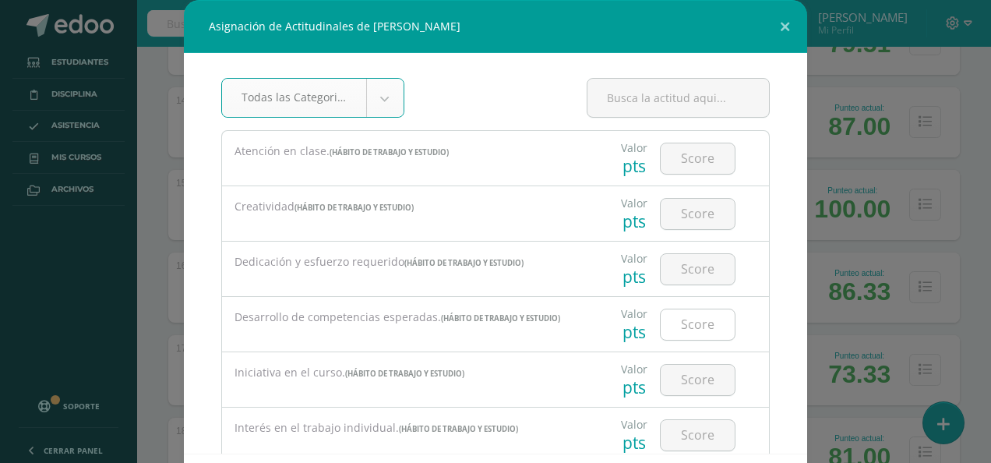
click at [689, 327] on input "number" at bounding box center [698, 324] width 74 height 30
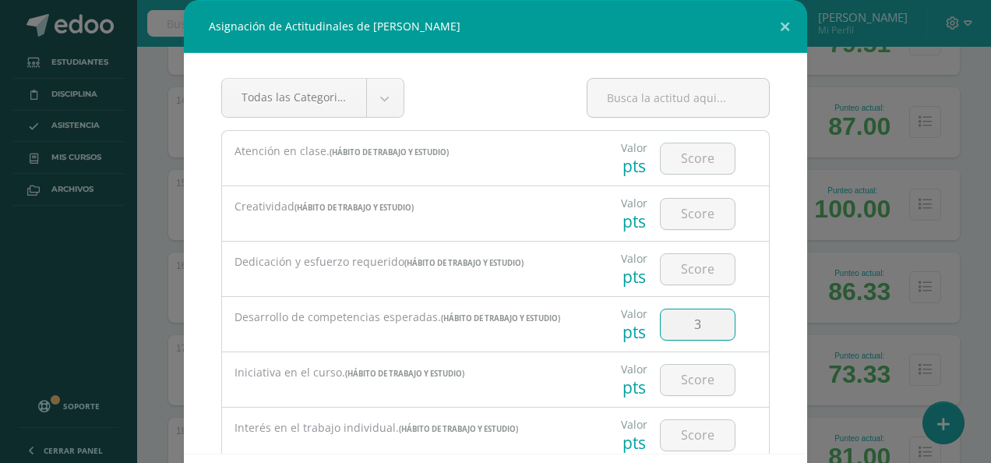
type input "3"
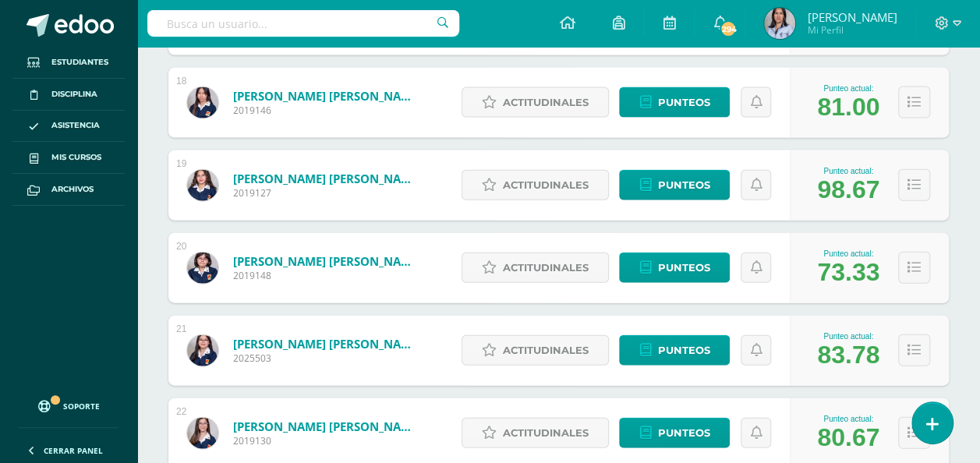
scroll to position [1669, 0]
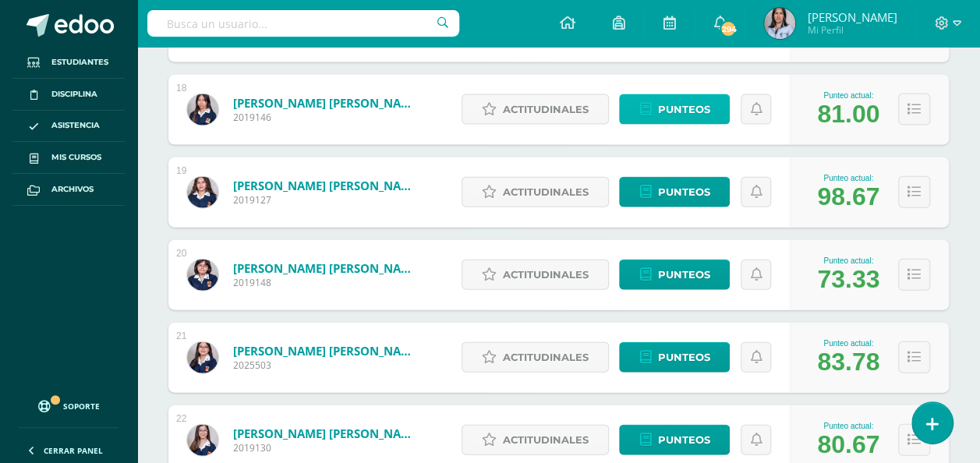
click at [672, 111] on span "Punteos" at bounding box center [683, 109] width 52 height 29
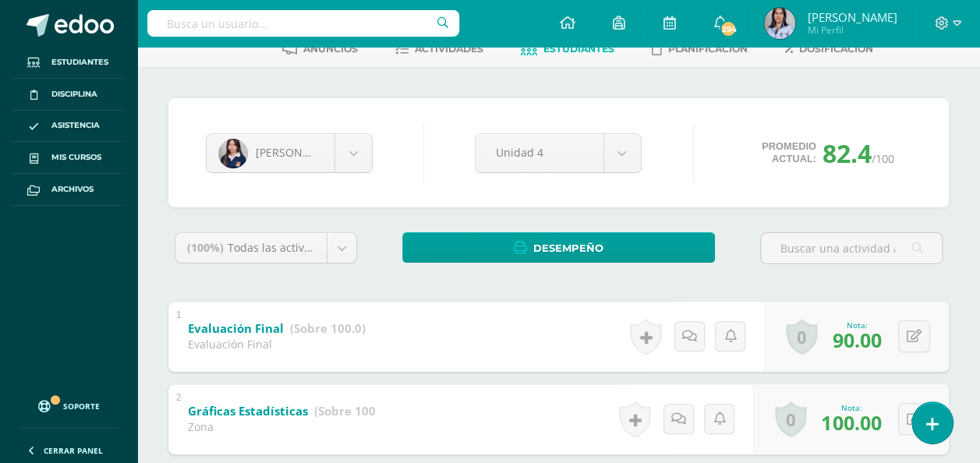
click at [471, 50] on span "Actividades" at bounding box center [449, 49] width 69 height 12
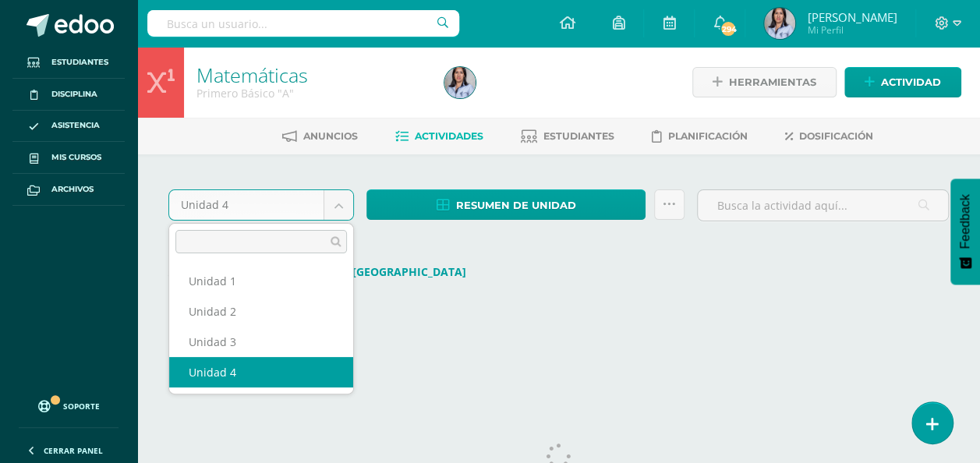
click at [340, 207] on body "Estudiantes Disciplina Asistencia Mis cursos Archivos Soporte Ayuda Reportar un…" at bounding box center [490, 191] width 980 height 382
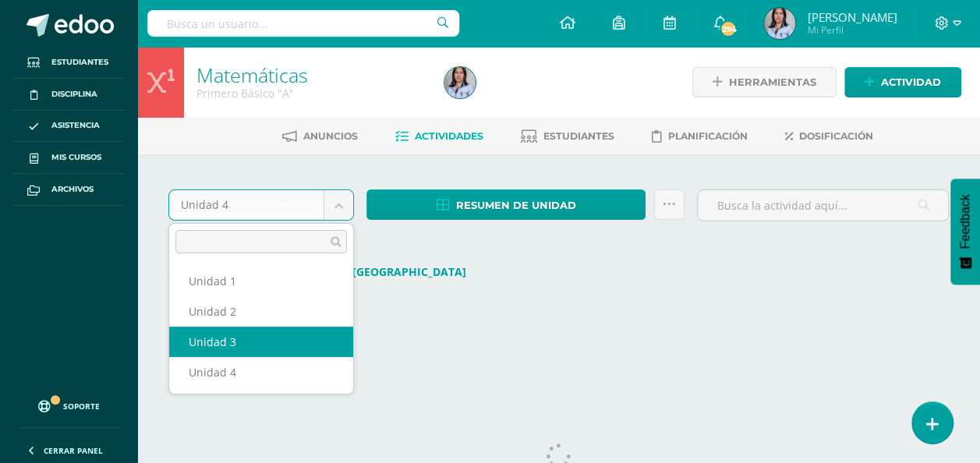
select select "Unidad 3"
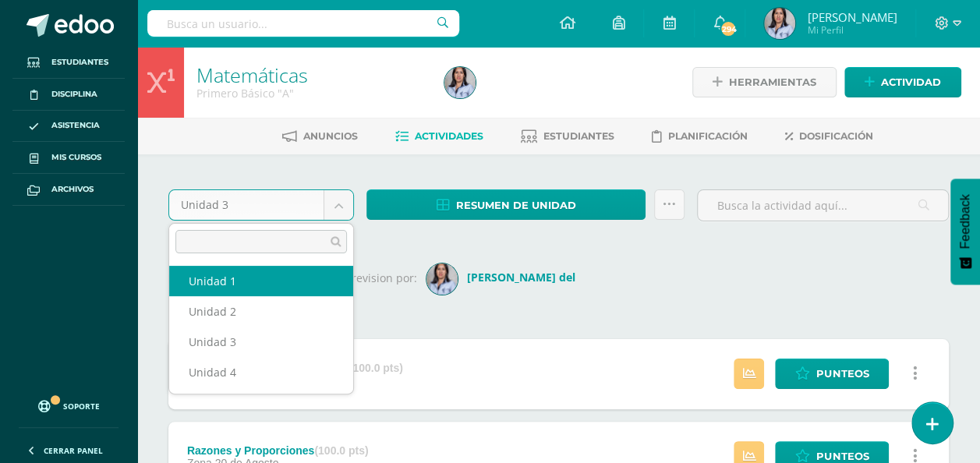
select select "Unidad 1"
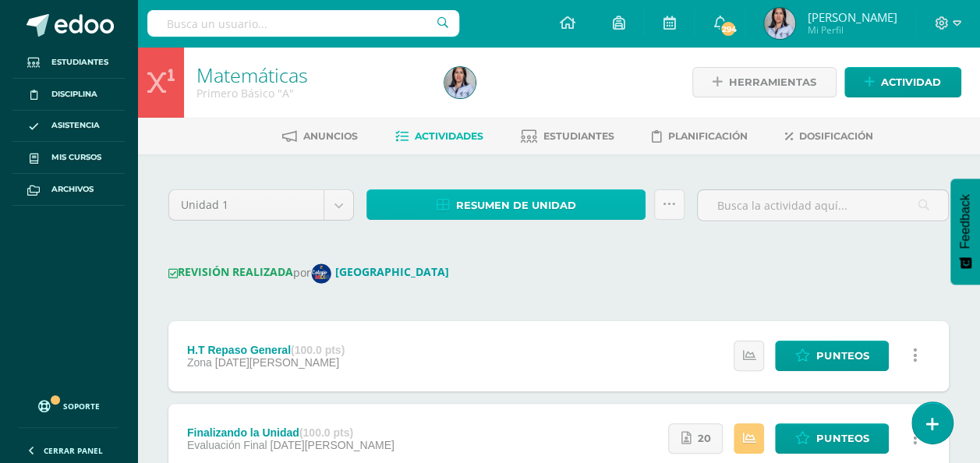
click at [469, 201] on span "Resumen de unidad" at bounding box center [516, 205] width 120 height 29
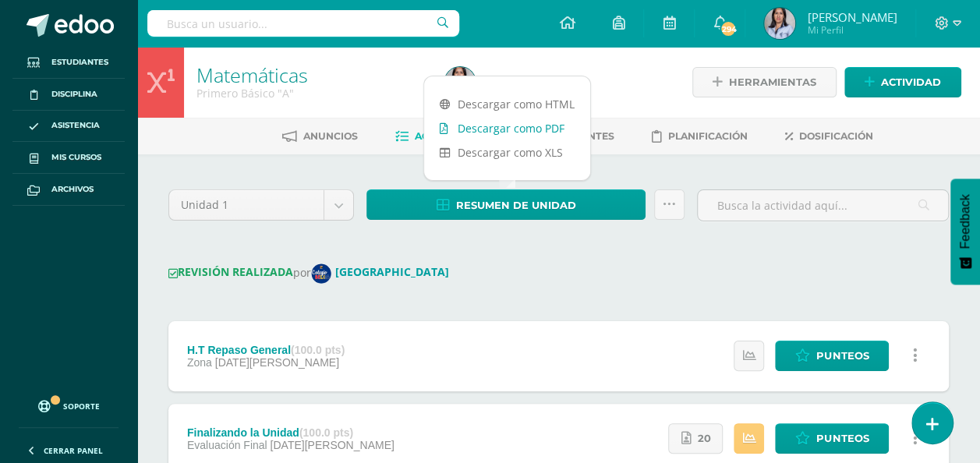
click at [495, 123] on link "Descargar como PDF" at bounding box center [507, 128] width 166 height 24
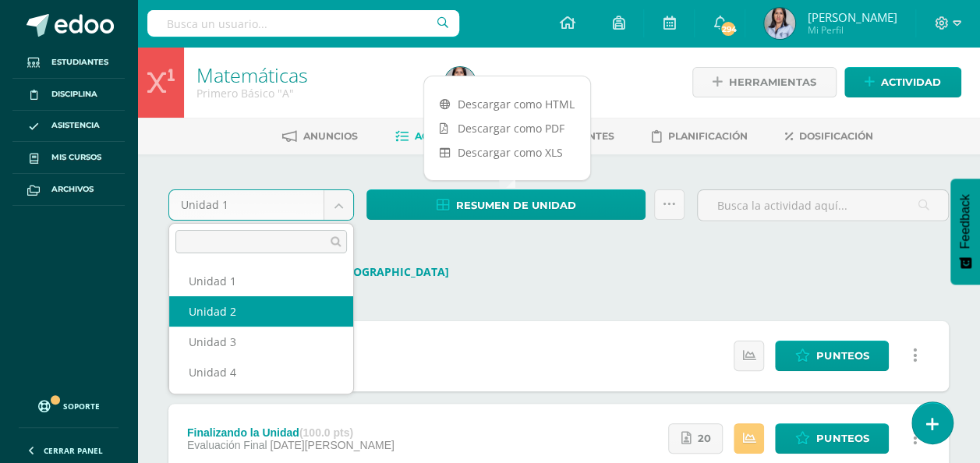
select select "Unidad 2"
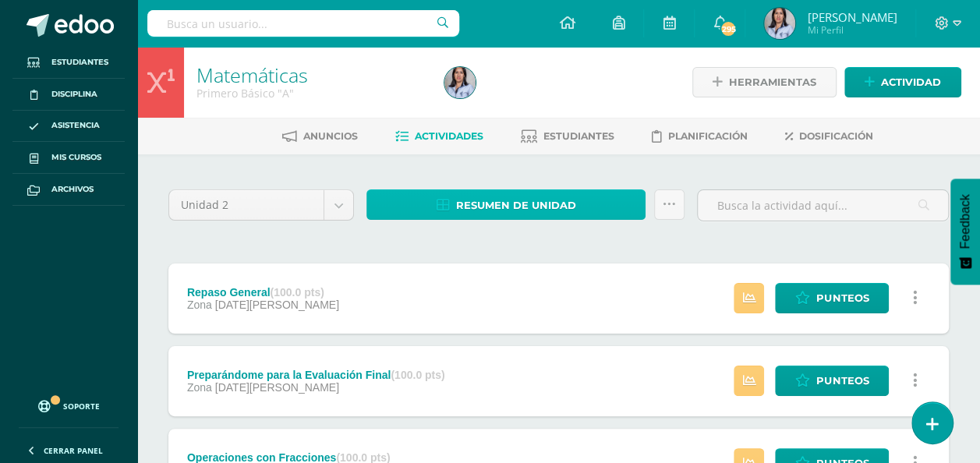
click at [460, 204] on span "Resumen de unidad" at bounding box center [516, 205] width 120 height 29
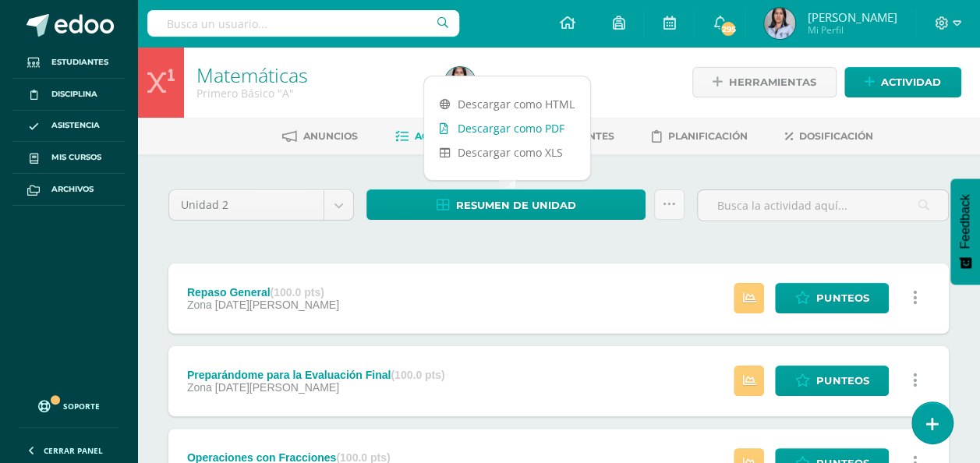
click at [490, 122] on link "Descargar como PDF" at bounding box center [507, 128] width 166 height 24
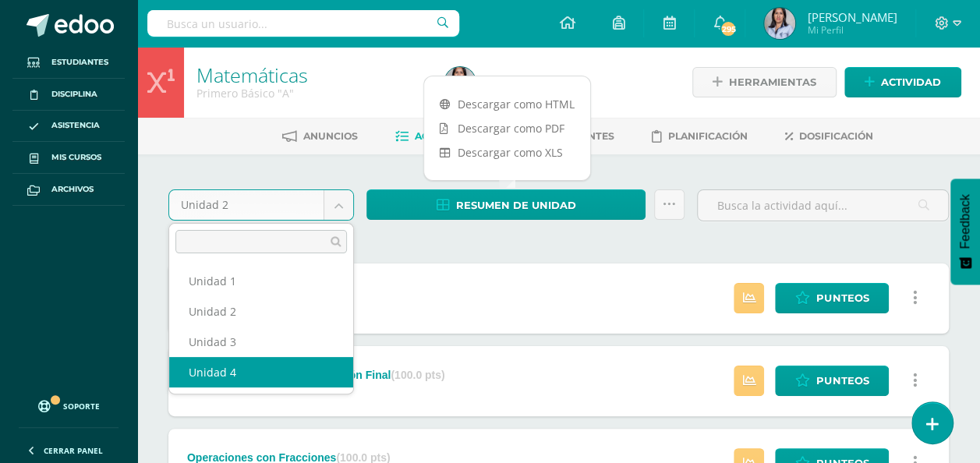
select select "Unidad 4"
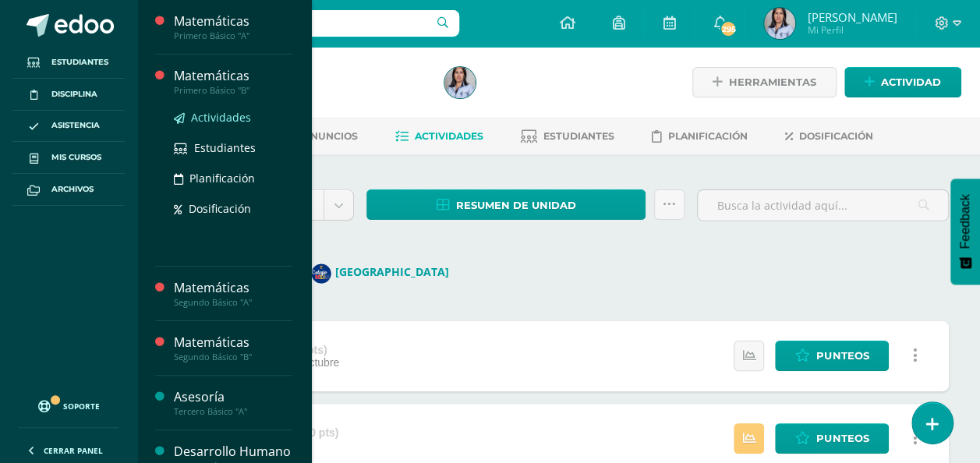
click at [224, 122] on span "Actividades" at bounding box center [221, 117] width 60 height 15
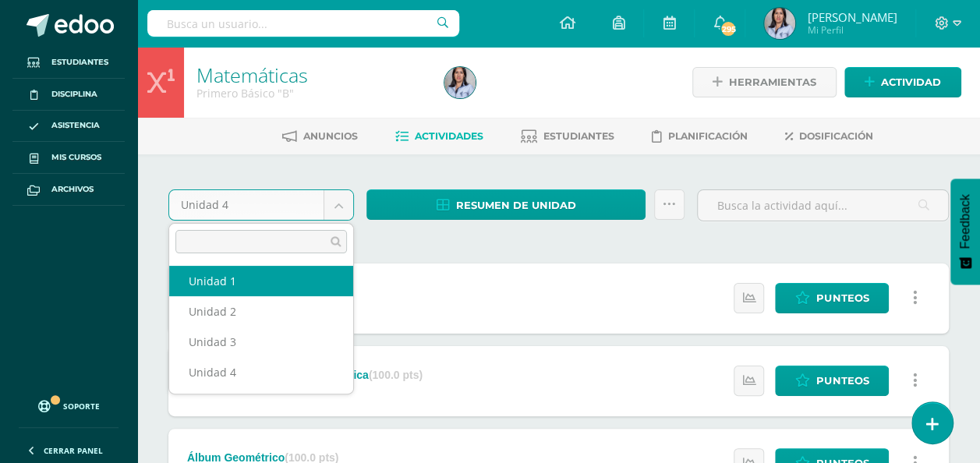
select select "Unidad 1"
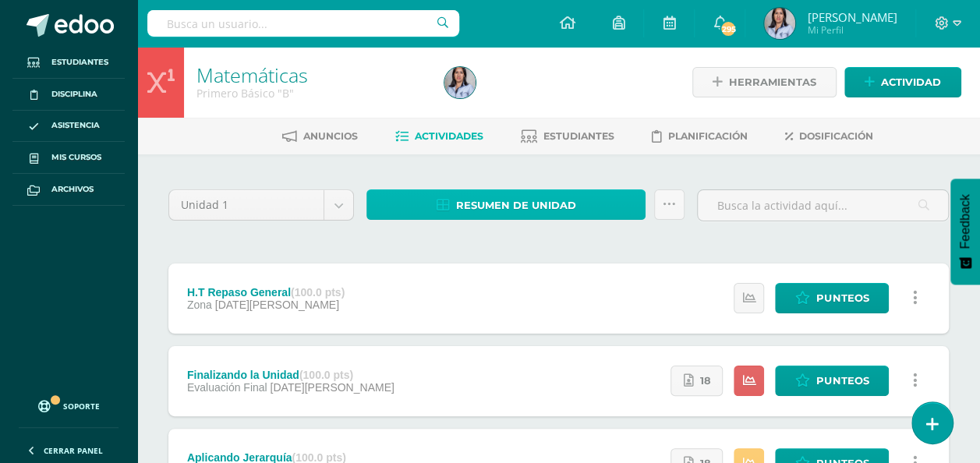
click at [577, 207] on link "Resumen de unidad" at bounding box center [505, 204] width 279 height 30
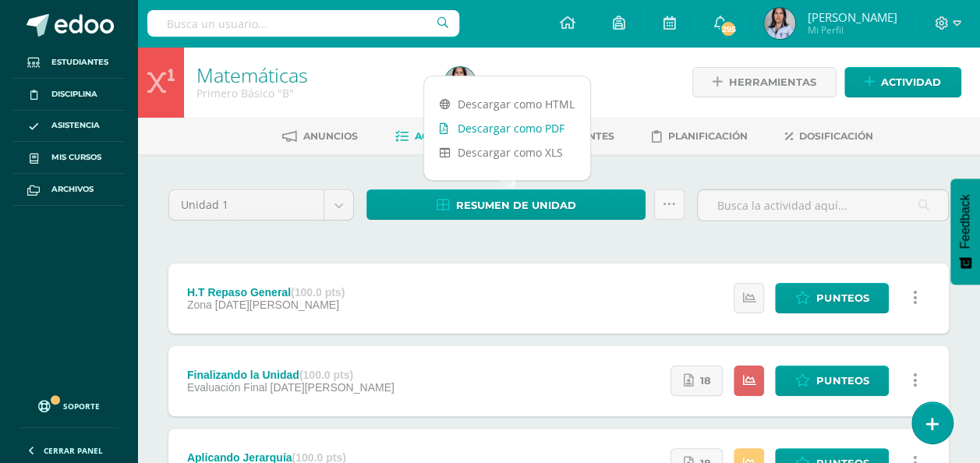
click at [534, 125] on link "Descargar como PDF" at bounding box center [507, 128] width 166 height 24
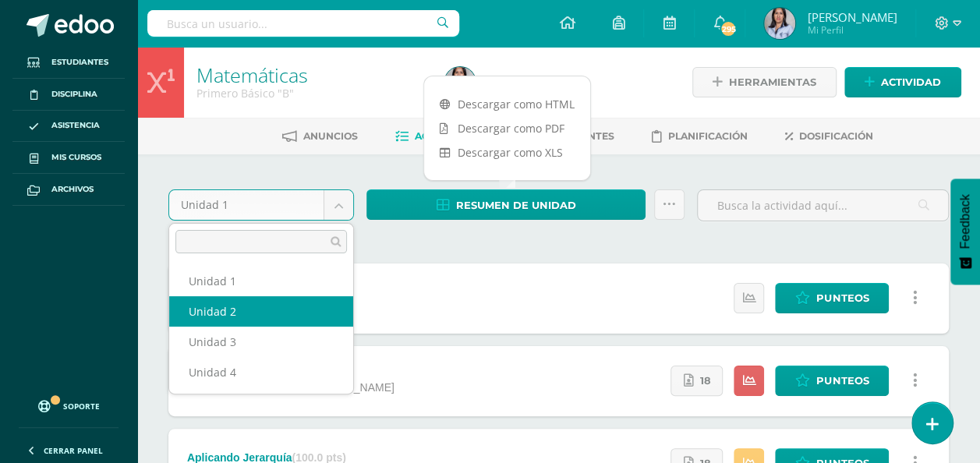
select select "Unidad 2"
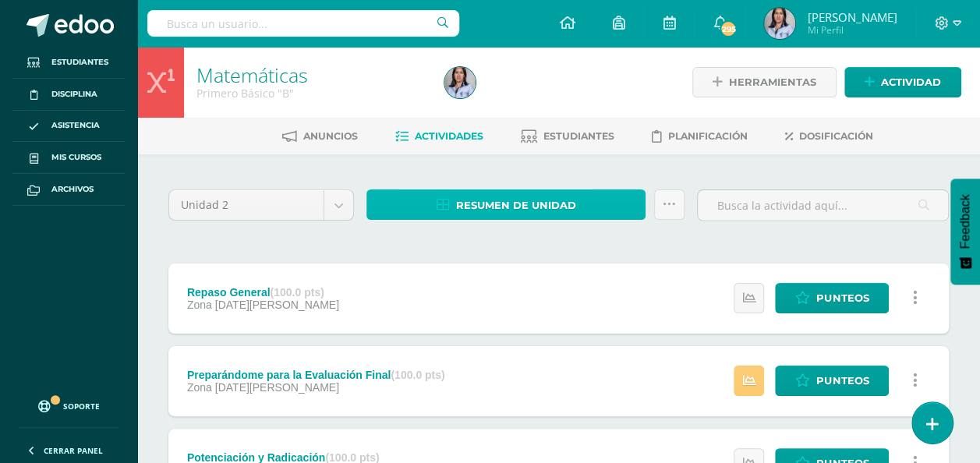
click at [564, 200] on span "Resumen de unidad" at bounding box center [516, 205] width 120 height 29
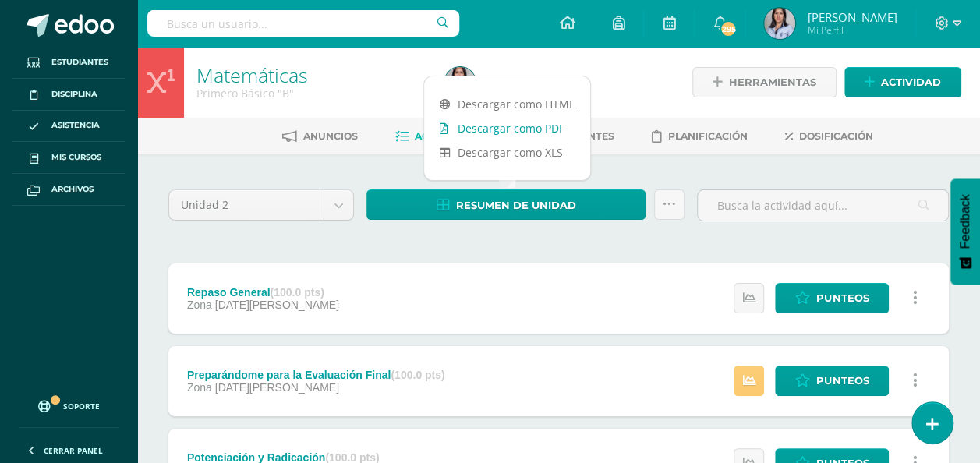
click at [514, 128] on link "Descargar como PDF" at bounding box center [507, 128] width 166 height 24
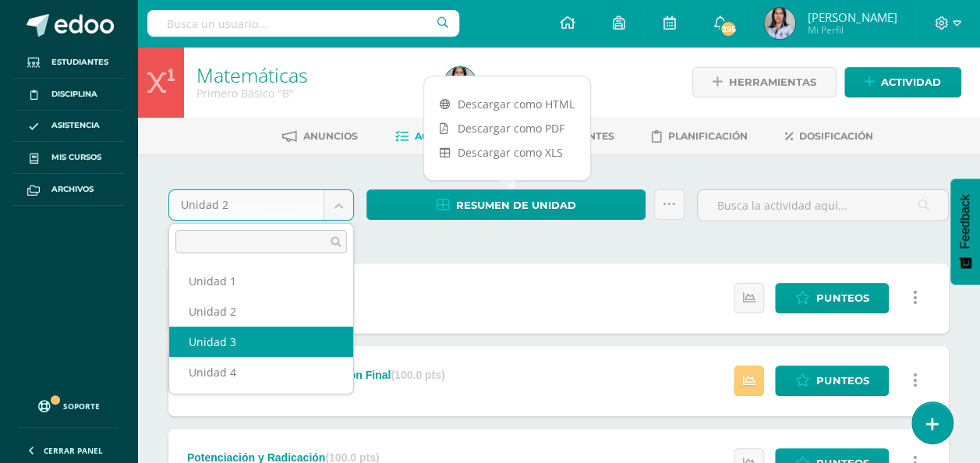
select select "Unidad 3"
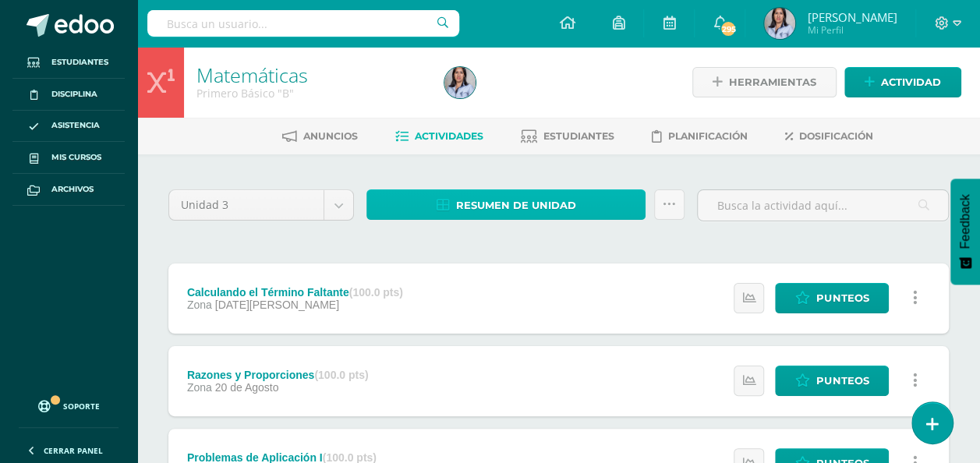
click at [488, 214] on span "Resumen de unidad" at bounding box center [516, 205] width 120 height 29
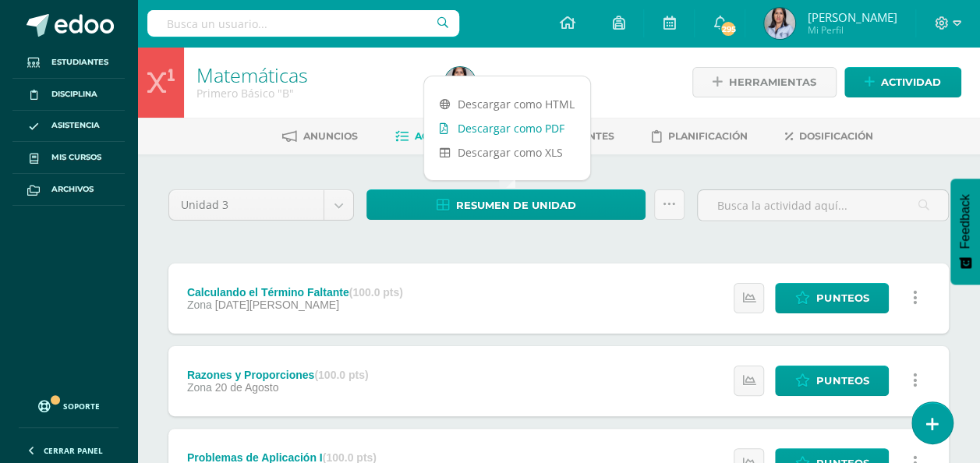
click at [541, 123] on link "Descargar como PDF" at bounding box center [507, 128] width 166 height 24
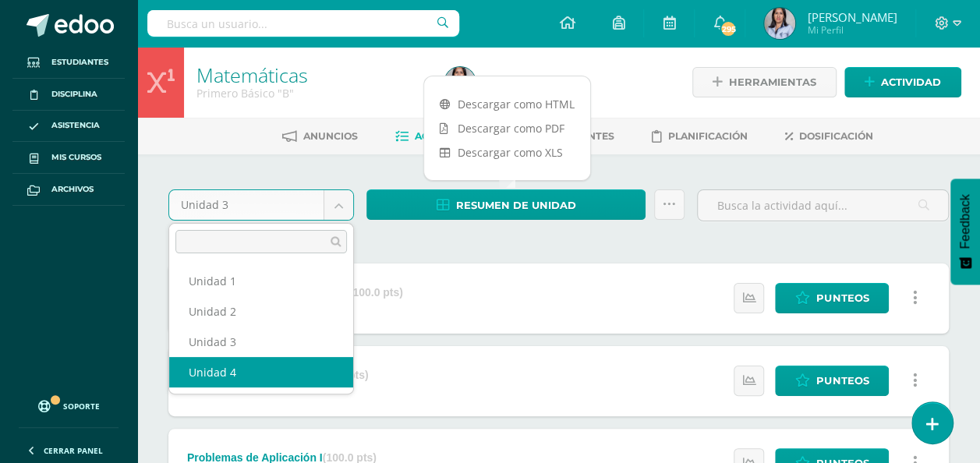
select select "Unidad 4"
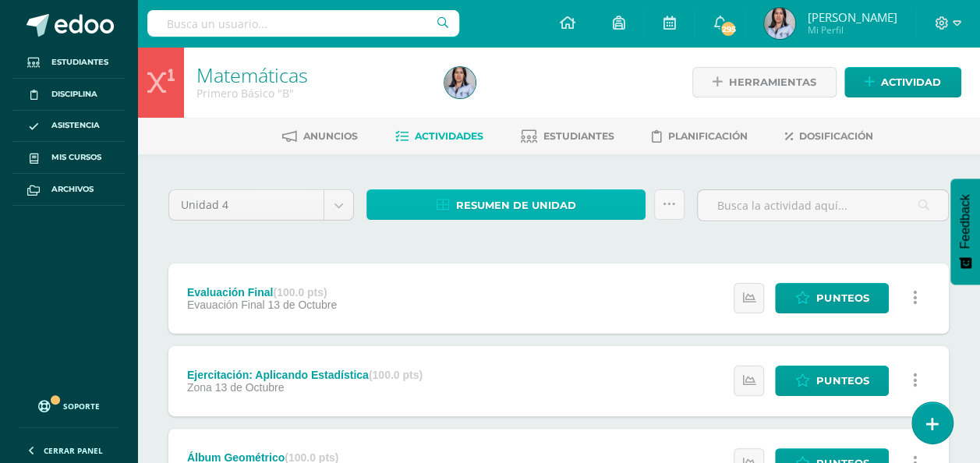
click at [609, 208] on link "Resumen de unidad" at bounding box center [505, 204] width 279 height 30
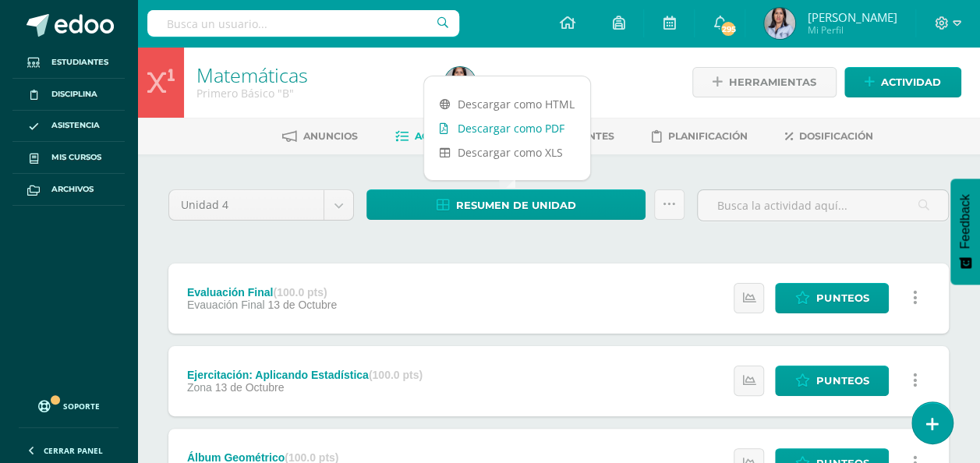
click at [551, 126] on link "Descargar como PDF" at bounding box center [507, 128] width 166 height 24
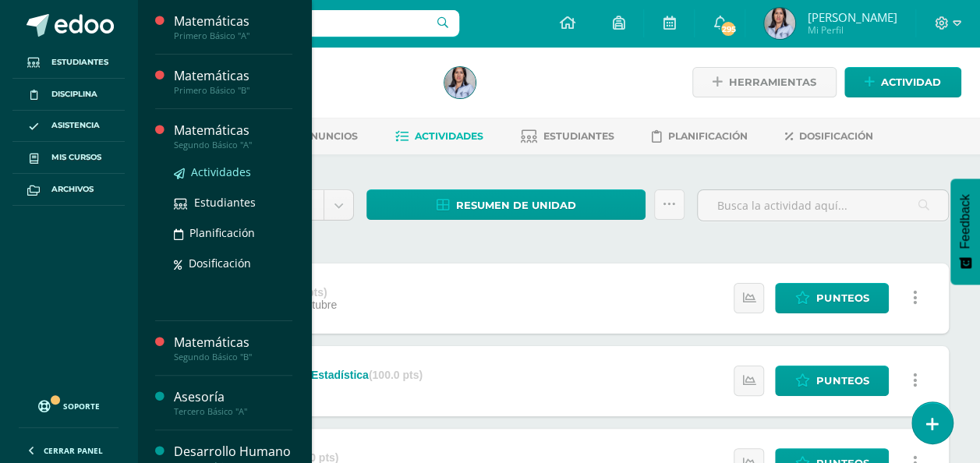
click at [214, 169] on span "Actividades" at bounding box center [221, 171] width 60 height 15
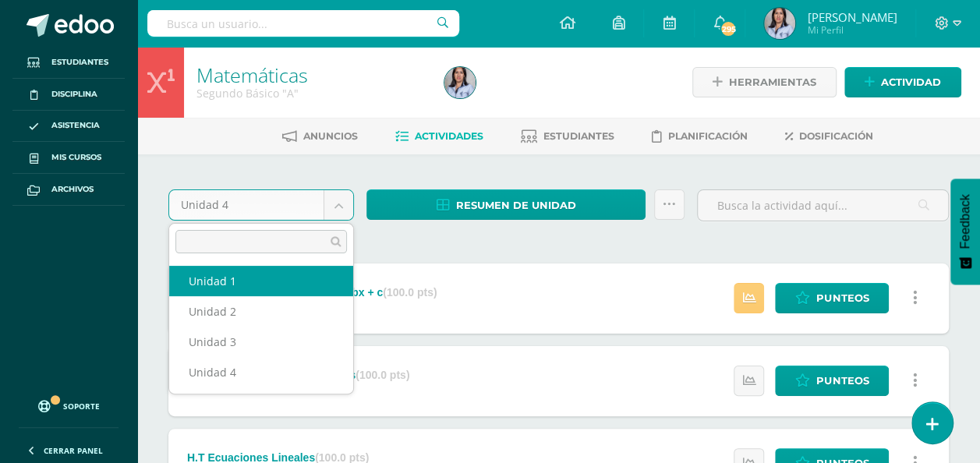
select select "Unidad 1"
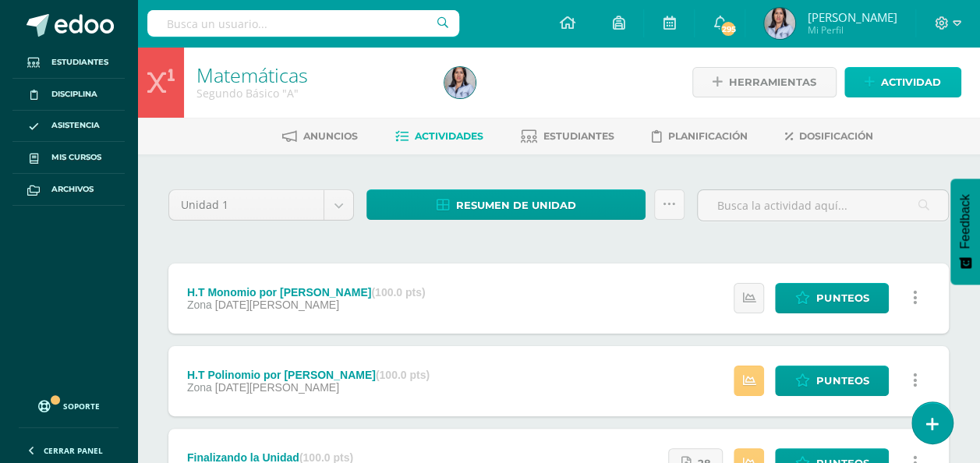
click at [878, 81] on link "Actividad" at bounding box center [902, 82] width 117 height 30
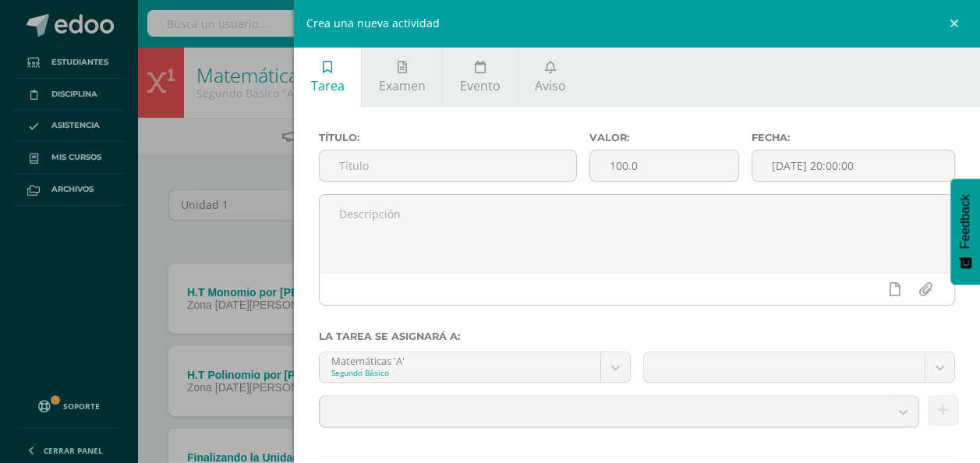
click at [163, 150] on div "Crea una nueva actividad Tarea Examen Evento Aviso Título: Valor: 100.0 Fecha: …" at bounding box center [490, 231] width 980 height 463
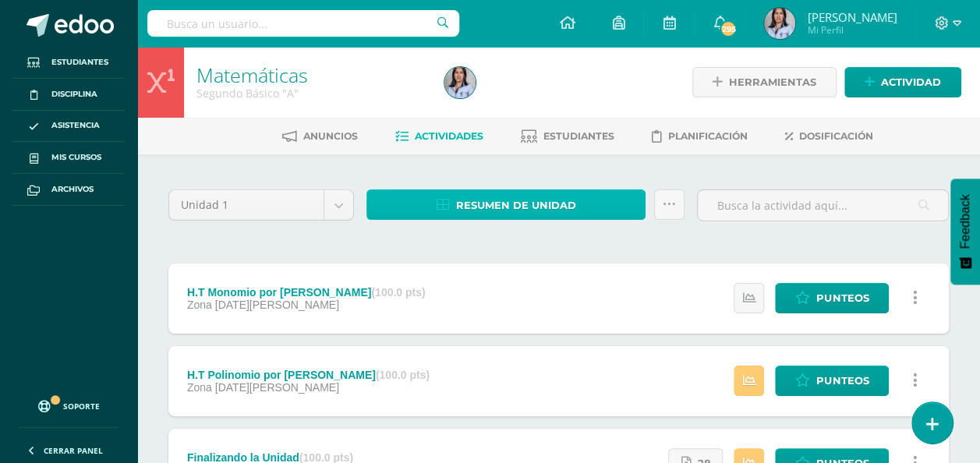
click at [465, 207] on span "Resumen de unidad" at bounding box center [516, 205] width 120 height 29
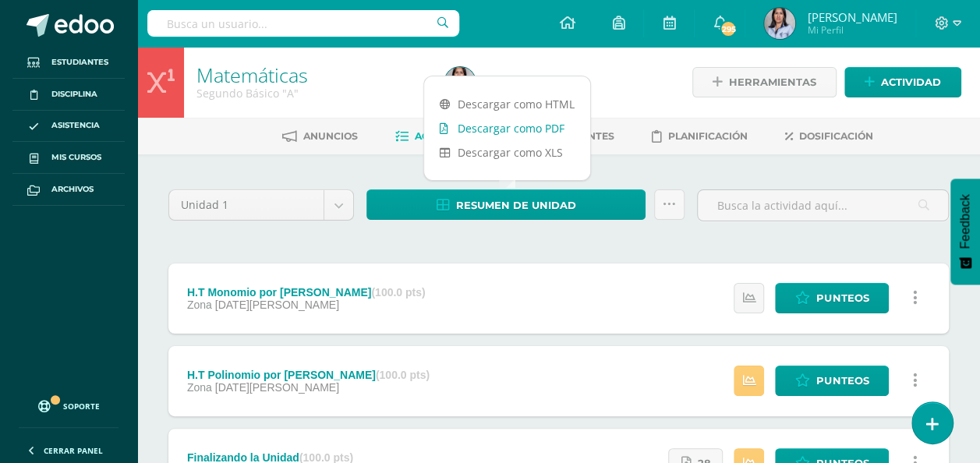
click at [480, 123] on link "Descargar como PDF" at bounding box center [507, 128] width 166 height 24
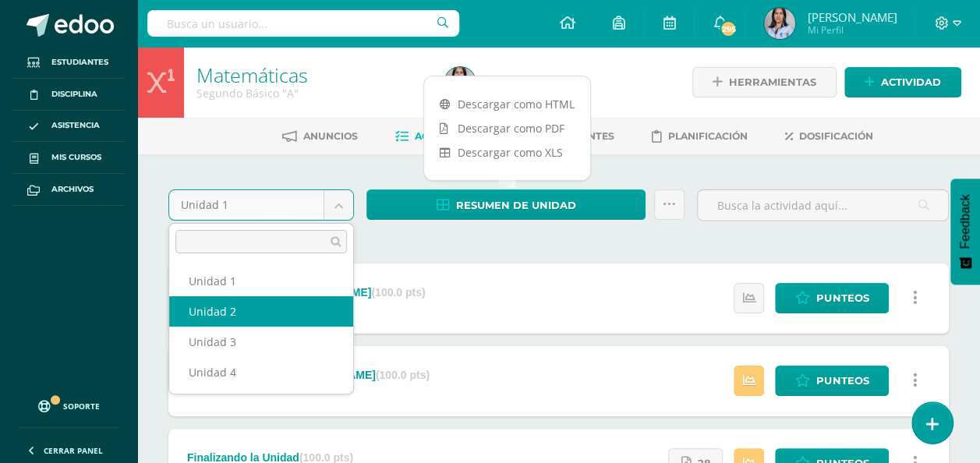
select select "Unidad 2"
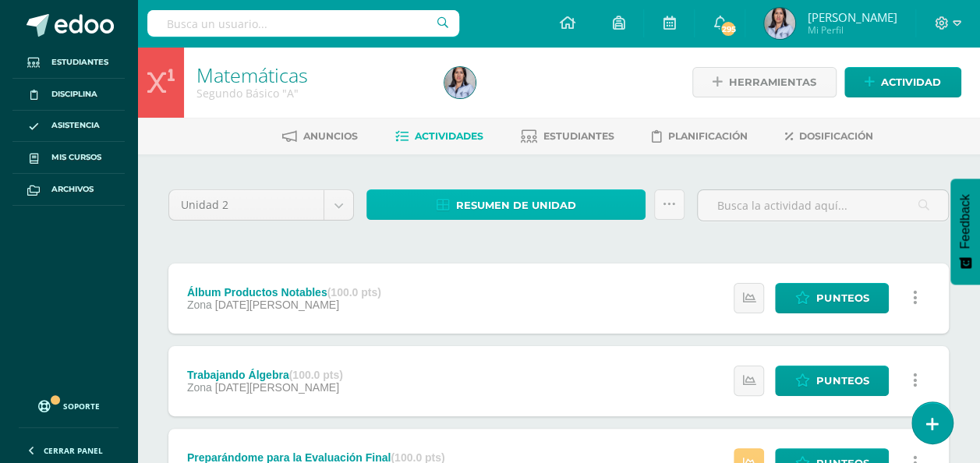
click at [563, 206] on span "Resumen de unidad" at bounding box center [516, 205] width 120 height 29
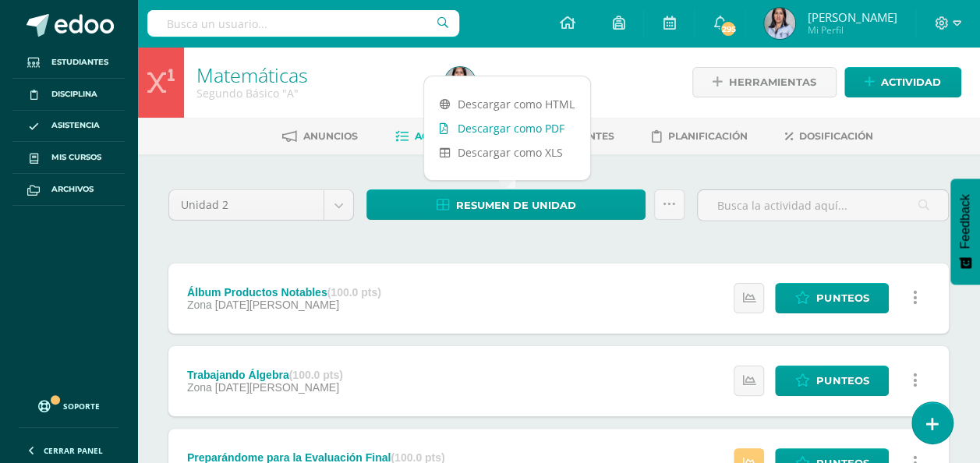
click at [522, 126] on link "Descargar como PDF" at bounding box center [507, 128] width 166 height 24
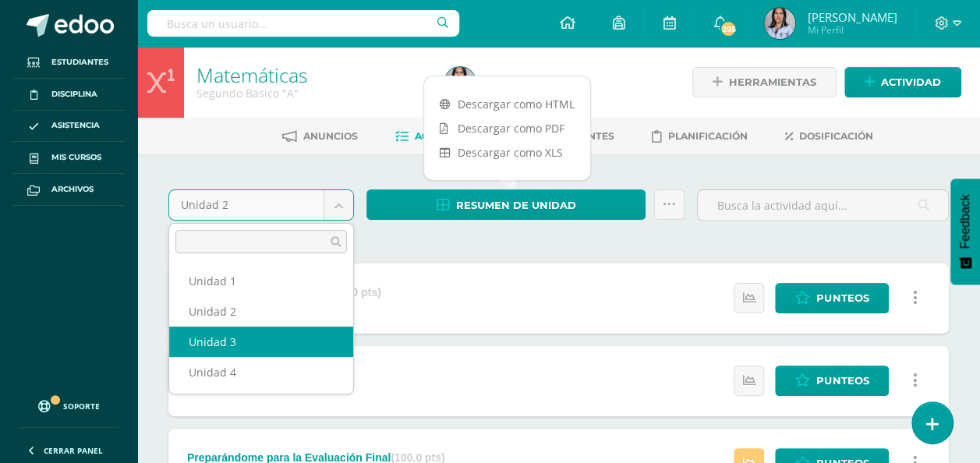
select select "Unidad 3"
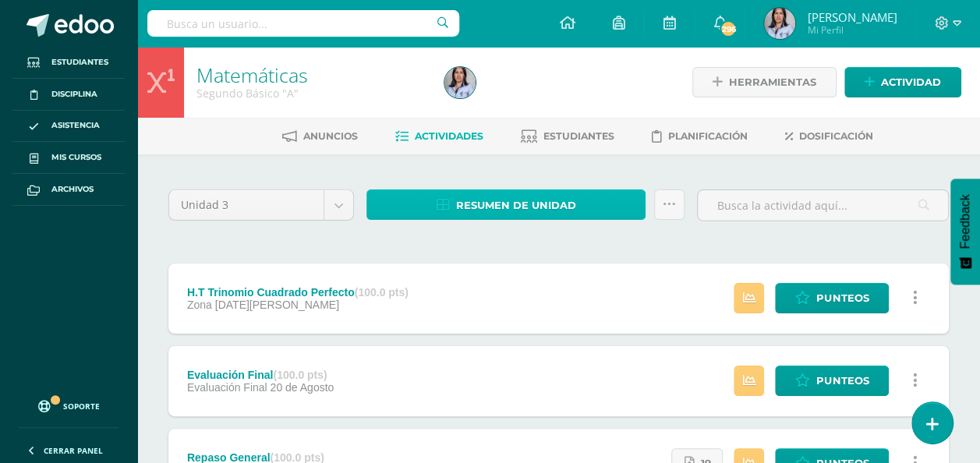
click at [582, 195] on link "Resumen de unidad" at bounding box center [505, 204] width 279 height 30
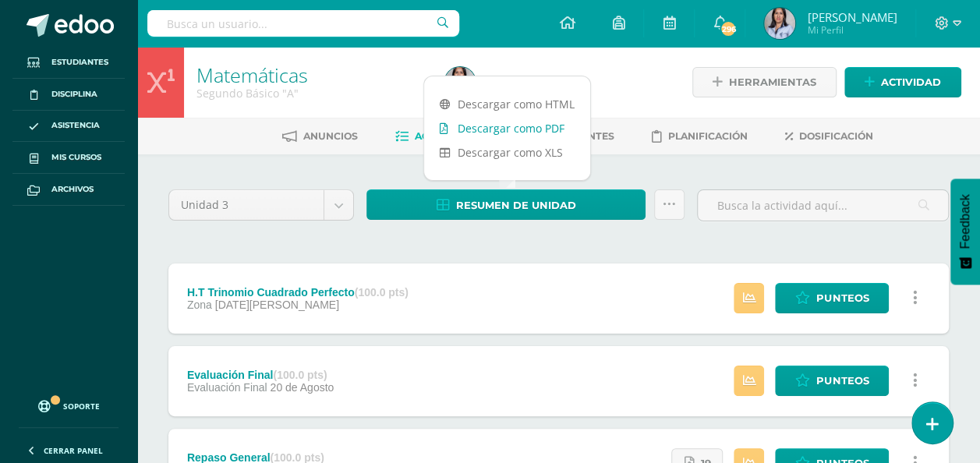
click at [541, 127] on link "Descargar como PDF" at bounding box center [507, 128] width 166 height 24
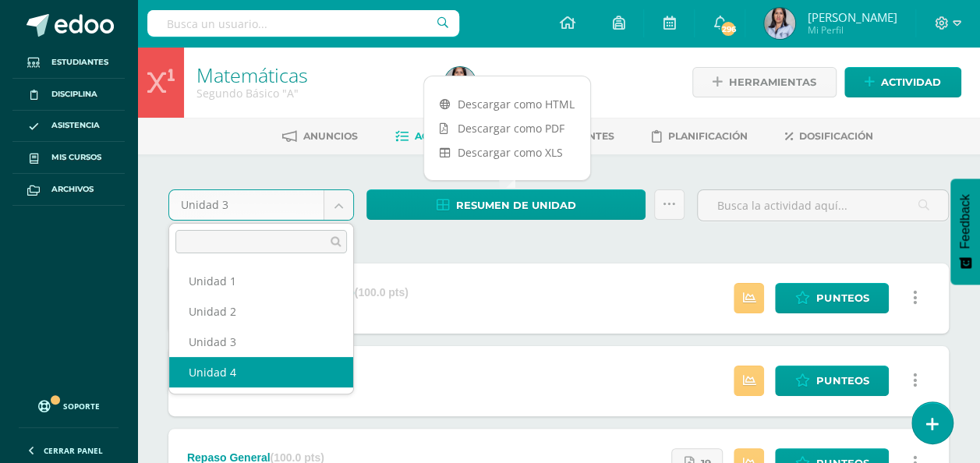
select select "Unidad 4"
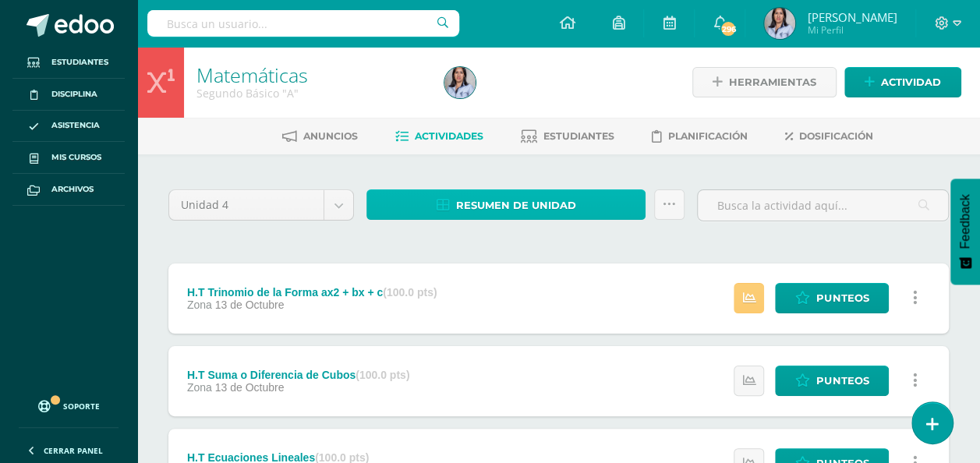
click at [518, 203] on span "Resumen de unidad" at bounding box center [516, 205] width 120 height 29
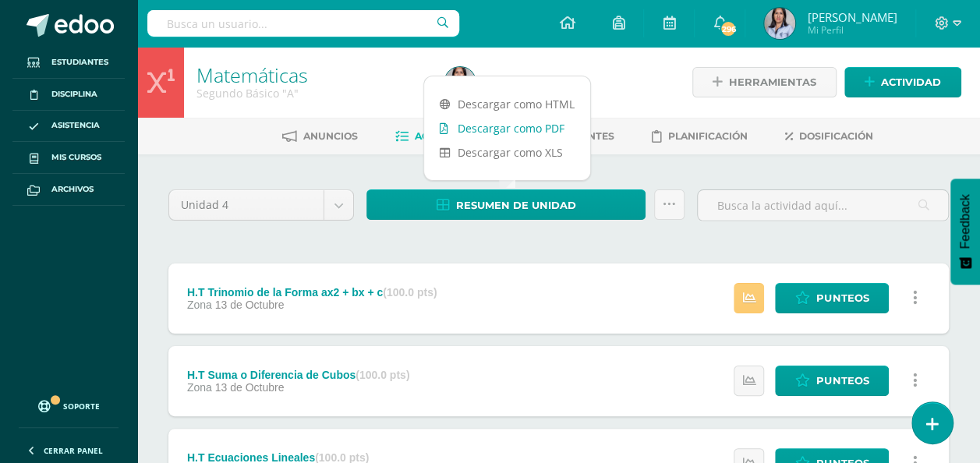
click at [504, 125] on link "Descargar como PDF" at bounding box center [507, 128] width 166 height 24
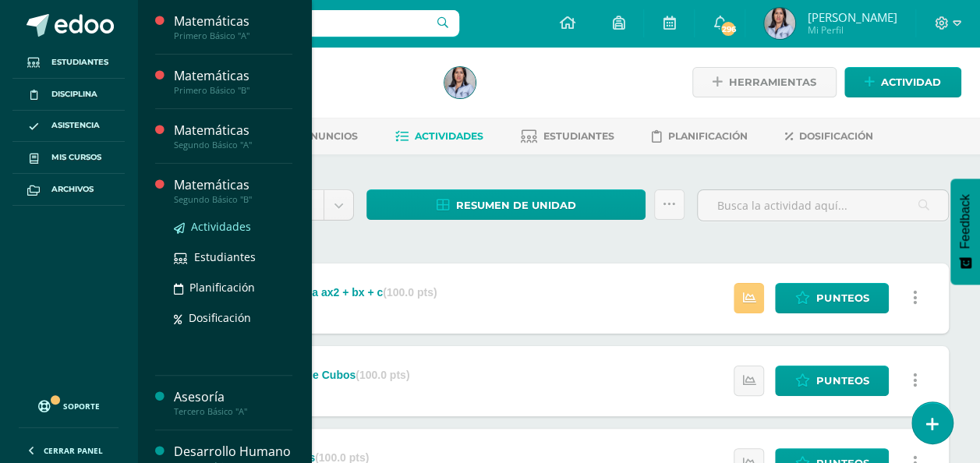
click at [210, 221] on span "Actividades" at bounding box center [221, 226] width 60 height 15
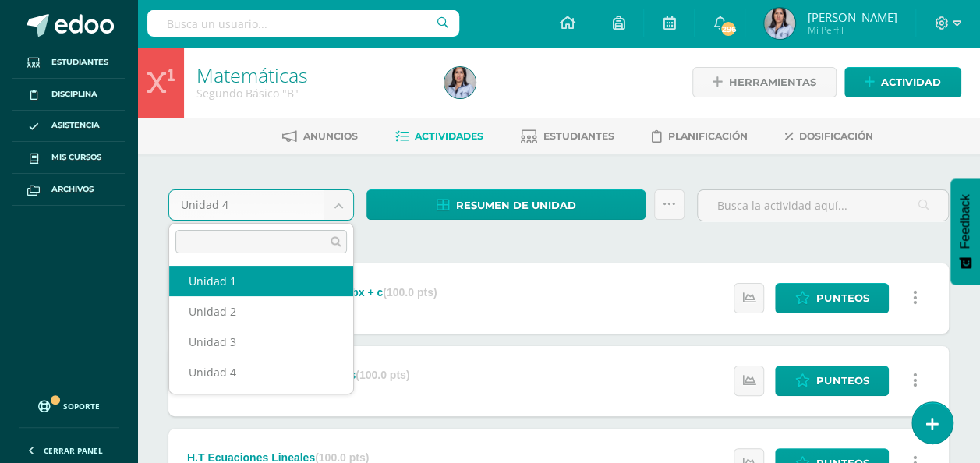
select select "Unidad 1"
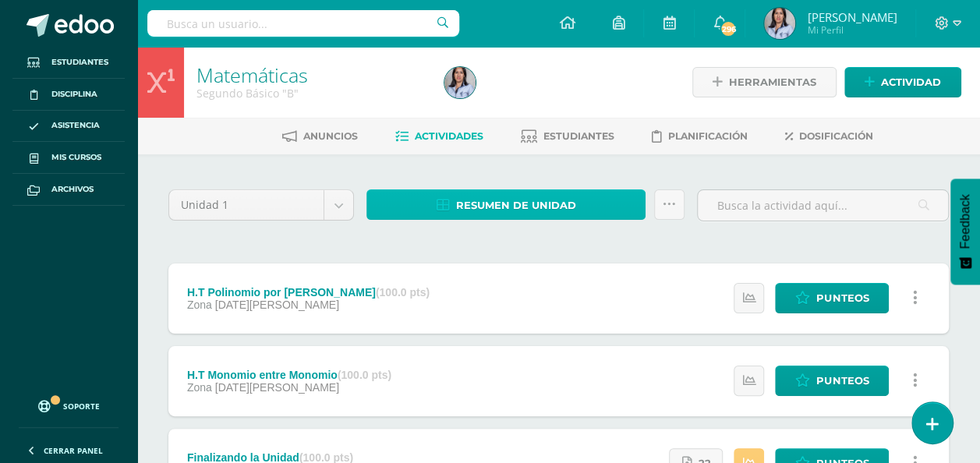
click at [570, 207] on span "Resumen de unidad" at bounding box center [516, 205] width 120 height 29
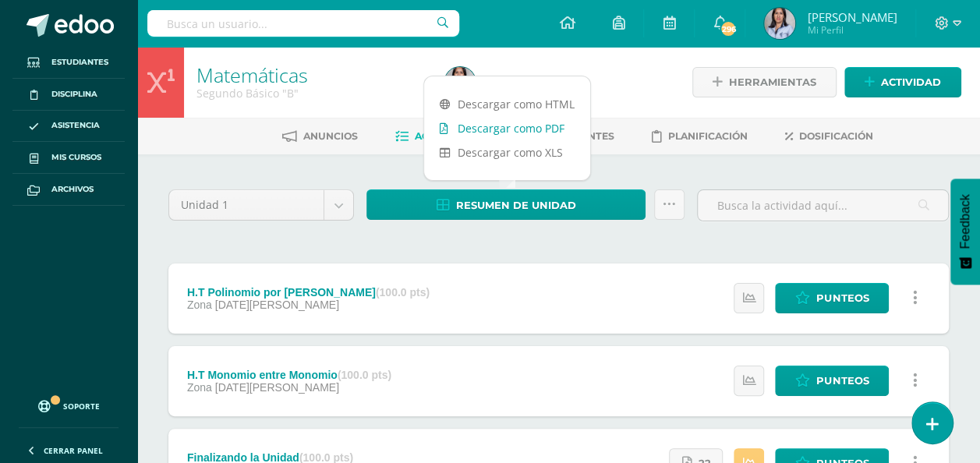
click at [511, 132] on link "Descargar como PDF" at bounding box center [507, 128] width 166 height 24
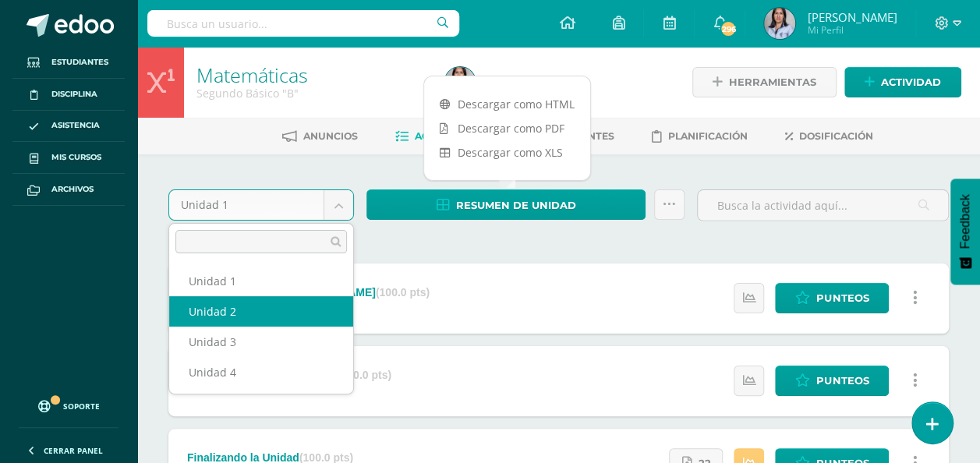
select select "Unidad 2"
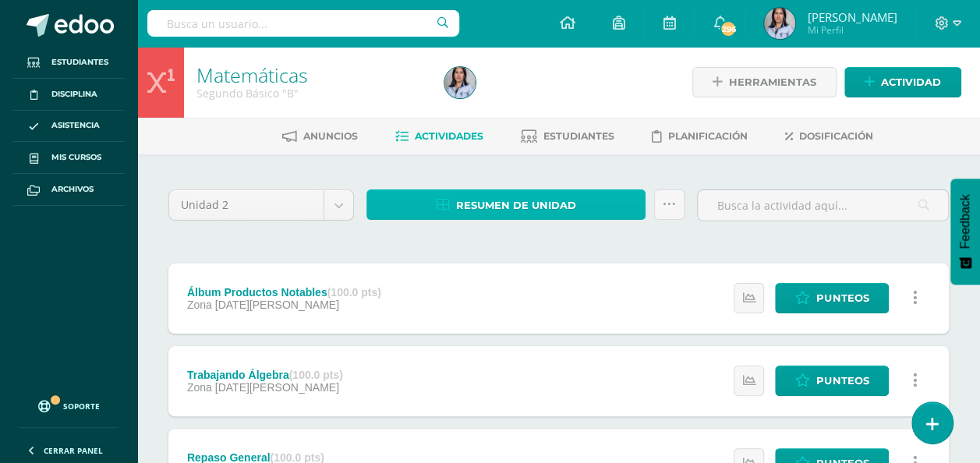
click at [592, 209] on link "Resumen de unidad" at bounding box center [505, 204] width 279 height 30
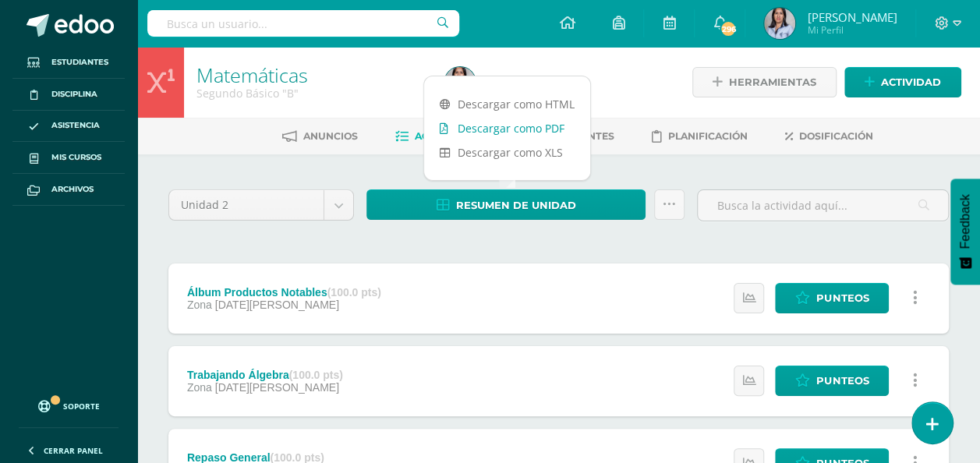
click at [523, 128] on link "Descargar como PDF" at bounding box center [507, 128] width 166 height 24
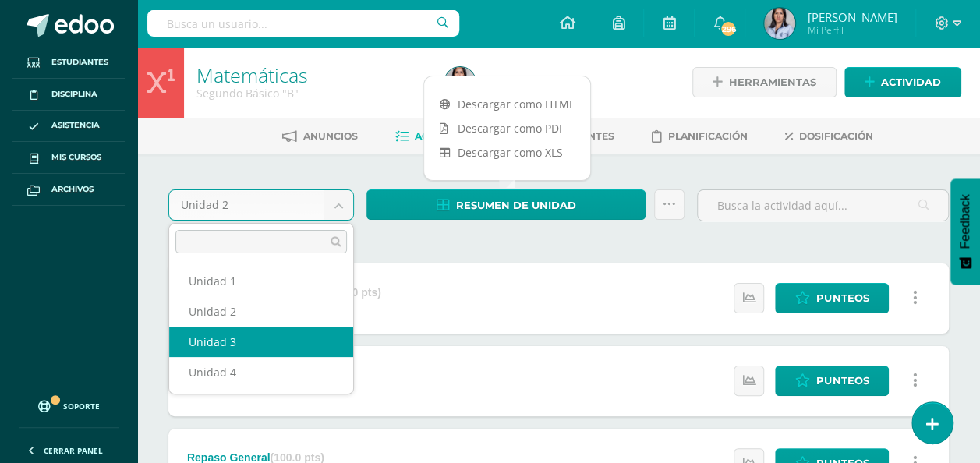
select select "Unidad 3"
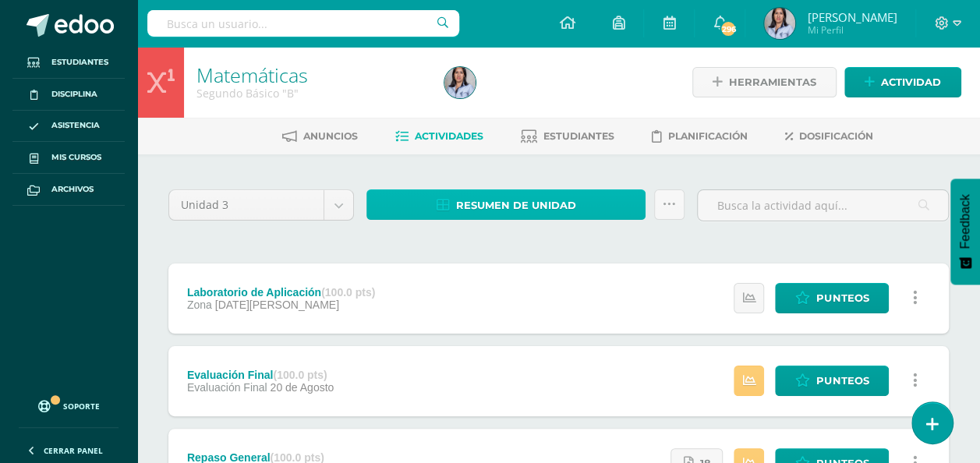
click at [596, 203] on link "Resumen de unidad" at bounding box center [505, 204] width 279 height 30
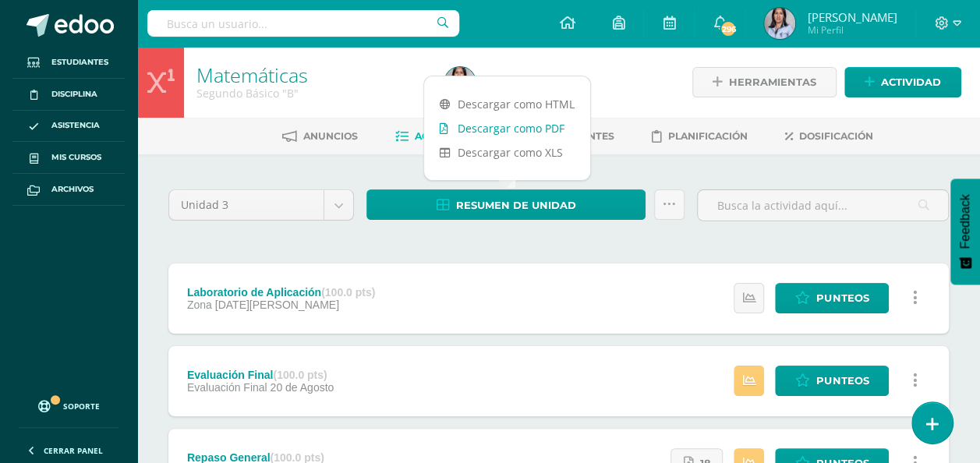
click at [537, 125] on link "Descargar como PDF" at bounding box center [507, 128] width 166 height 24
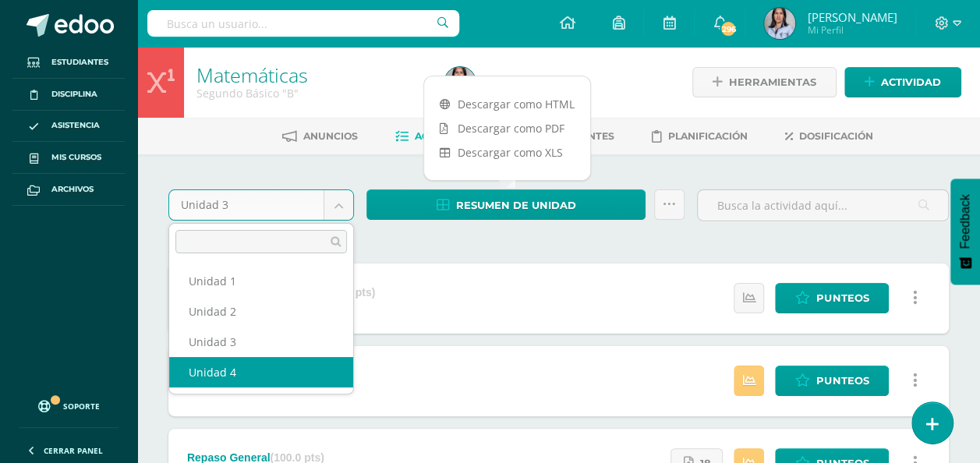
select select "Unidad 4"
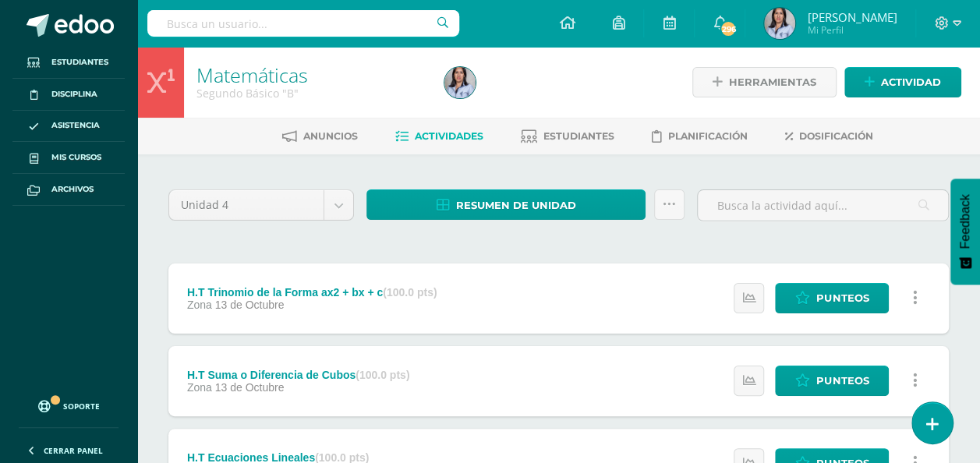
click at [481, 220] on div "Resumen de unidad Descargar como HTML Descargar como PDF Descargar como XLS Env…" at bounding box center [525, 211] width 330 height 44
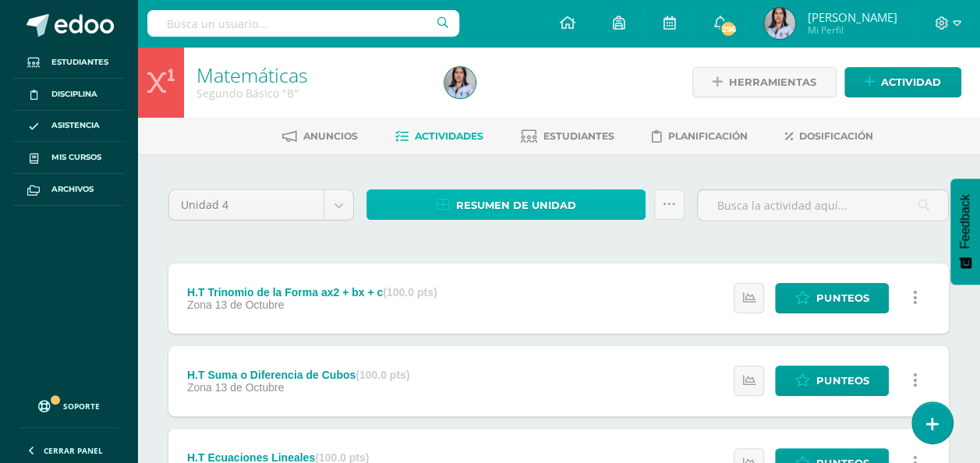
click at [474, 209] on span "Resumen de unidad" at bounding box center [516, 205] width 120 height 29
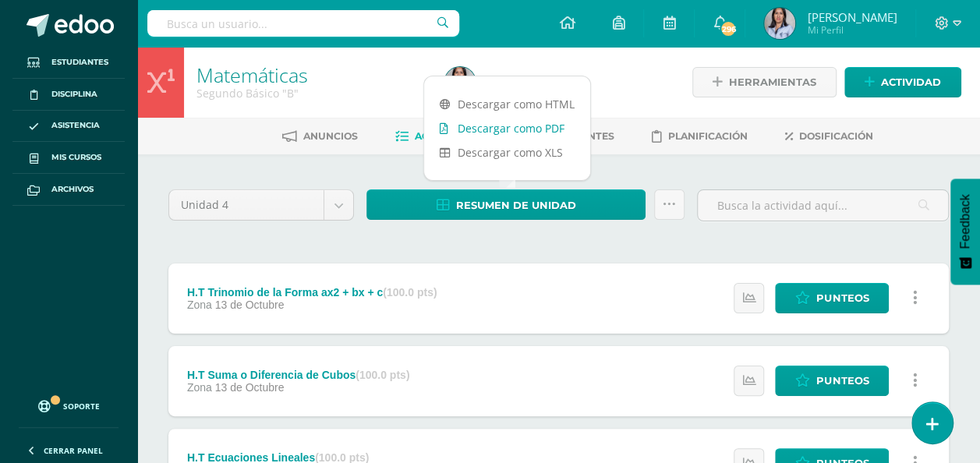
click at [524, 129] on link "Descargar como PDF" at bounding box center [507, 128] width 166 height 24
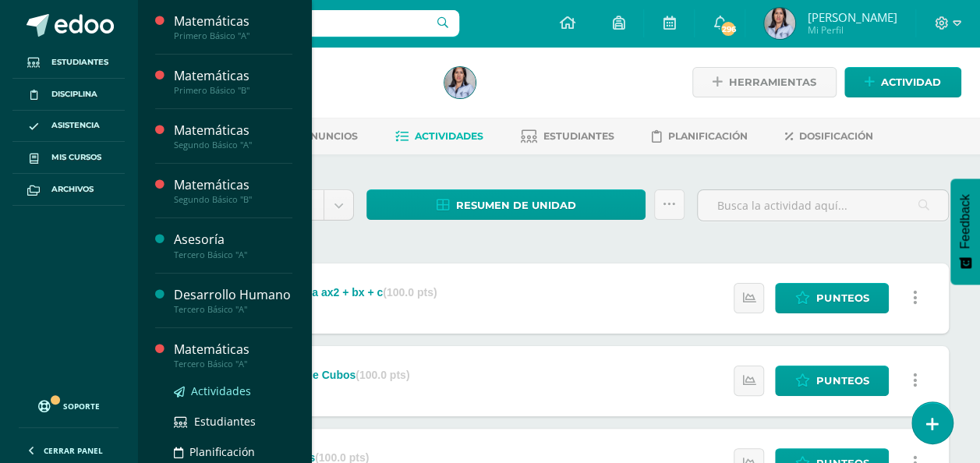
click at [223, 398] on span "Actividades" at bounding box center [221, 391] width 60 height 15
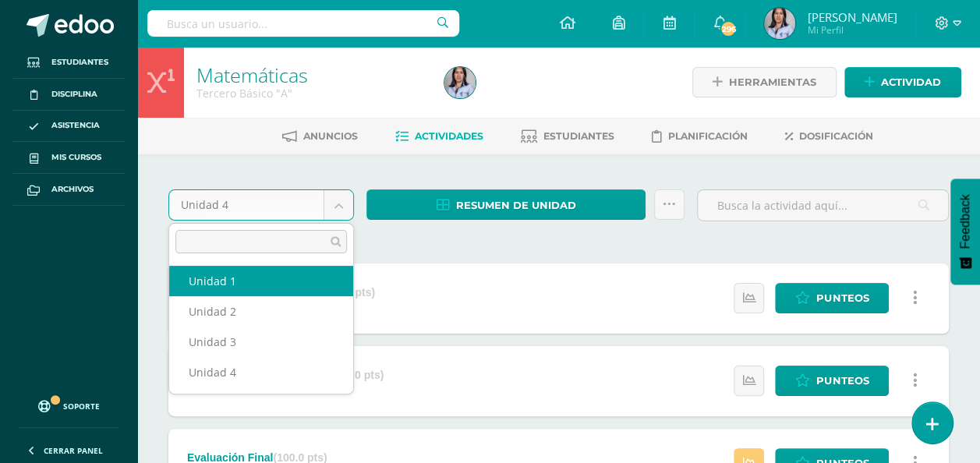
select select "Unidad 1"
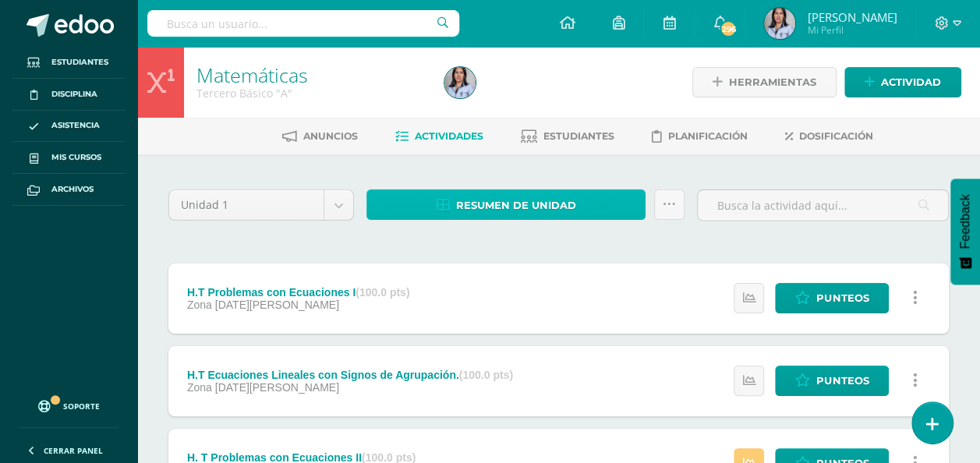
click at [549, 206] on span "Resumen de unidad" at bounding box center [516, 205] width 120 height 29
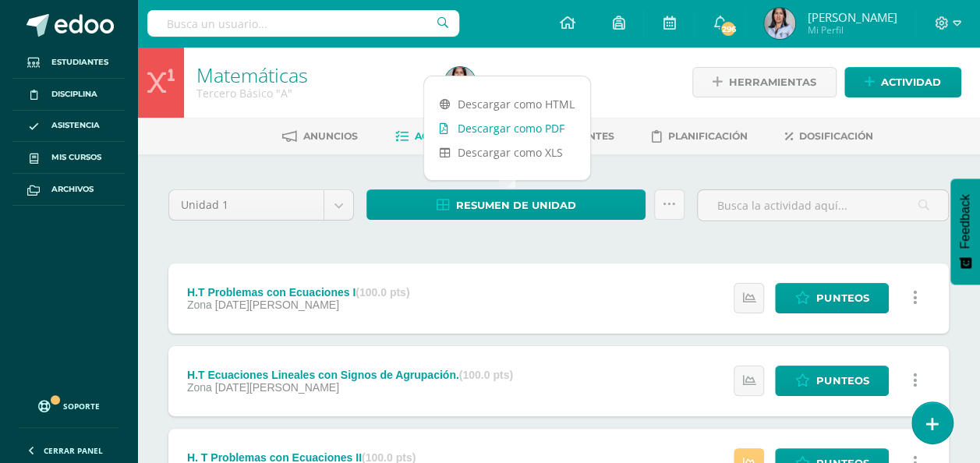
click at [525, 122] on link "Descargar como PDF" at bounding box center [507, 128] width 166 height 24
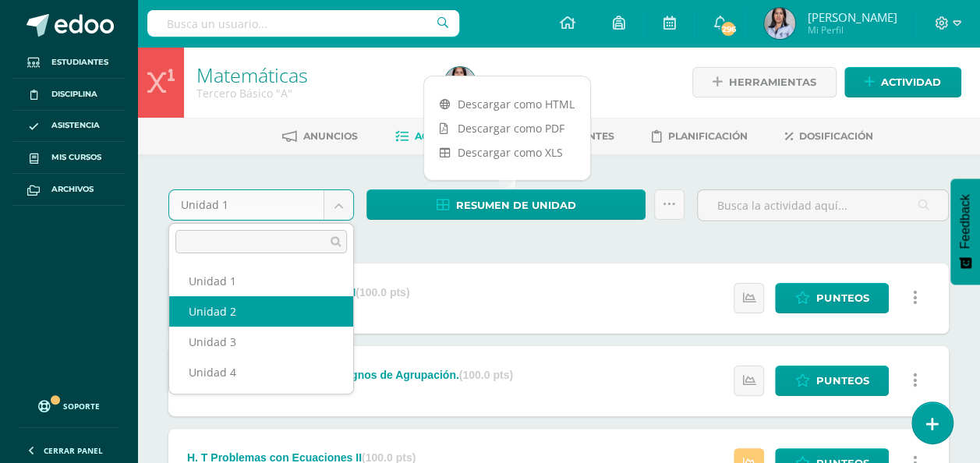
select select "Unidad 2"
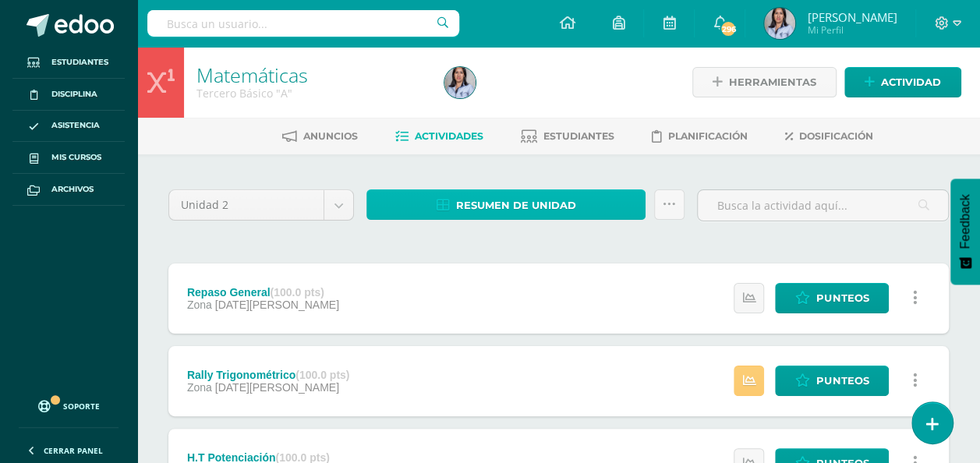
click at [504, 206] on span "Resumen de unidad" at bounding box center [516, 205] width 120 height 29
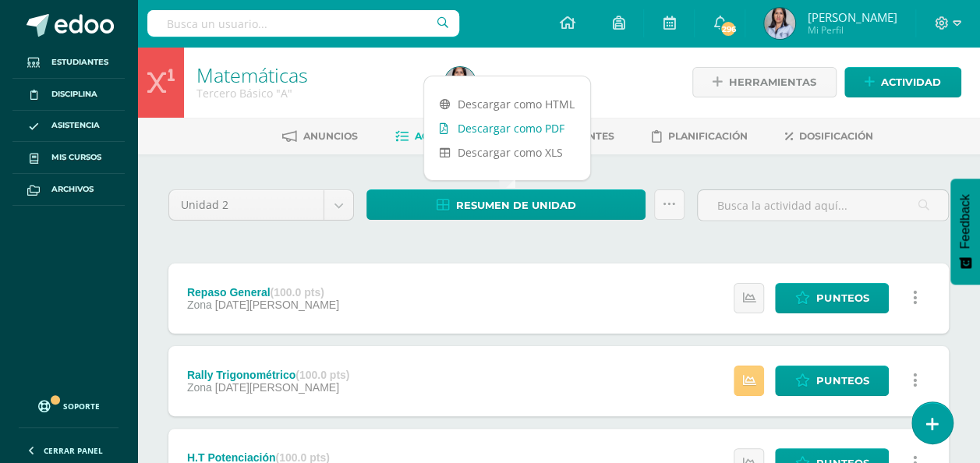
click at [514, 128] on link "Descargar como PDF" at bounding box center [507, 128] width 166 height 24
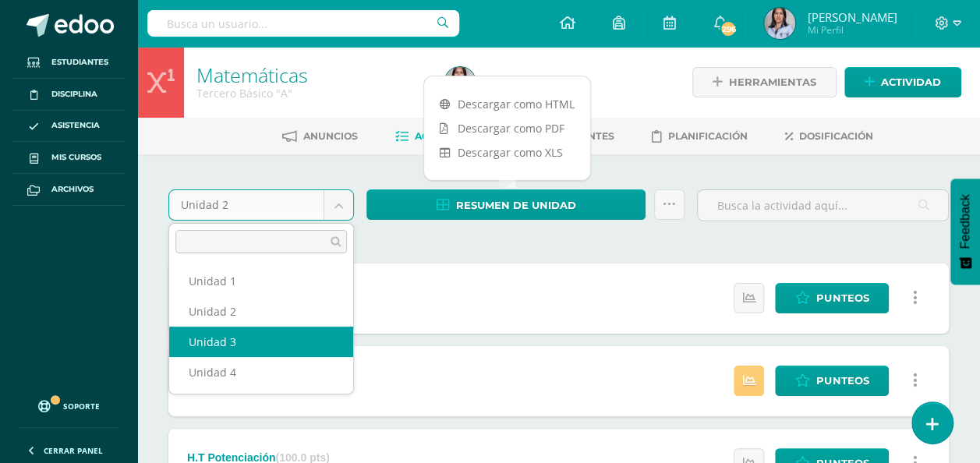
select select "Unidad 3"
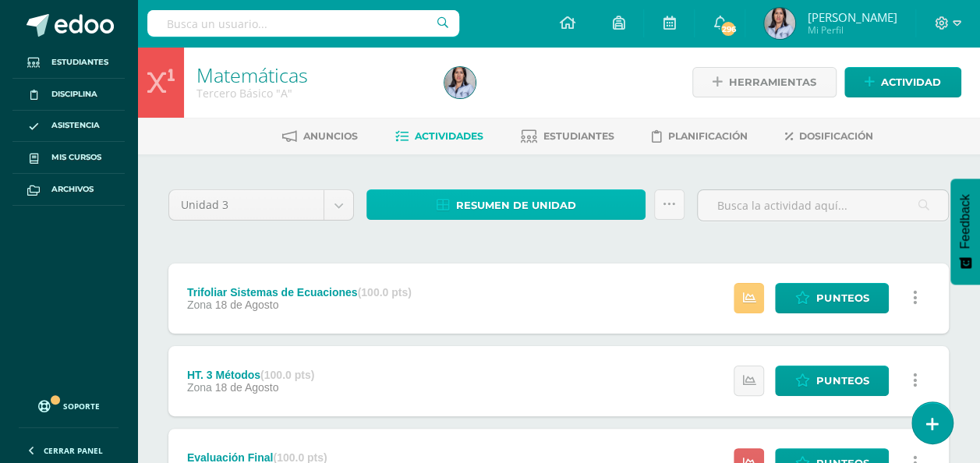
click at [573, 202] on span "Resumen de unidad" at bounding box center [516, 205] width 120 height 29
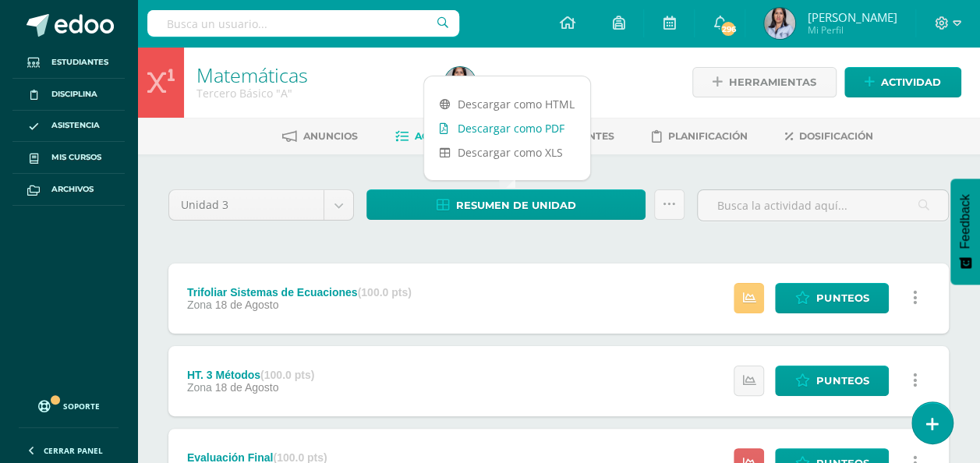
click at [507, 125] on link "Descargar como PDF" at bounding box center [507, 128] width 166 height 24
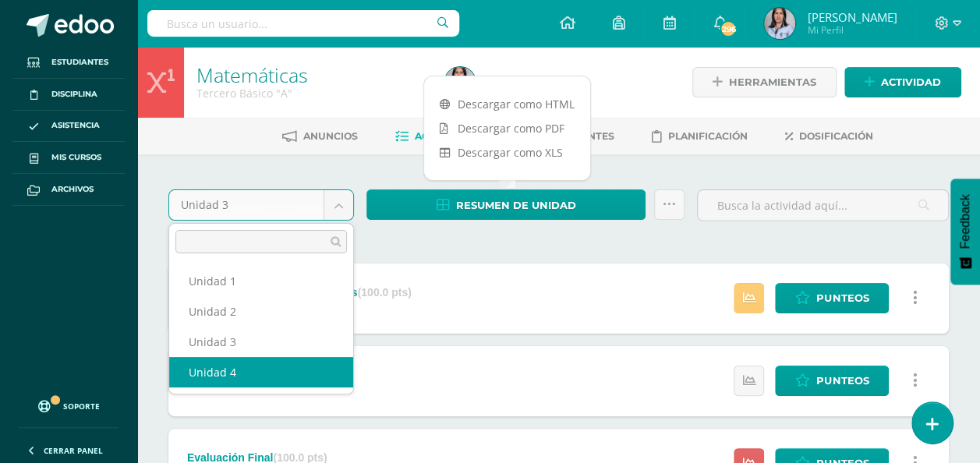
select select "Unidad 4"
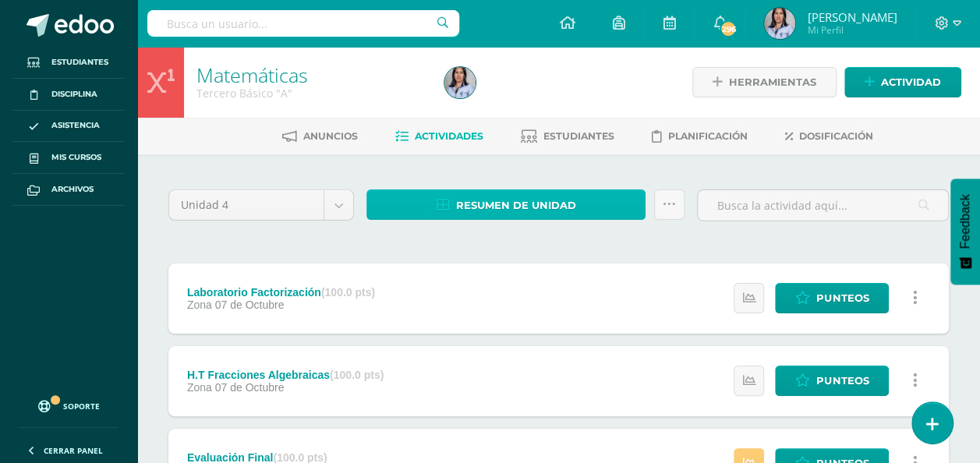
click at [430, 206] on link "Resumen de unidad" at bounding box center [505, 204] width 279 height 30
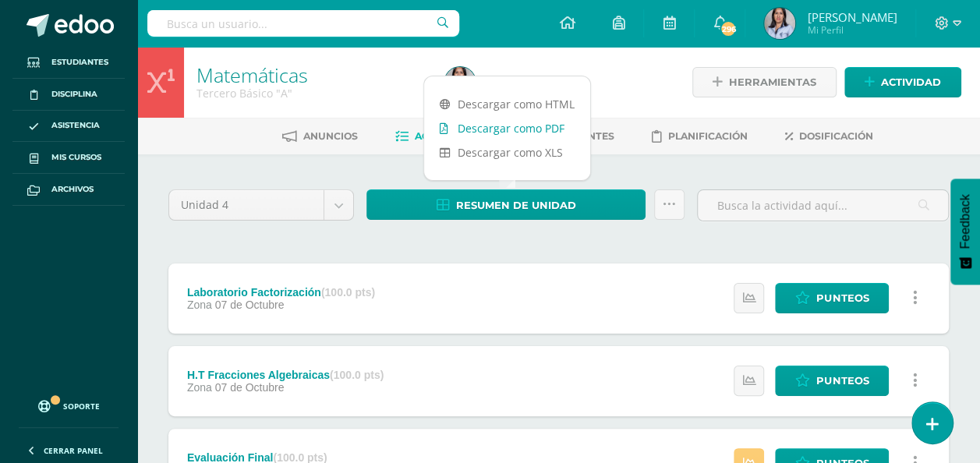
click at [480, 123] on link "Descargar como PDF" at bounding box center [507, 128] width 166 height 24
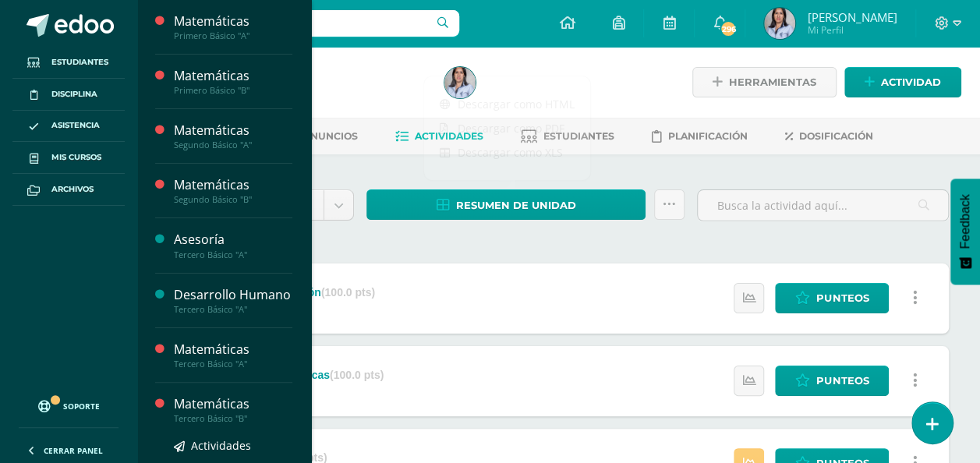
click at [249, 454] on link "Actividades" at bounding box center [233, 446] width 118 height 18
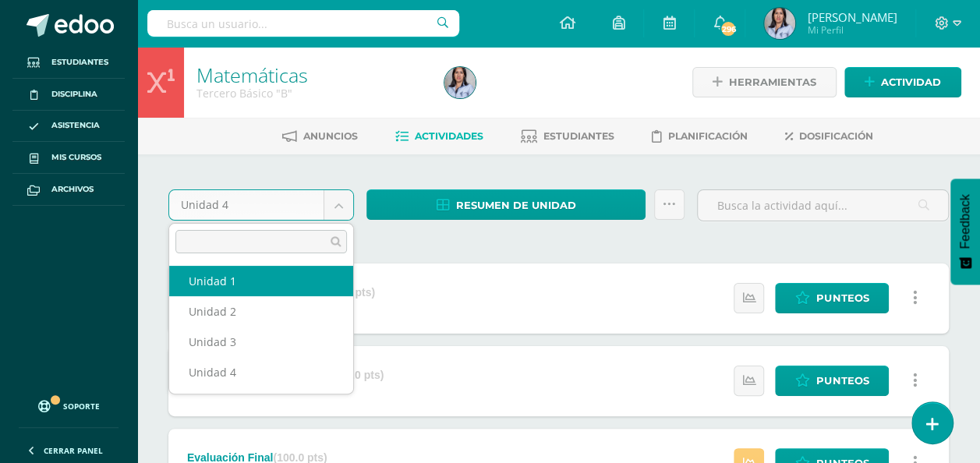
select select "Unidad 1"
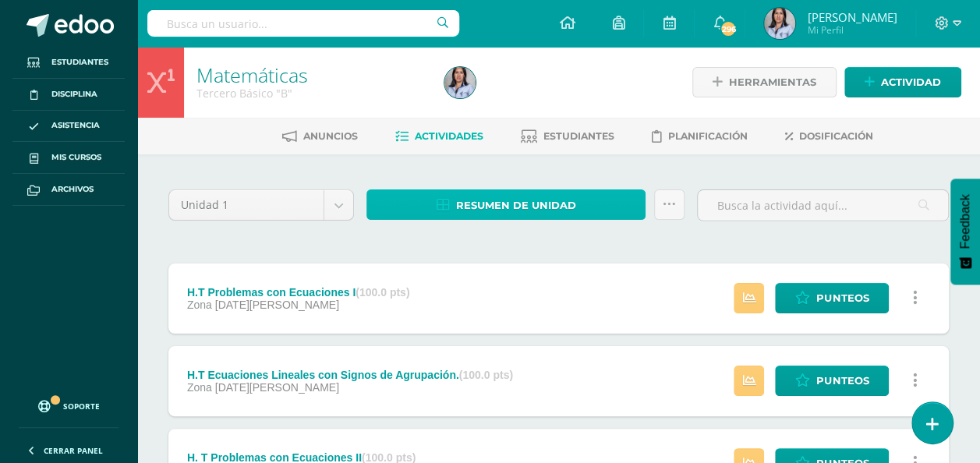
click at [593, 207] on link "Resumen de unidad" at bounding box center [505, 204] width 279 height 30
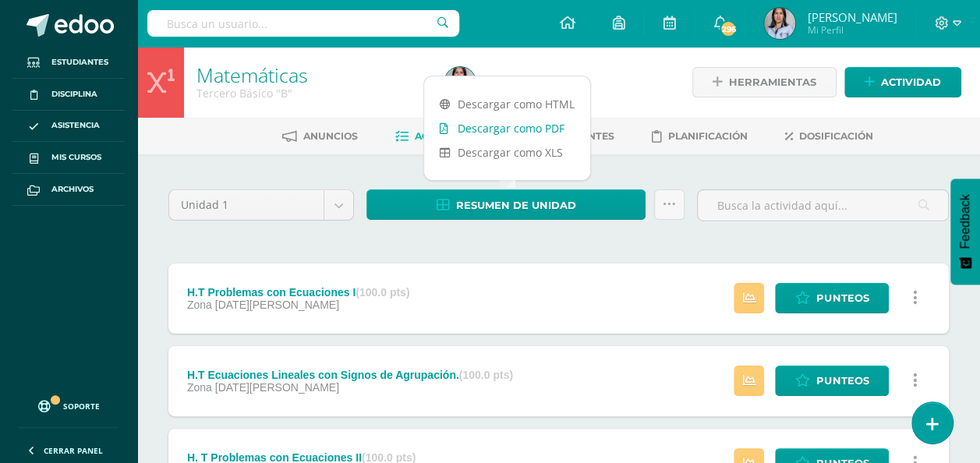
click at [528, 125] on link "Descargar como PDF" at bounding box center [507, 128] width 166 height 24
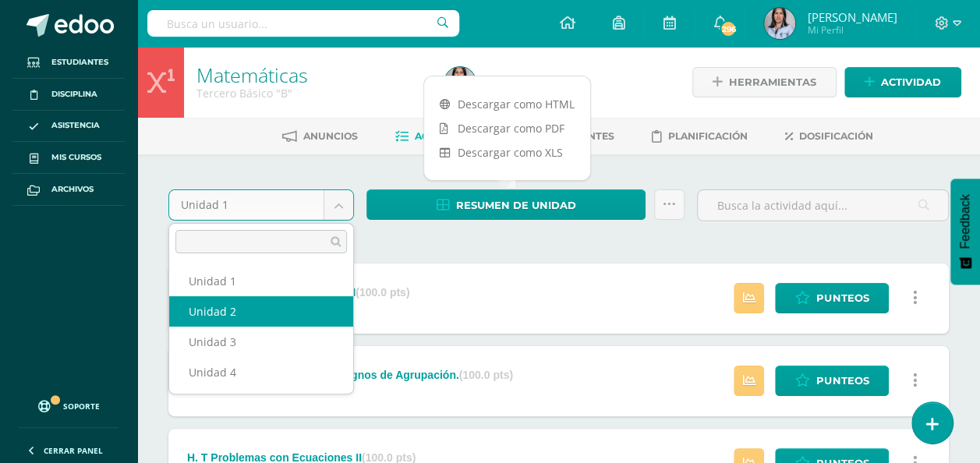
select select "Unidad 2"
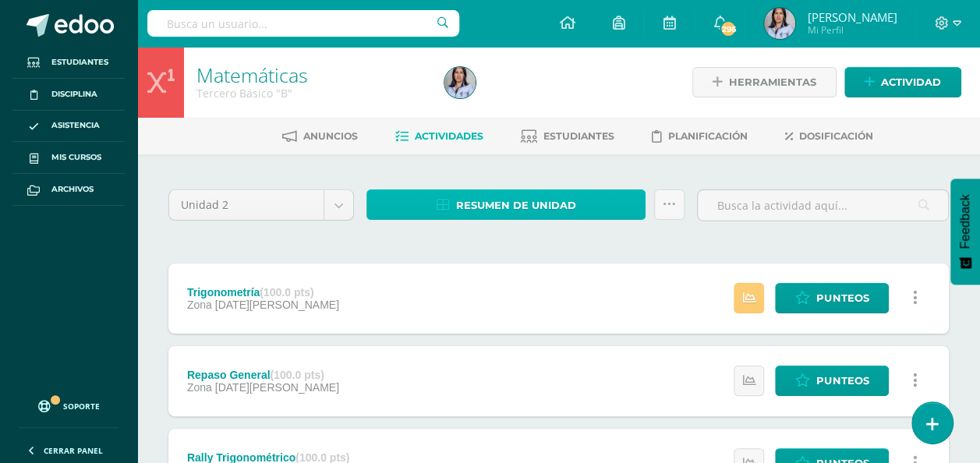
click at [524, 197] on span "Resumen de unidad" at bounding box center [516, 205] width 120 height 29
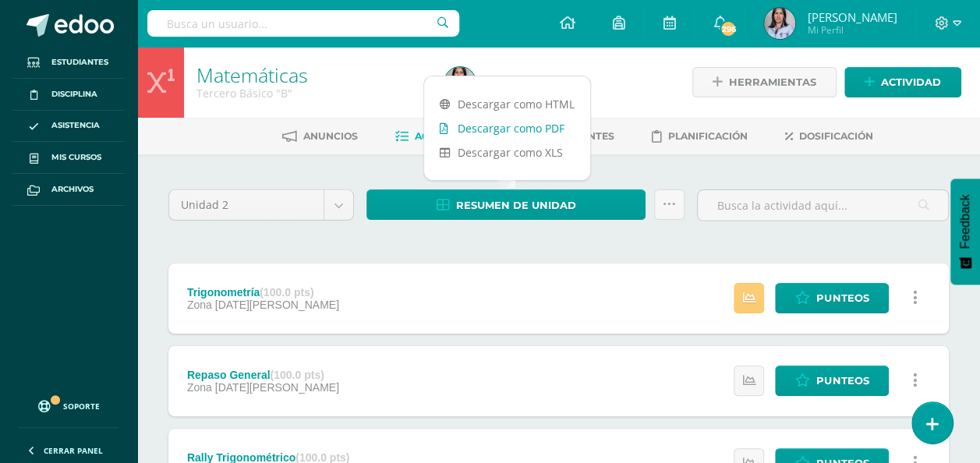
click at [508, 123] on link "Descargar como PDF" at bounding box center [507, 128] width 166 height 24
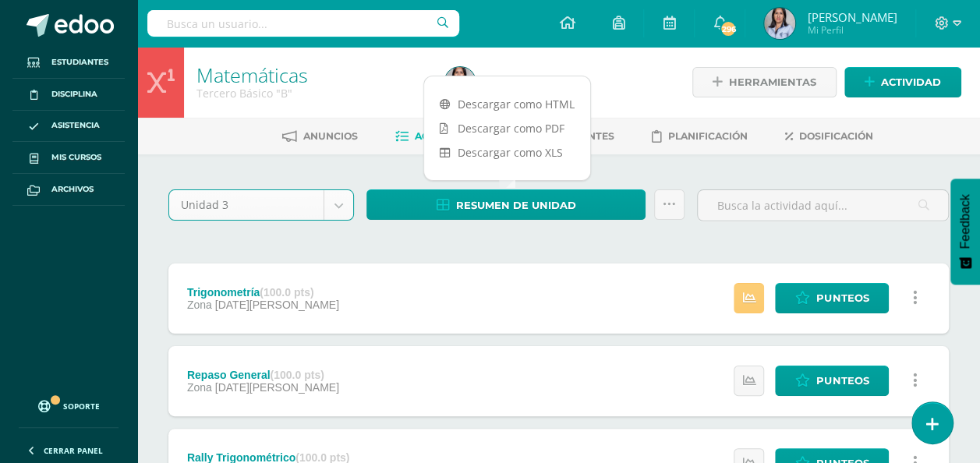
select select "Unidad 3"
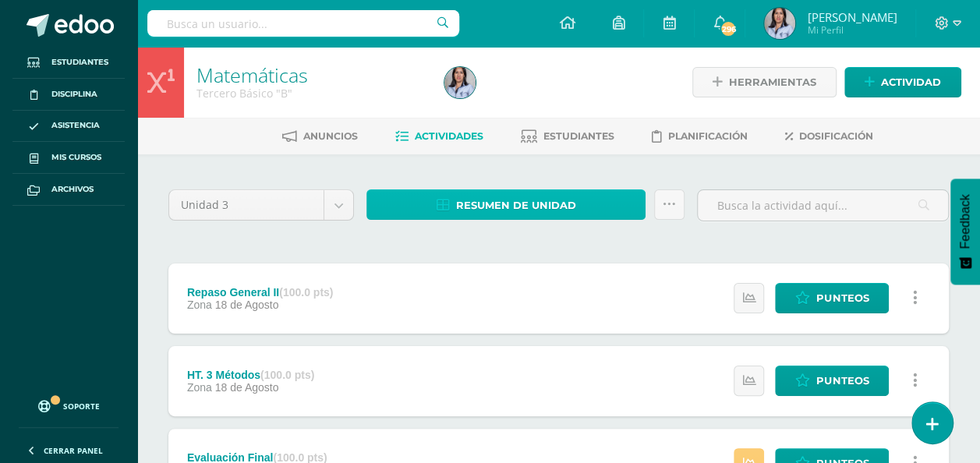
click at [577, 197] on link "Resumen de unidad" at bounding box center [505, 204] width 279 height 30
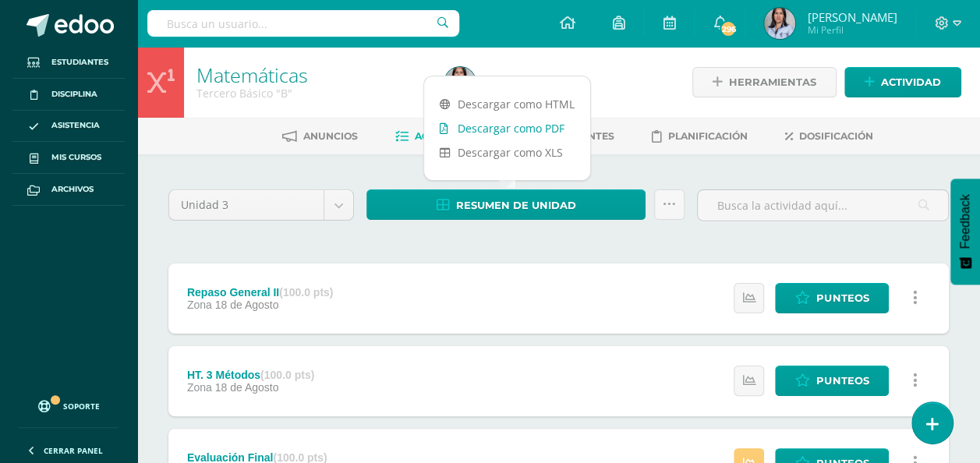
click at [525, 125] on link "Descargar como PDF" at bounding box center [507, 128] width 166 height 24
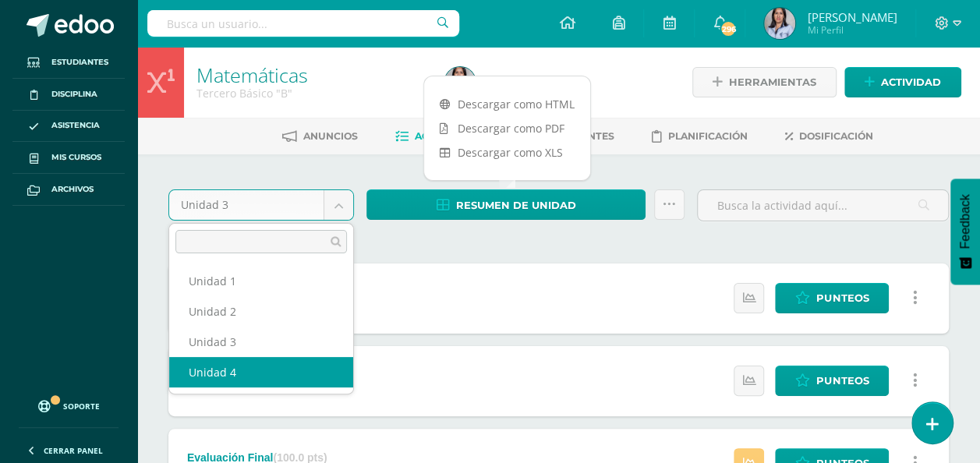
select select "Unidad 4"
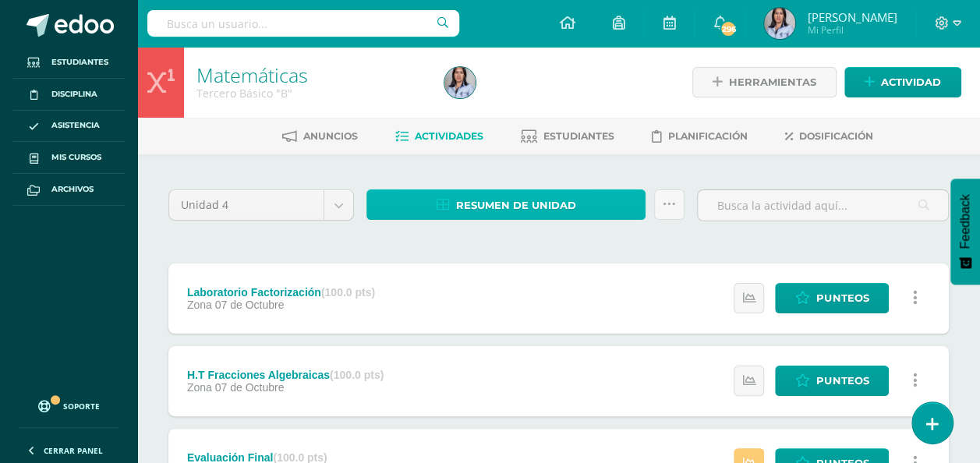
click at [488, 210] on span "Resumen de unidad" at bounding box center [516, 205] width 120 height 29
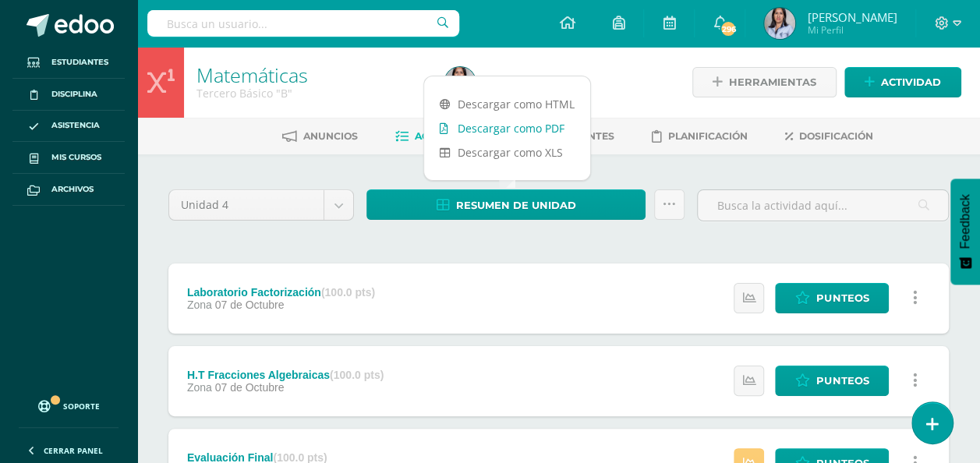
click at [461, 128] on link "Descargar como PDF" at bounding box center [507, 128] width 166 height 24
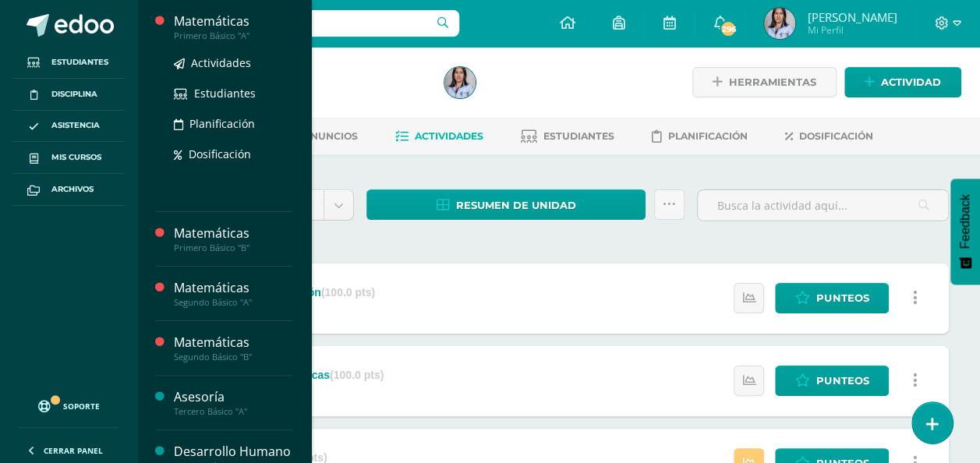
click at [212, 83] on ul "Actividades Estudiantes Planificación Dosificación" at bounding box center [233, 108] width 118 height 109
click at [212, 92] on span "Estudiantes" at bounding box center [225, 93] width 62 height 15
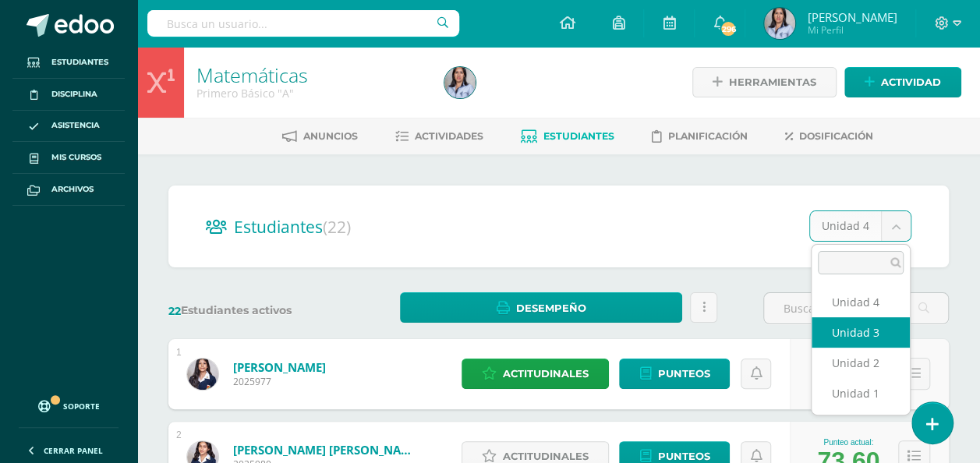
select select "/dashboard/teacher/section/3714/students/?unit=116071"
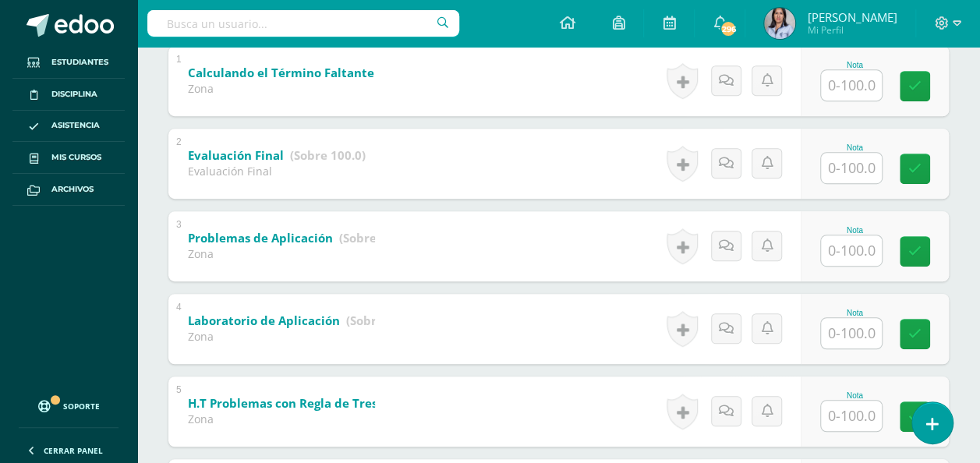
scroll to position [346, 0]
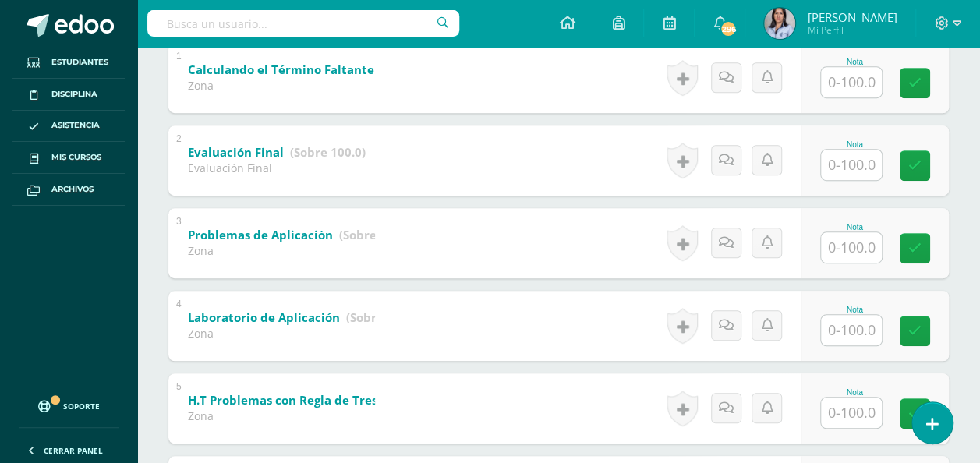
click at [853, 252] on input "text" at bounding box center [851, 247] width 61 height 30
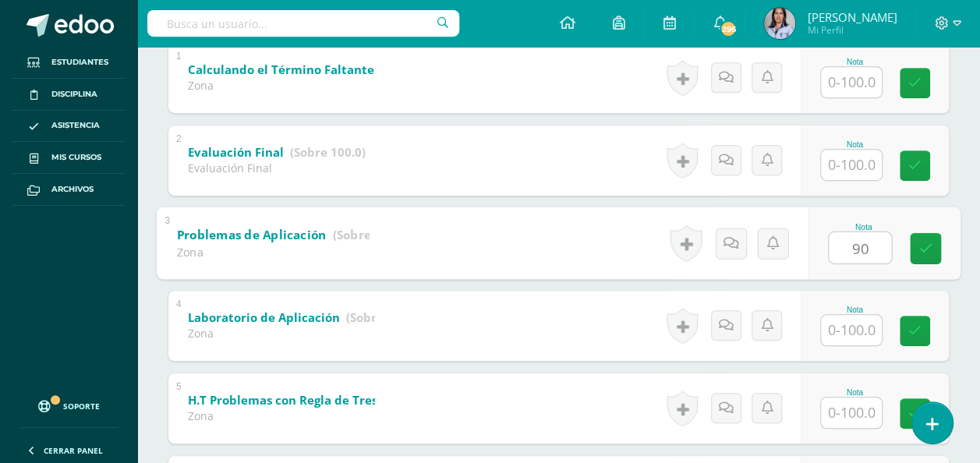
type input "90"
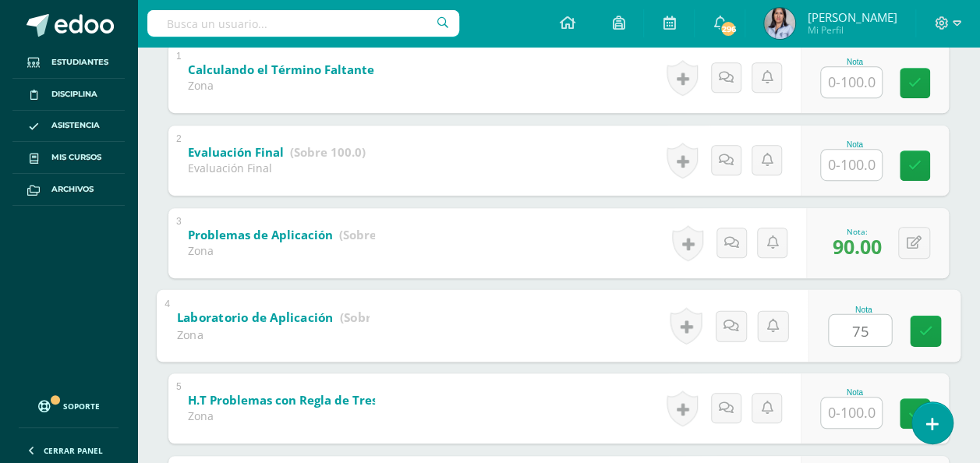
type input "75"
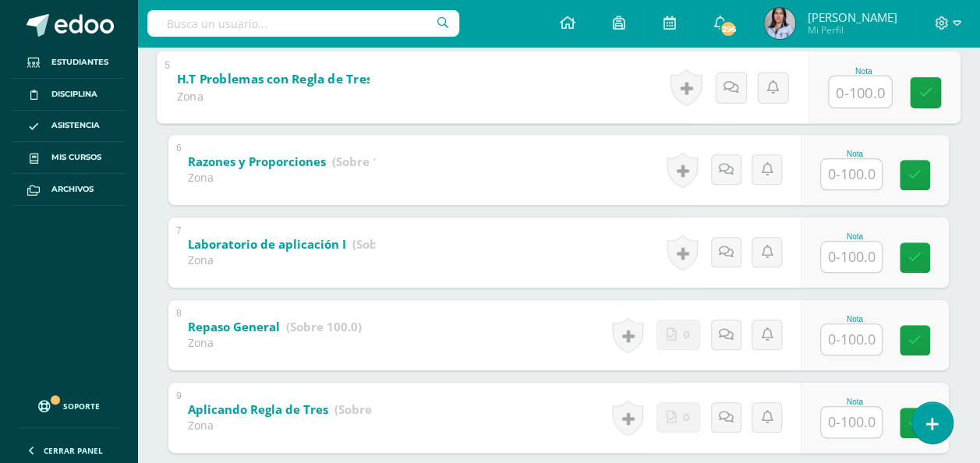
scroll to position [672, 0]
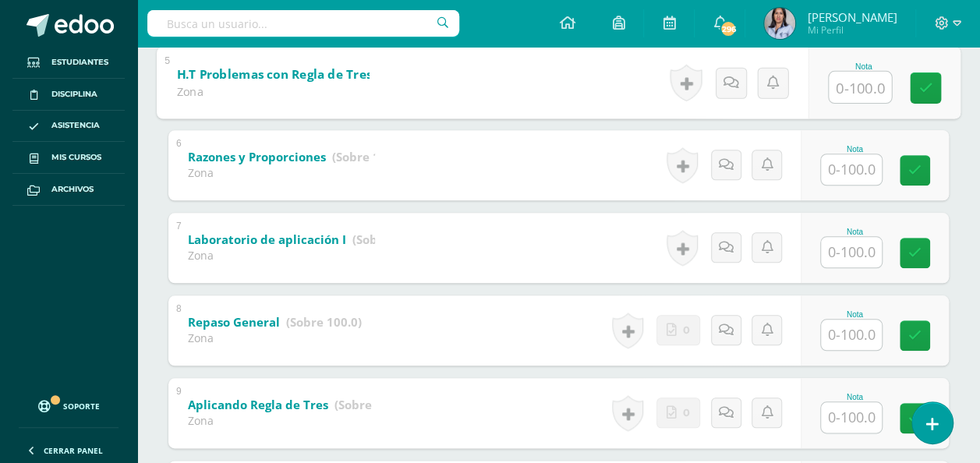
click at [855, 337] on input "text" at bounding box center [851, 335] width 61 height 30
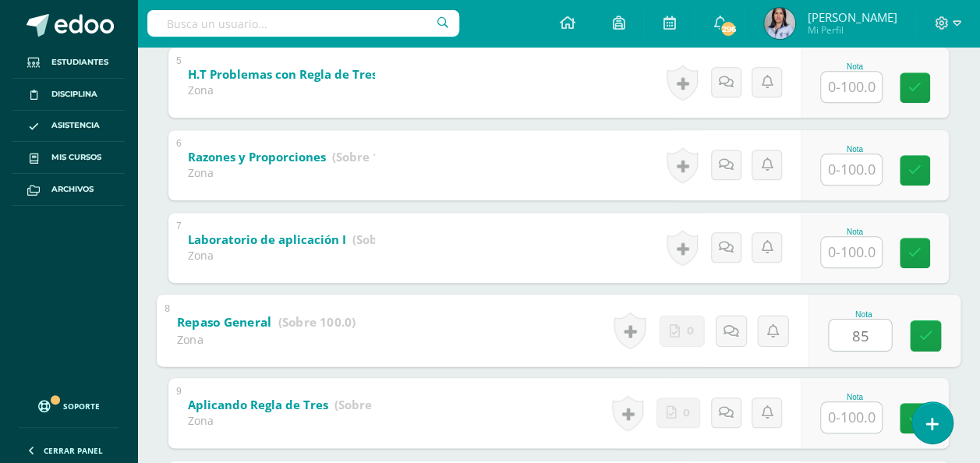
type input "85"
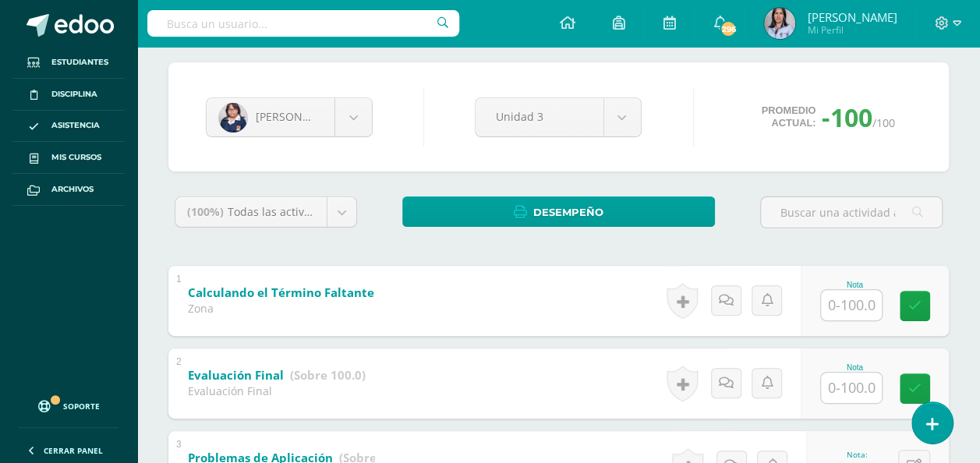
scroll to position [0, 0]
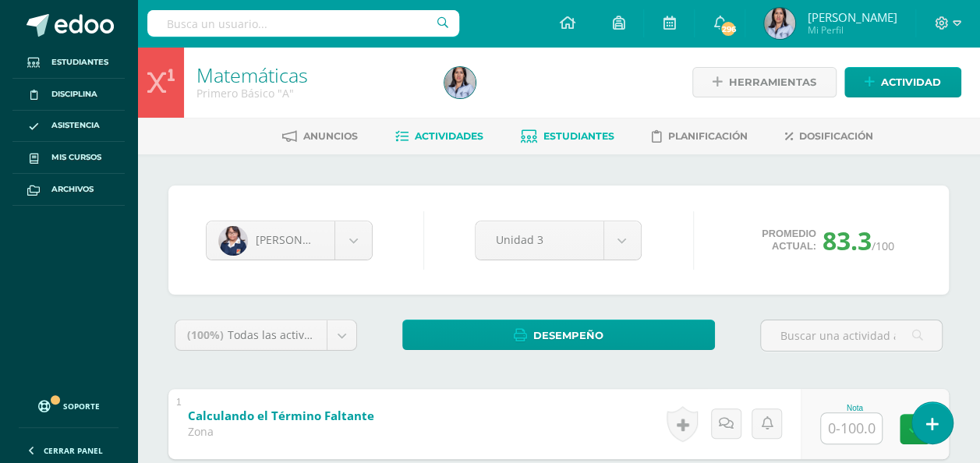
click at [447, 135] on span "Actividades" at bounding box center [449, 136] width 69 height 12
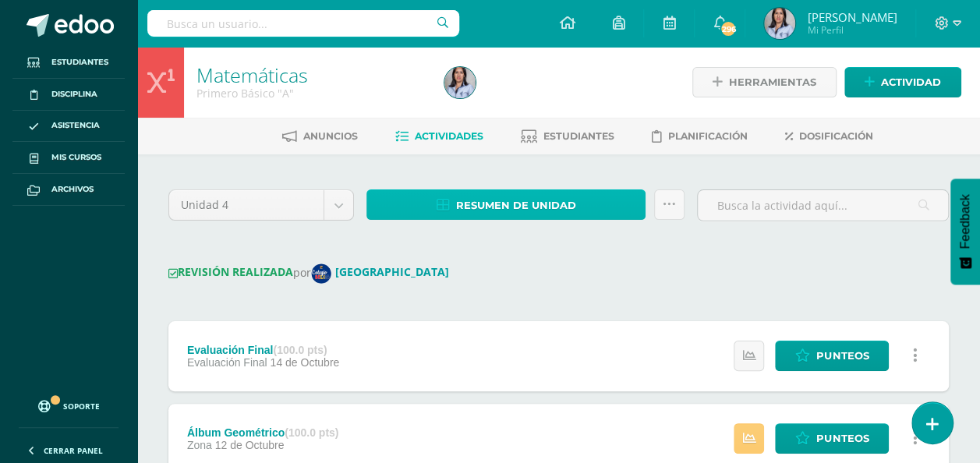
click at [502, 203] on span "Resumen de unidad" at bounding box center [516, 205] width 120 height 29
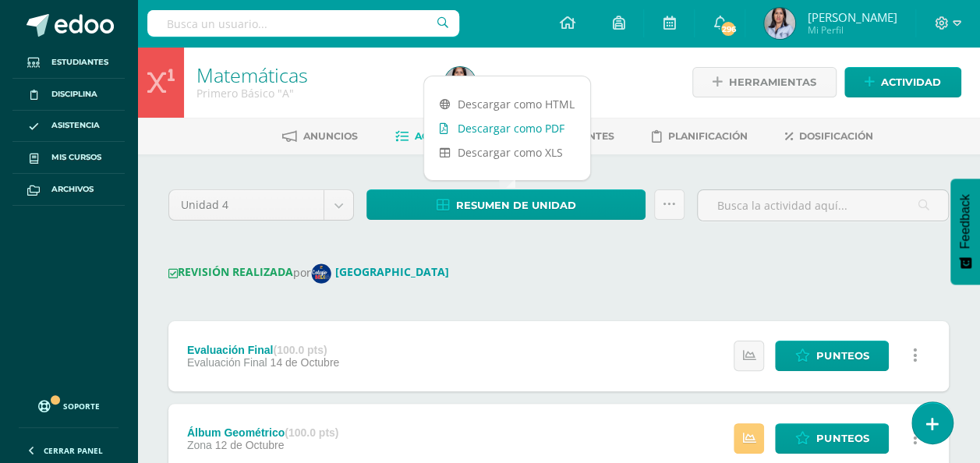
click at [498, 131] on link "Descargar como PDF" at bounding box center [507, 128] width 166 height 24
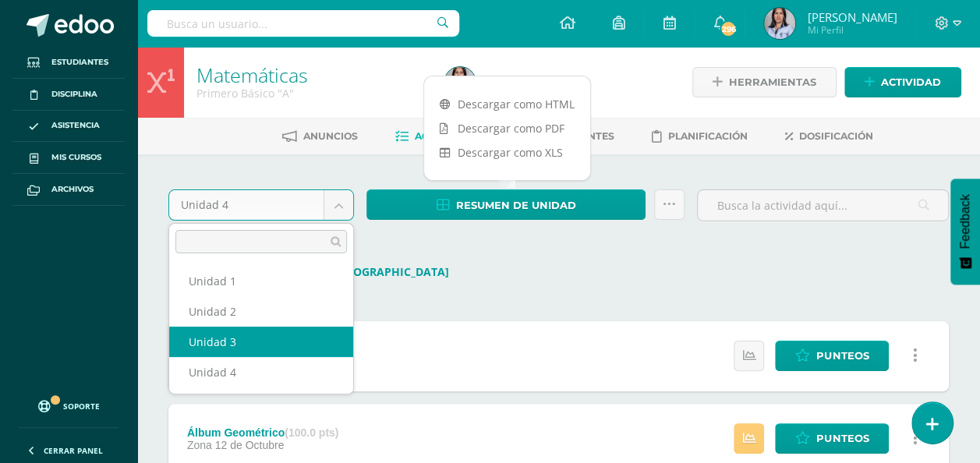
select select "Unidad 3"
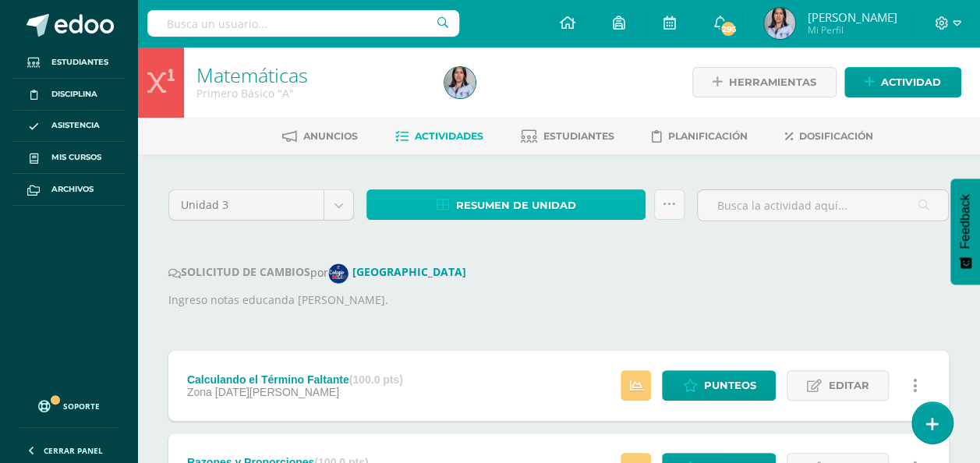
click at [624, 196] on link "Resumen de unidad" at bounding box center [505, 204] width 279 height 30
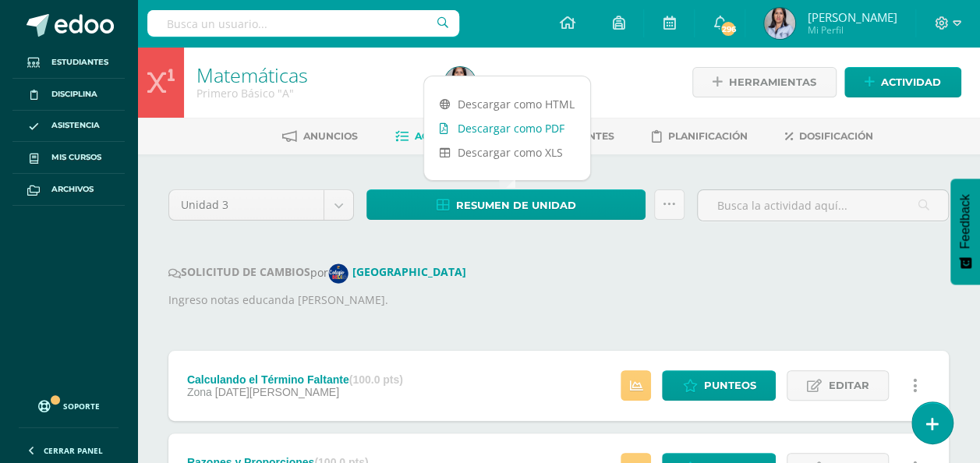
click at [553, 124] on link "Descargar como PDF" at bounding box center [507, 128] width 166 height 24
